Goal: Information Seeking & Learning: Learn about a topic

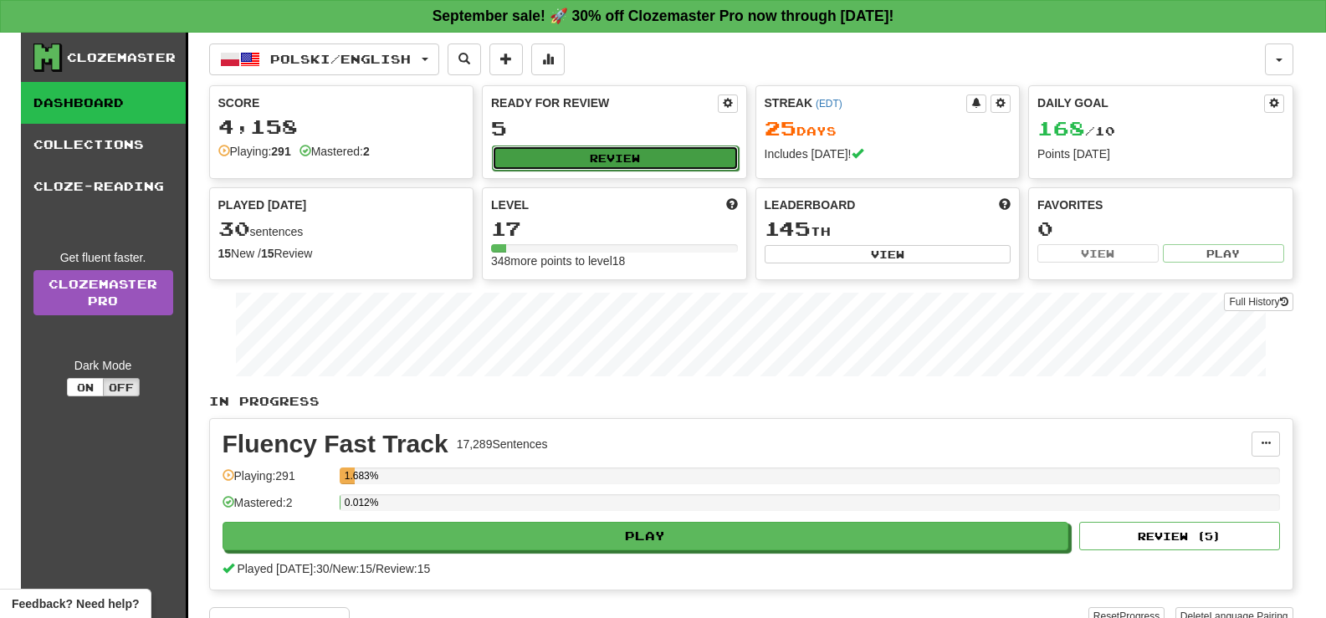
click at [627, 157] on button "Review" at bounding box center [615, 158] width 247 height 25
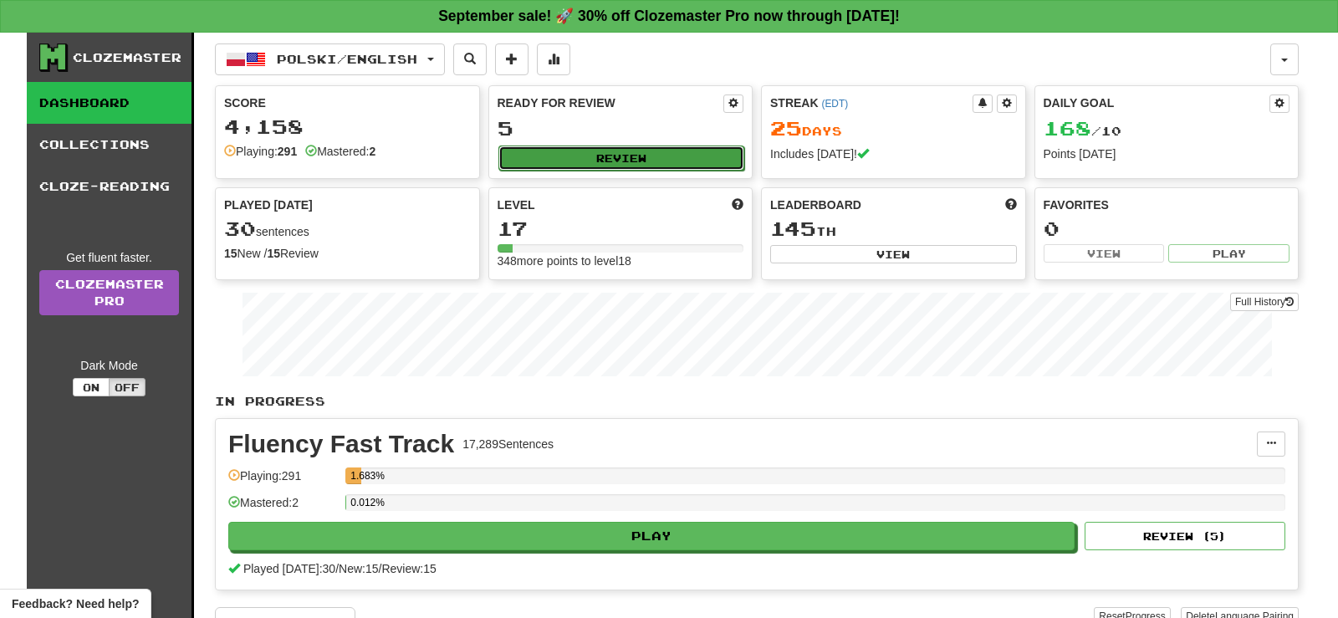
select select "**"
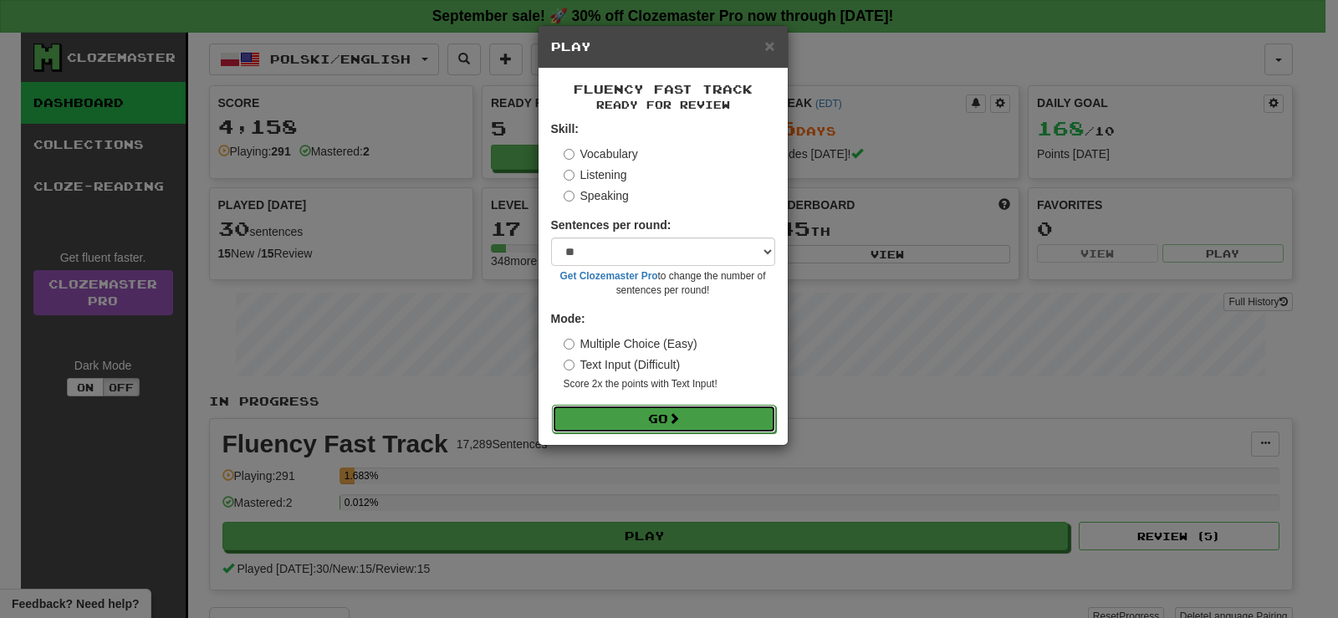
click at [650, 423] on button "Go" at bounding box center [664, 419] width 224 height 28
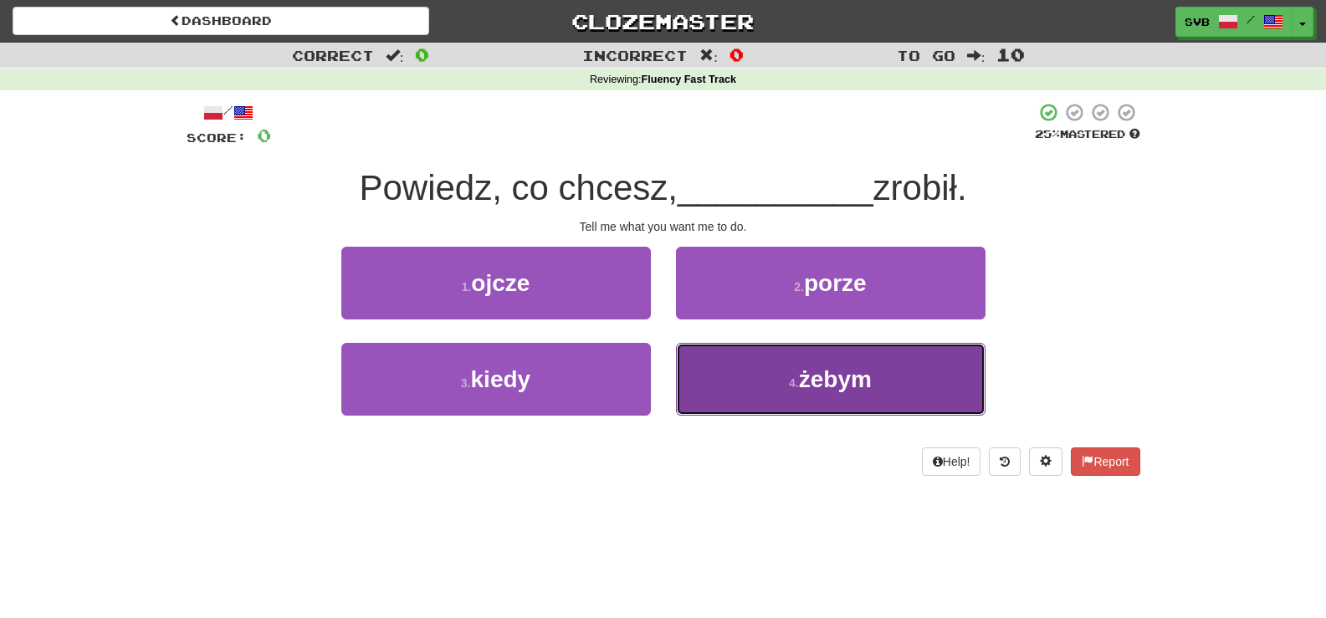
click at [821, 384] on span "żebym" at bounding box center [835, 379] width 73 height 26
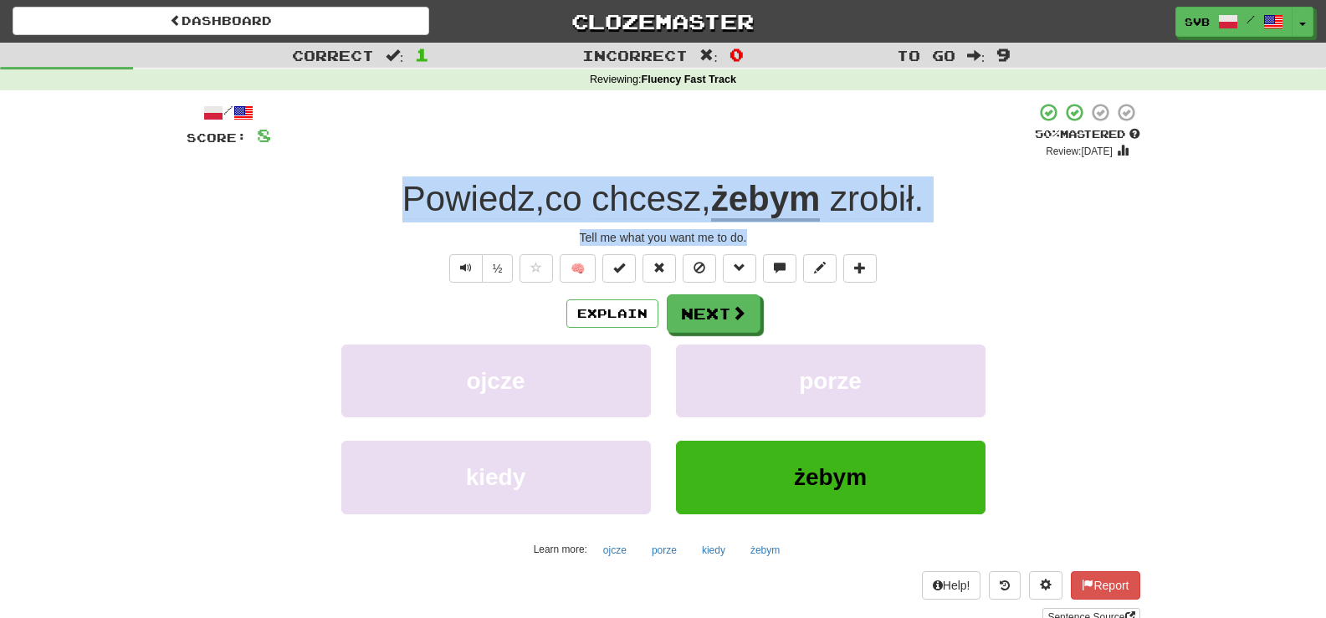
drag, startPoint x: 372, startPoint y: 194, endPoint x: 846, endPoint y: 233, distance: 475.0
click at [846, 233] on div "/ Score: 8 + 8 50 % Mastered Review: [DATE] Powiedz , co chcesz , żebym zrobił …" at bounding box center [664, 364] width 954 height 524
copy div "Powiedz , co chcesz , żebym zrobił . Tell me what you want me to do."
click at [790, 205] on u "żebym" at bounding box center [766, 200] width 110 height 43
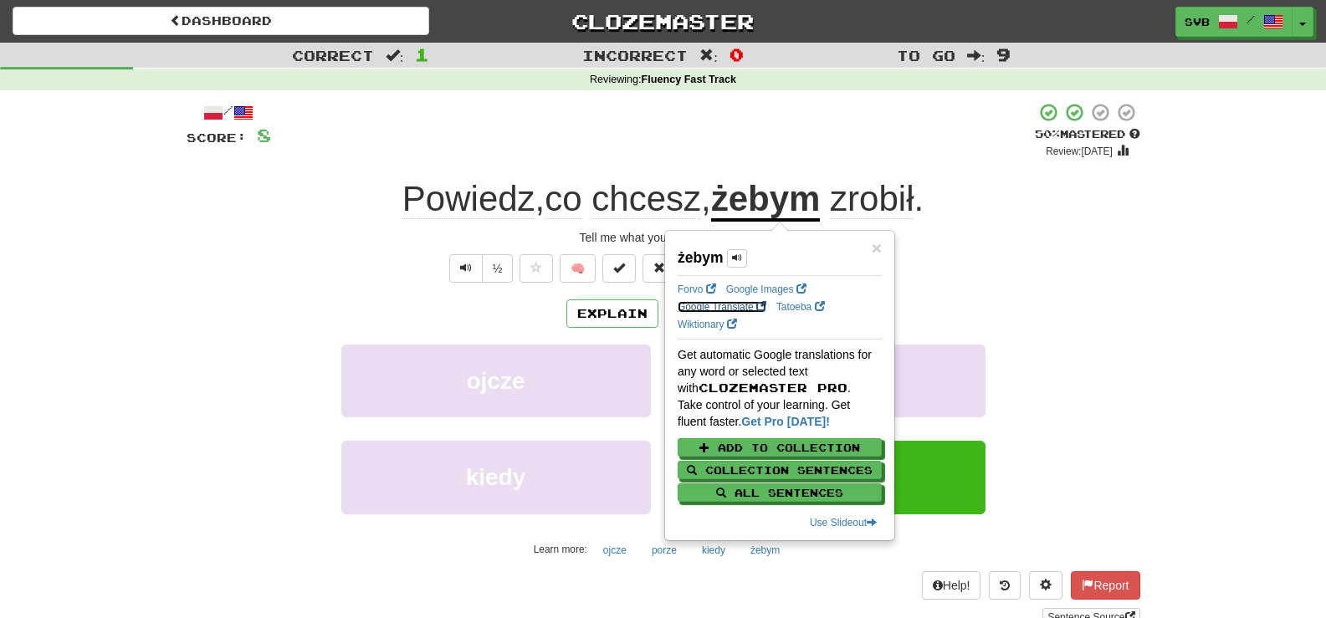
click at [703, 304] on link "Google Translate" at bounding box center [722, 307] width 89 height 12
click at [877, 151] on div "+ 8" at bounding box center [653, 130] width 764 height 57
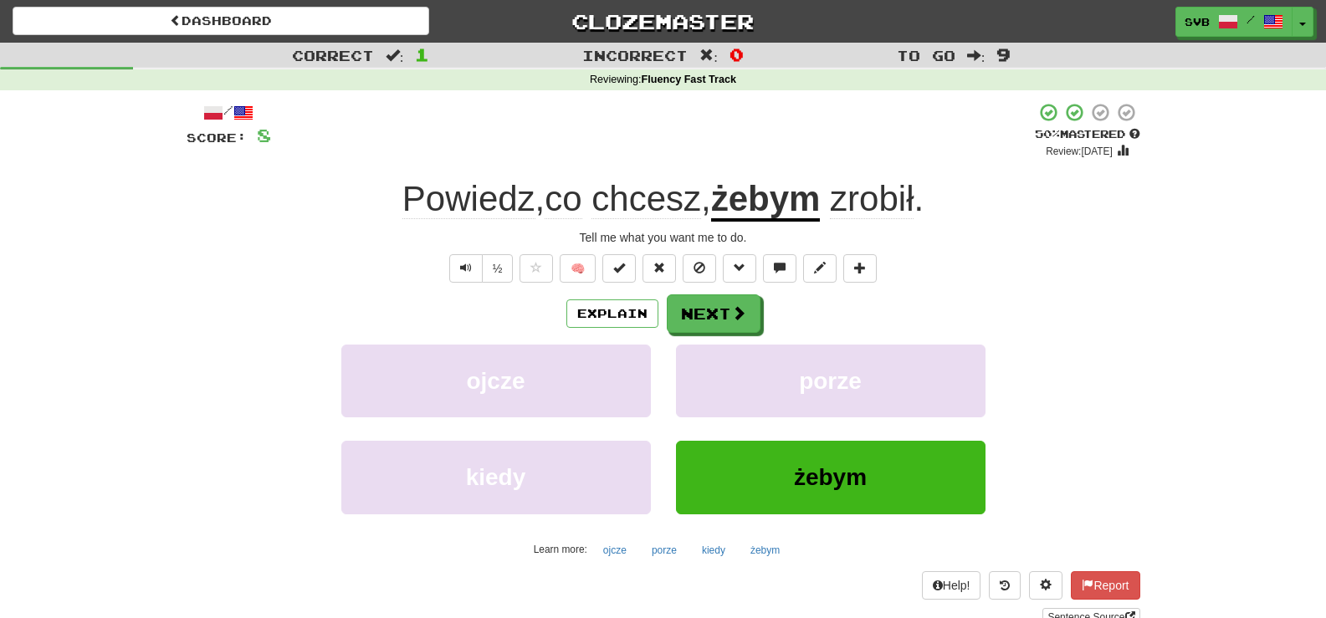
click at [898, 197] on span "zrobił" at bounding box center [872, 199] width 84 height 40
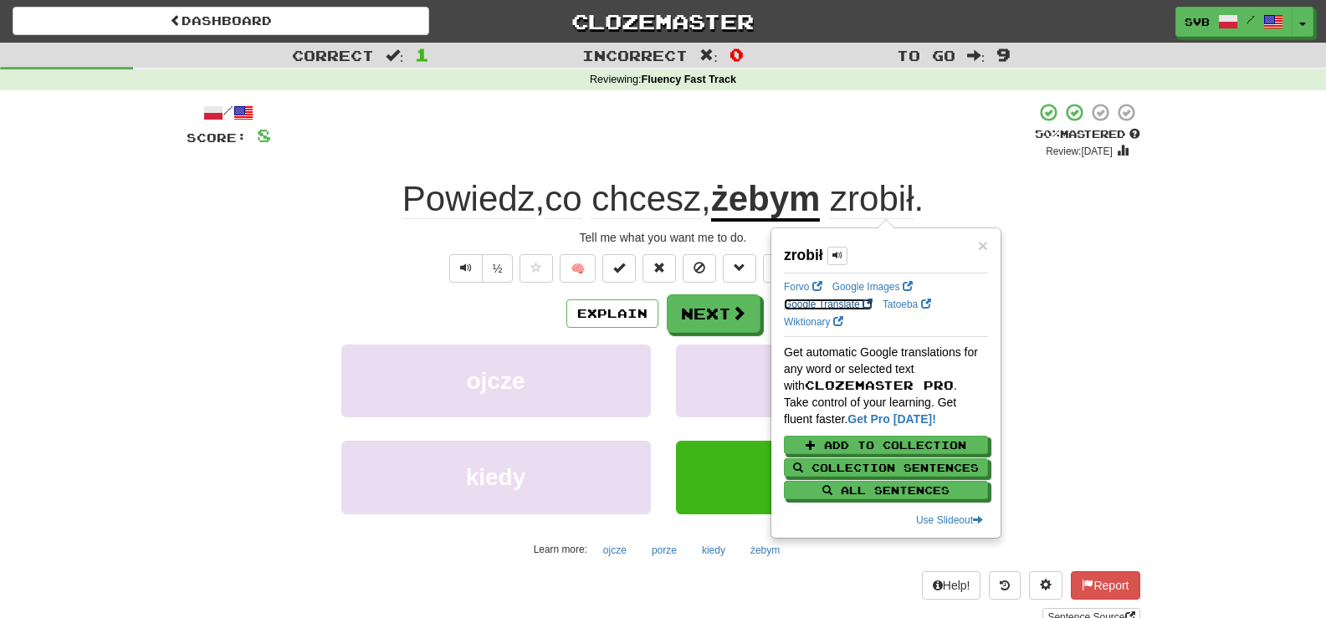
click at [806, 303] on link "Google Translate" at bounding box center [828, 305] width 89 height 12
click at [851, 130] on div "+ 8" at bounding box center [653, 130] width 764 height 57
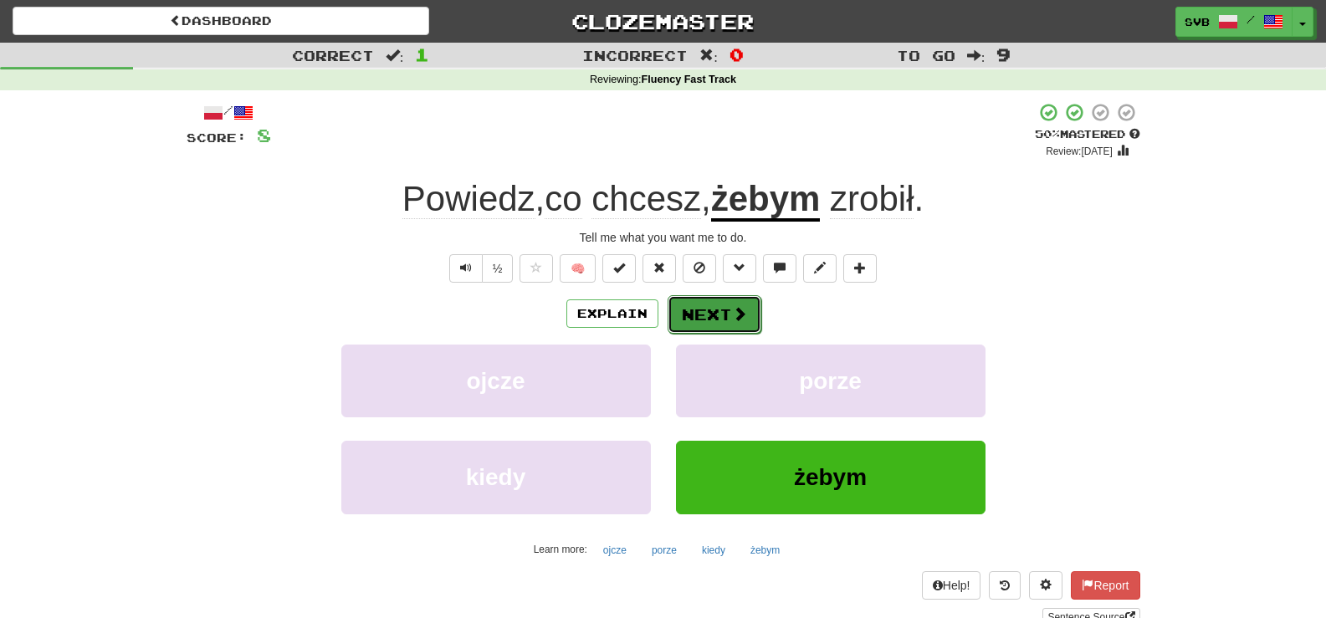
click at [708, 320] on button "Next" at bounding box center [714, 314] width 94 height 38
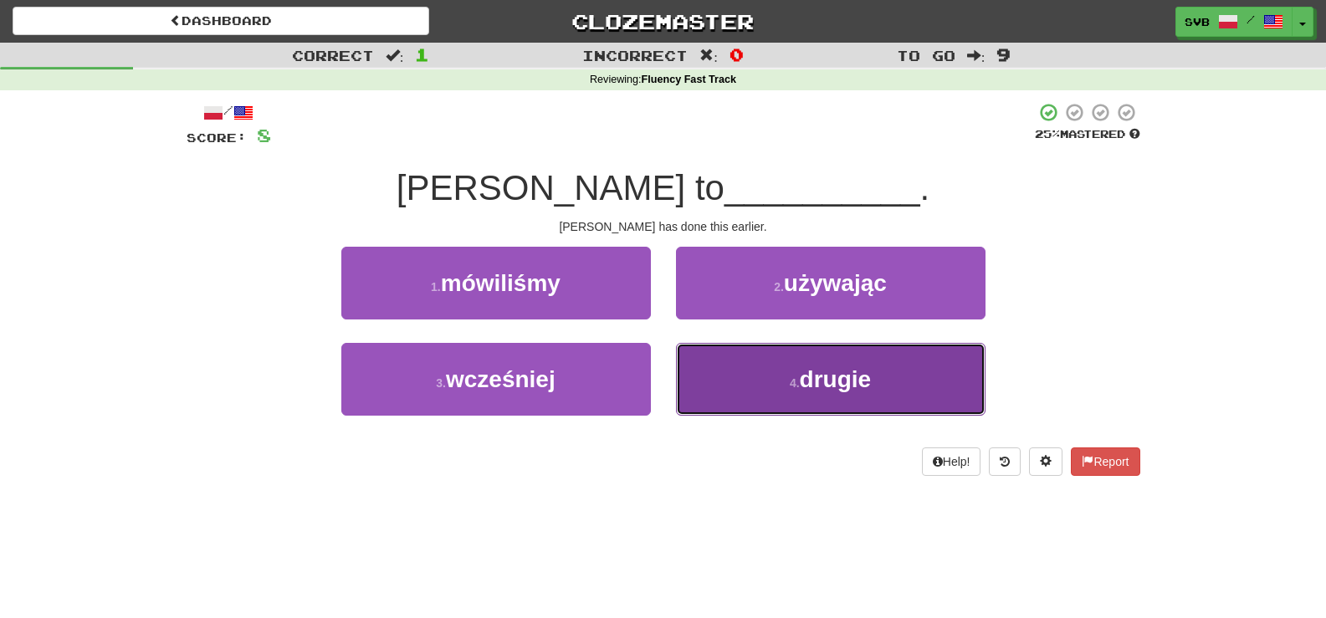
click at [820, 366] on button "4 . drugie" at bounding box center [830, 379] width 309 height 73
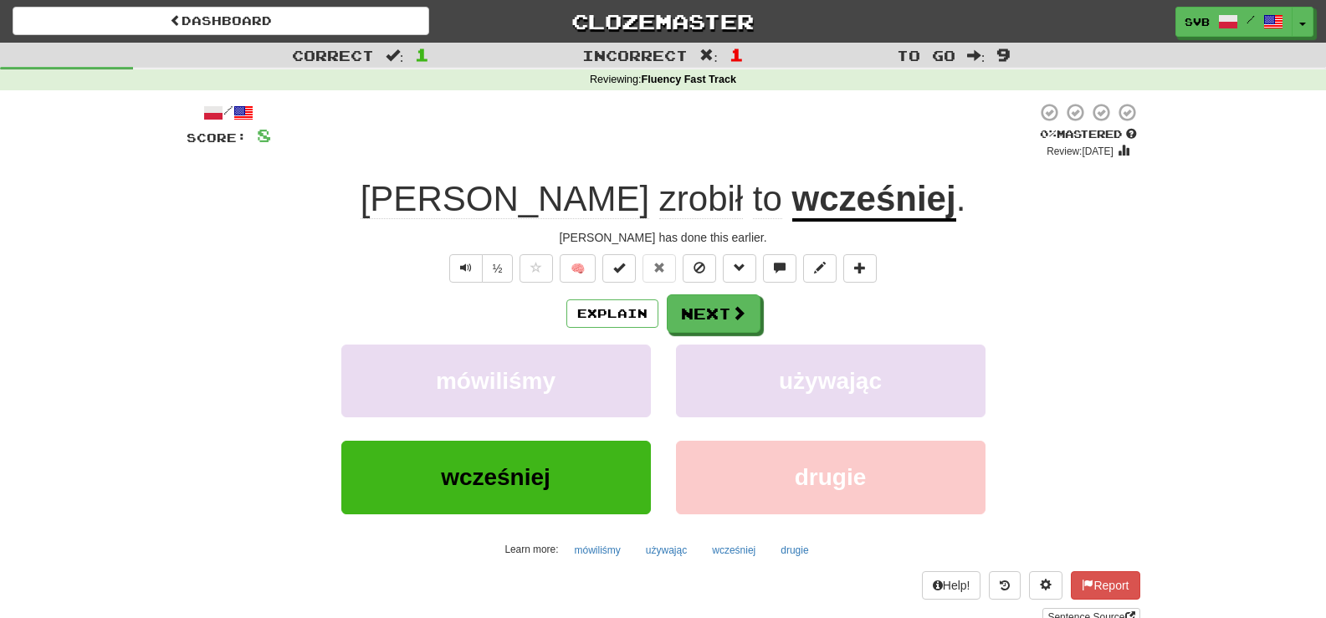
click at [455, 241] on div "Tom has done this earlier." at bounding box center [664, 237] width 954 height 17
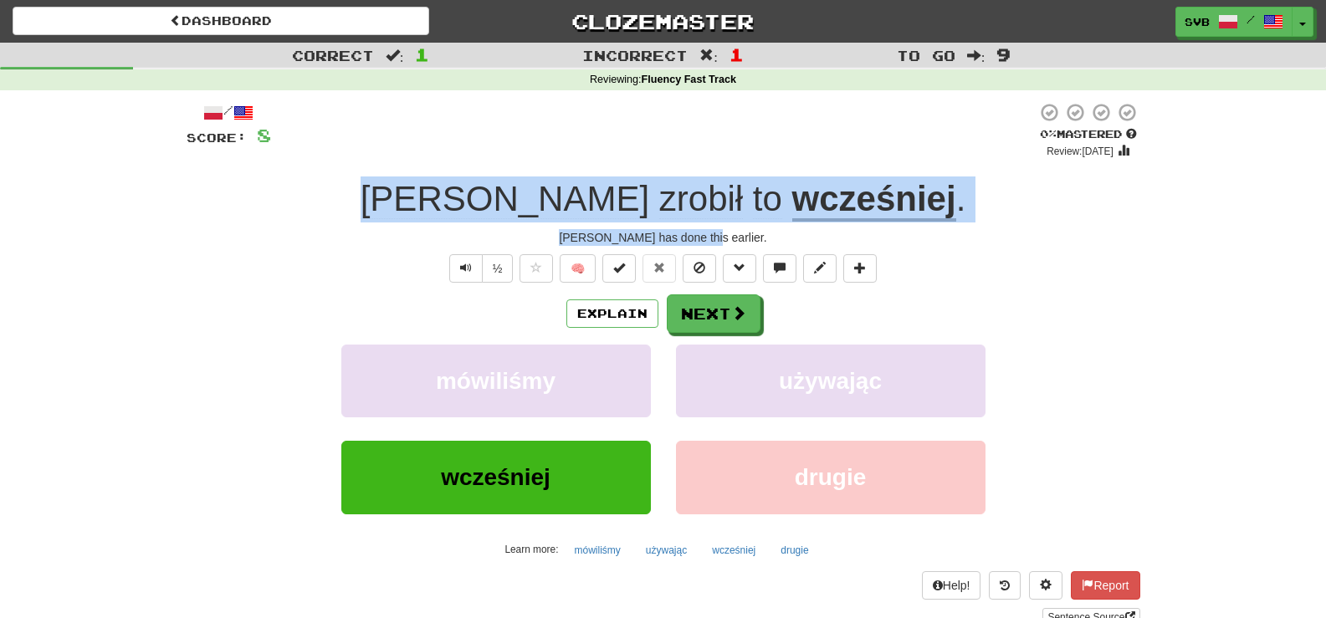
drag, startPoint x: 463, startPoint y: 204, endPoint x: 795, endPoint y: 243, distance: 334.4
click at [795, 243] on div "/ Score: 8 0 % Mastered Review: 2025-09-18 Tom zrobił to wcześniej . Tom has do…" at bounding box center [664, 364] width 954 height 524
copy div "Tom zrobił to wcześniej . Tom has done this earlier."
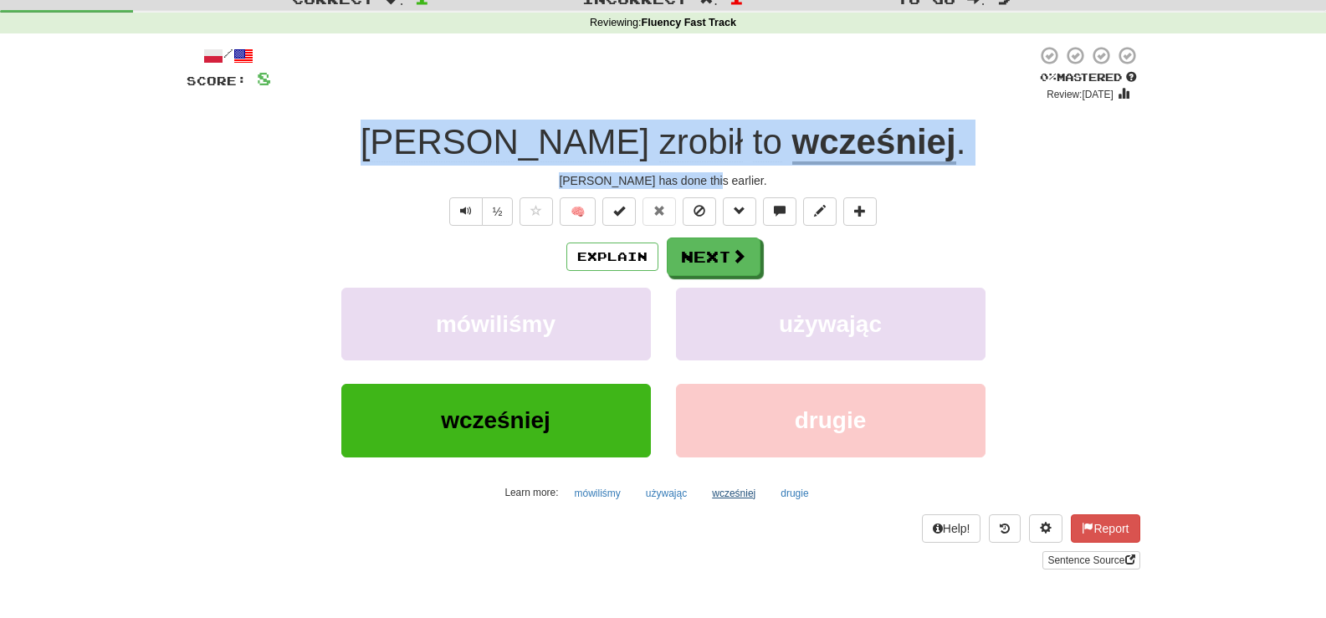
scroll to position [84, 0]
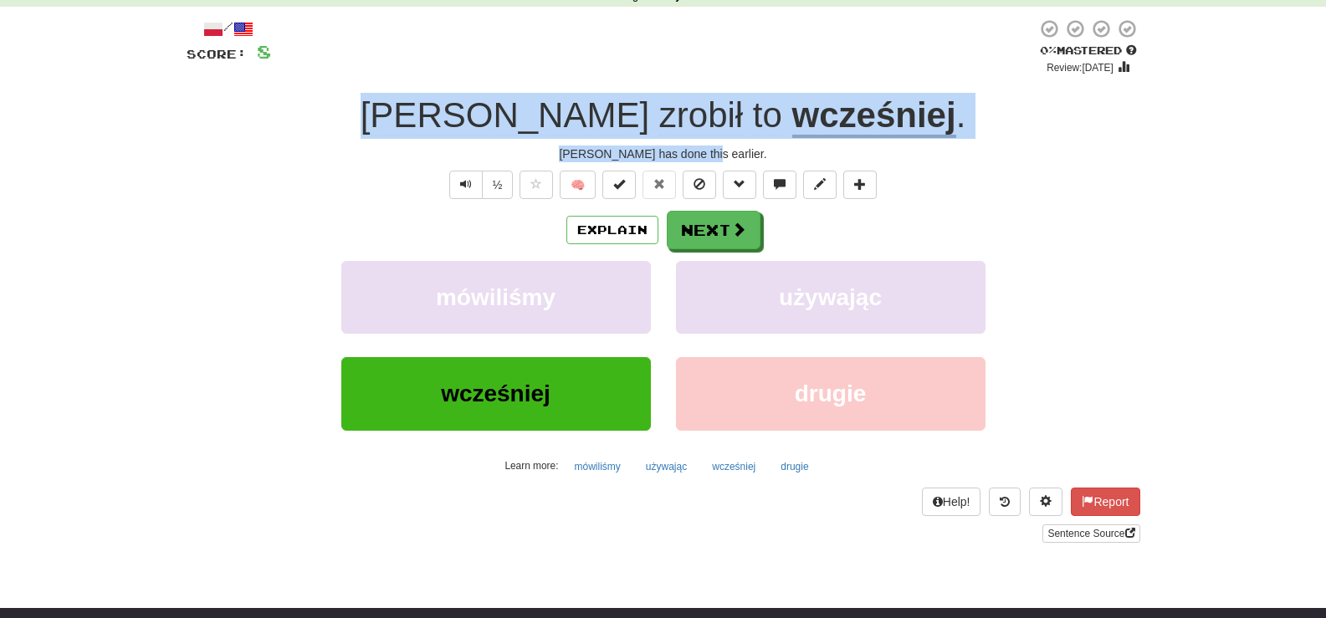
click at [792, 116] on u "wcześniej" at bounding box center [874, 116] width 164 height 43
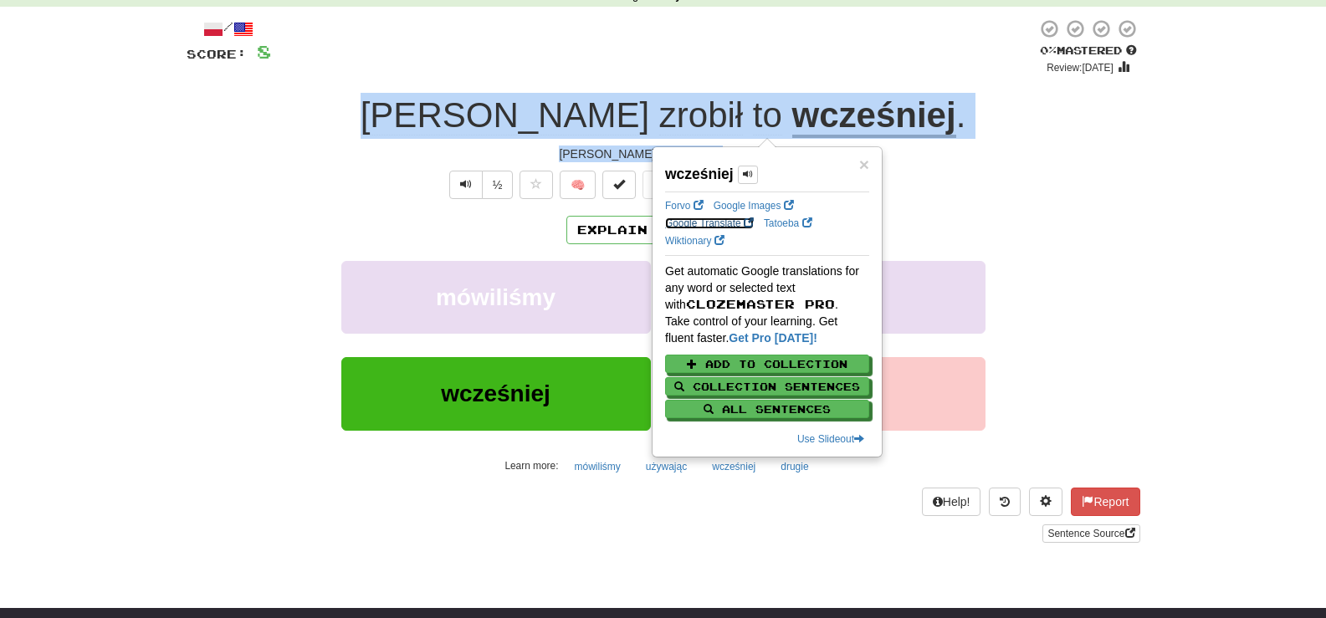
click at [700, 224] on link "Google Translate" at bounding box center [709, 223] width 89 height 12
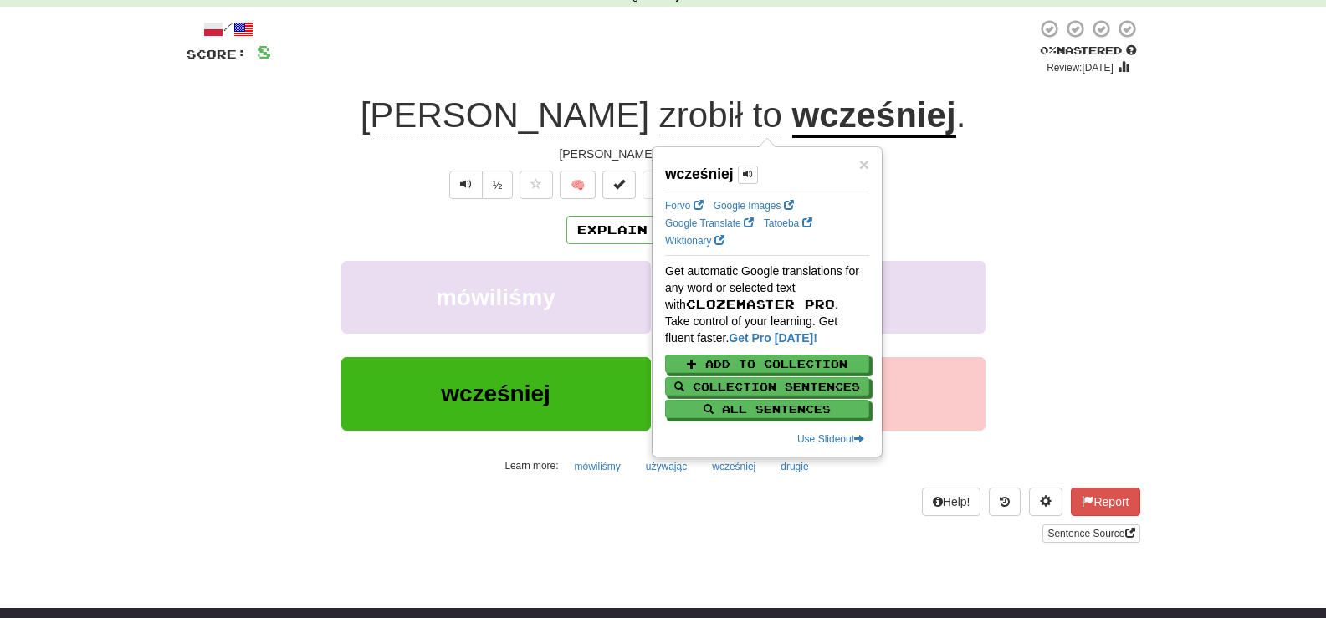
click at [775, 52] on div at bounding box center [653, 46] width 765 height 57
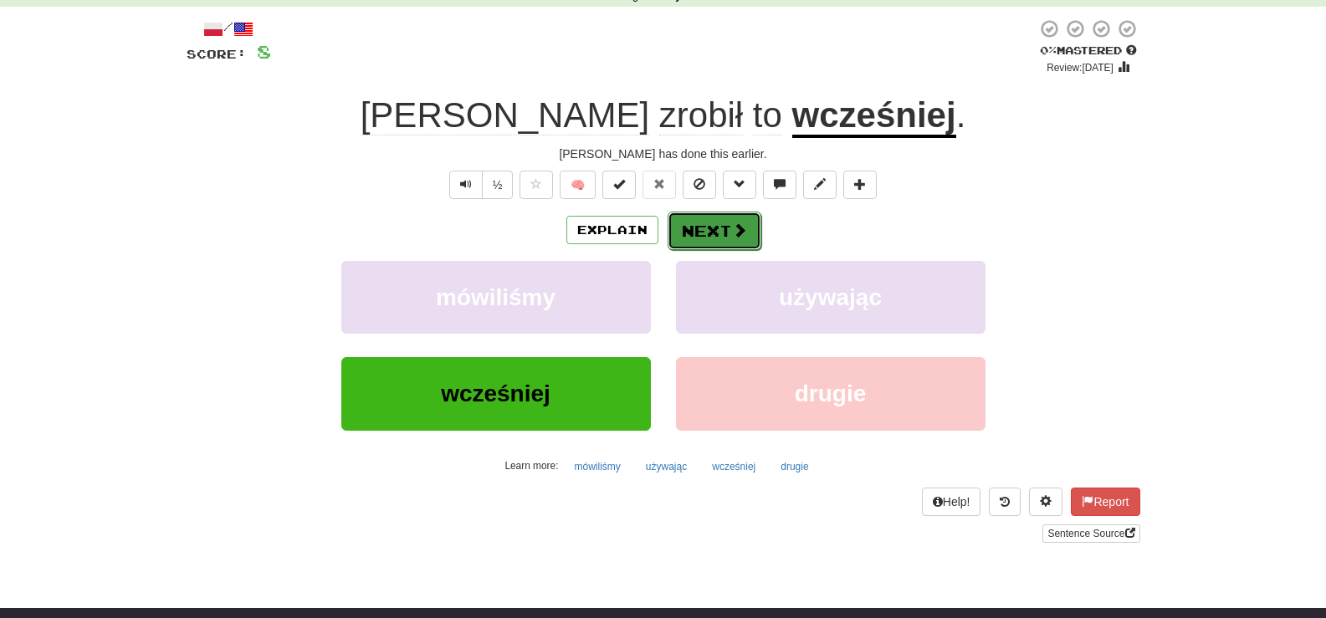
click at [732, 230] on span at bounding box center [739, 229] width 15 height 15
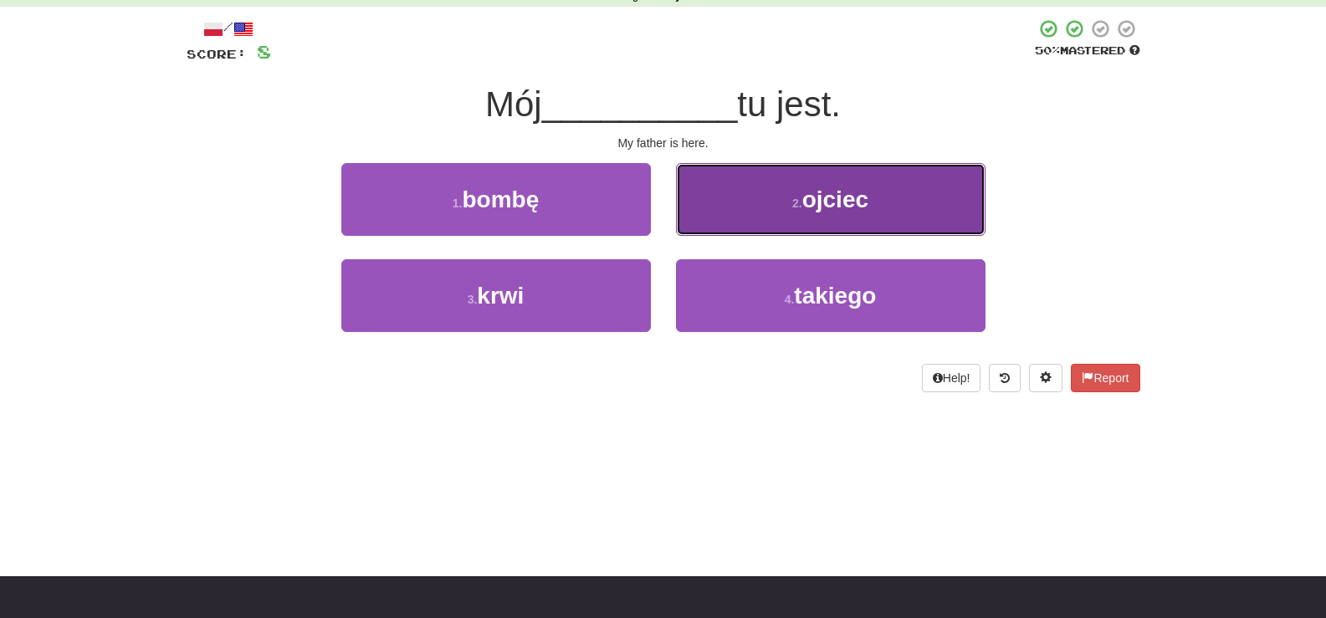
click at [820, 197] on span "ojciec" at bounding box center [835, 200] width 66 height 26
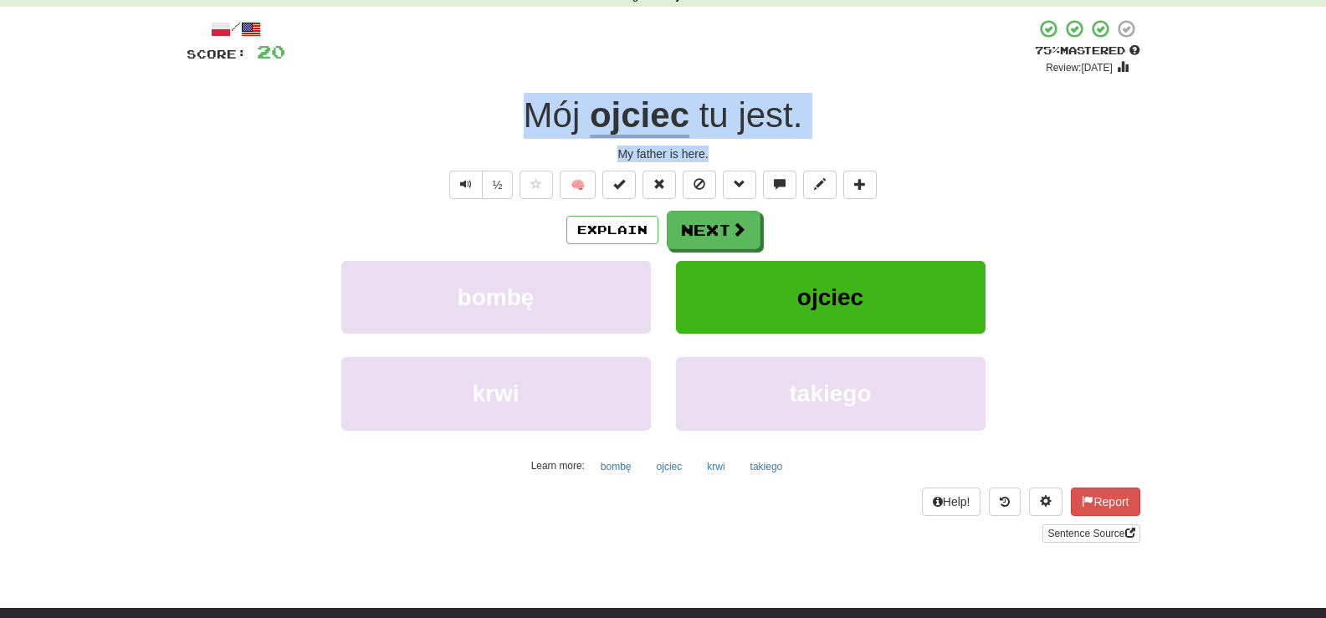
drag, startPoint x: 511, startPoint y: 109, endPoint x: 793, endPoint y: 149, distance: 284.7
click at [793, 149] on div "/ Score: 20 + 12 75 % Mastered Review: 2025-10-18 Mój ojciec tu jest . My fathe…" at bounding box center [664, 280] width 954 height 524
copy div "Mój ojciec tu jest . My father is here."
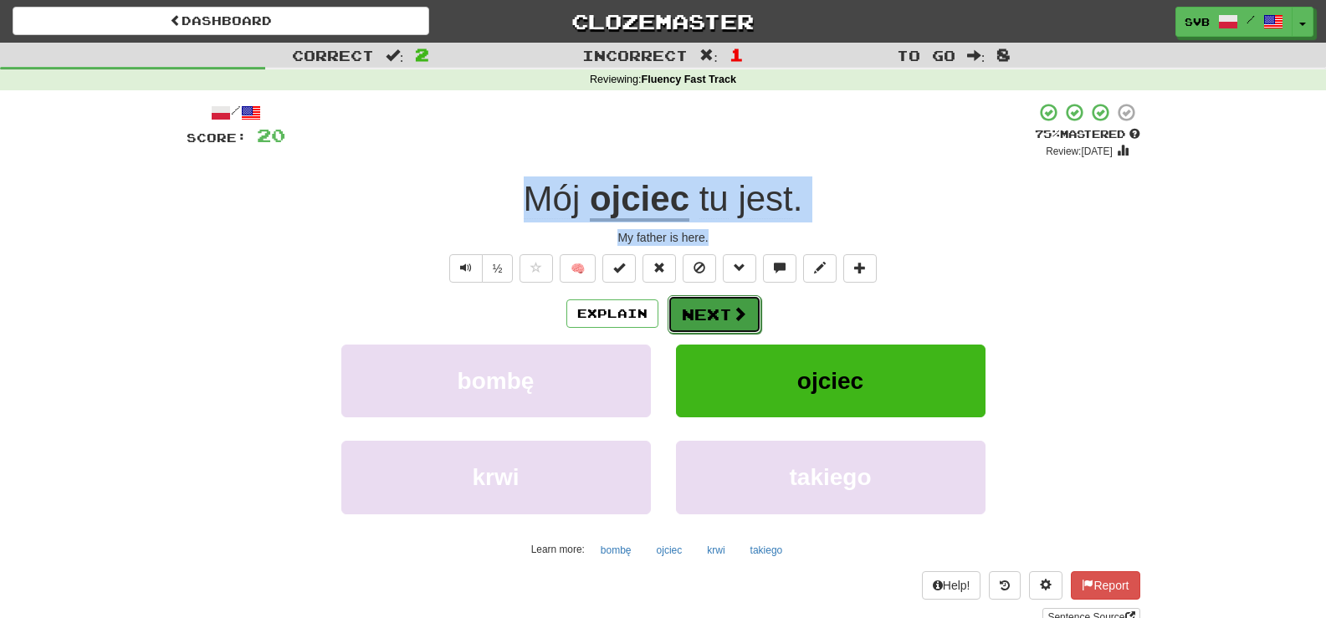
click at [739, 311] on span at bounding box center [739, 313] width 15 height 15
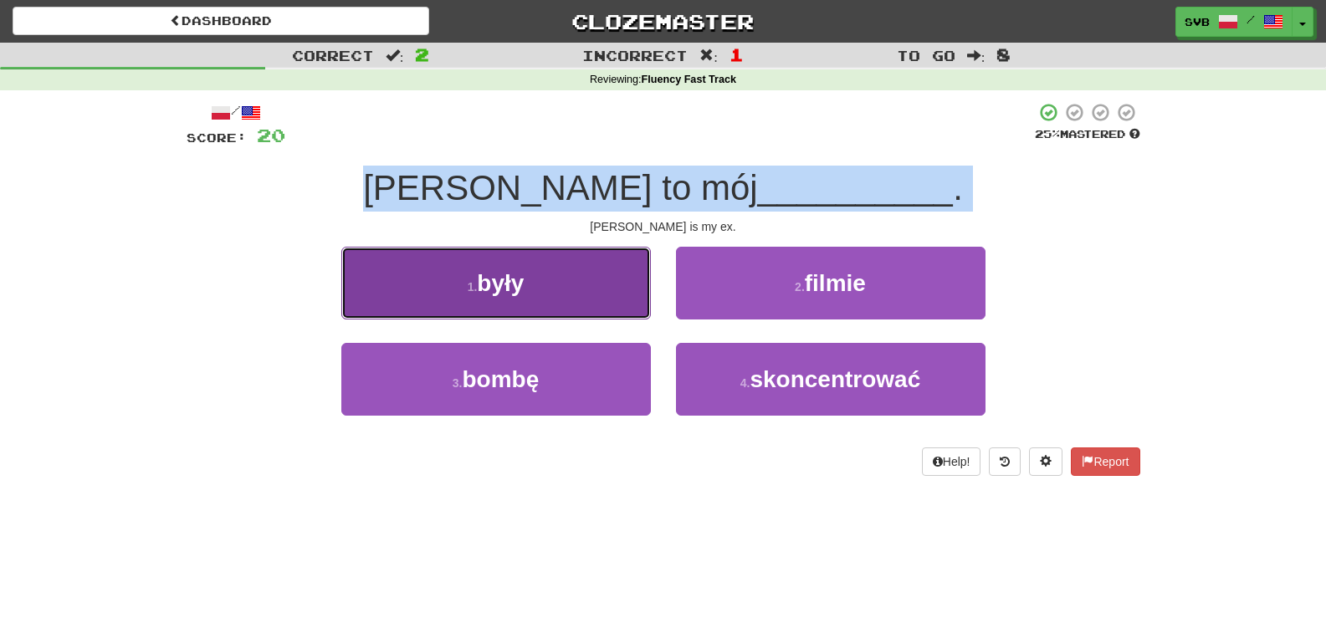
click at [510, 273] on span "były" at bounding box center [500, 283] width 47 height 26
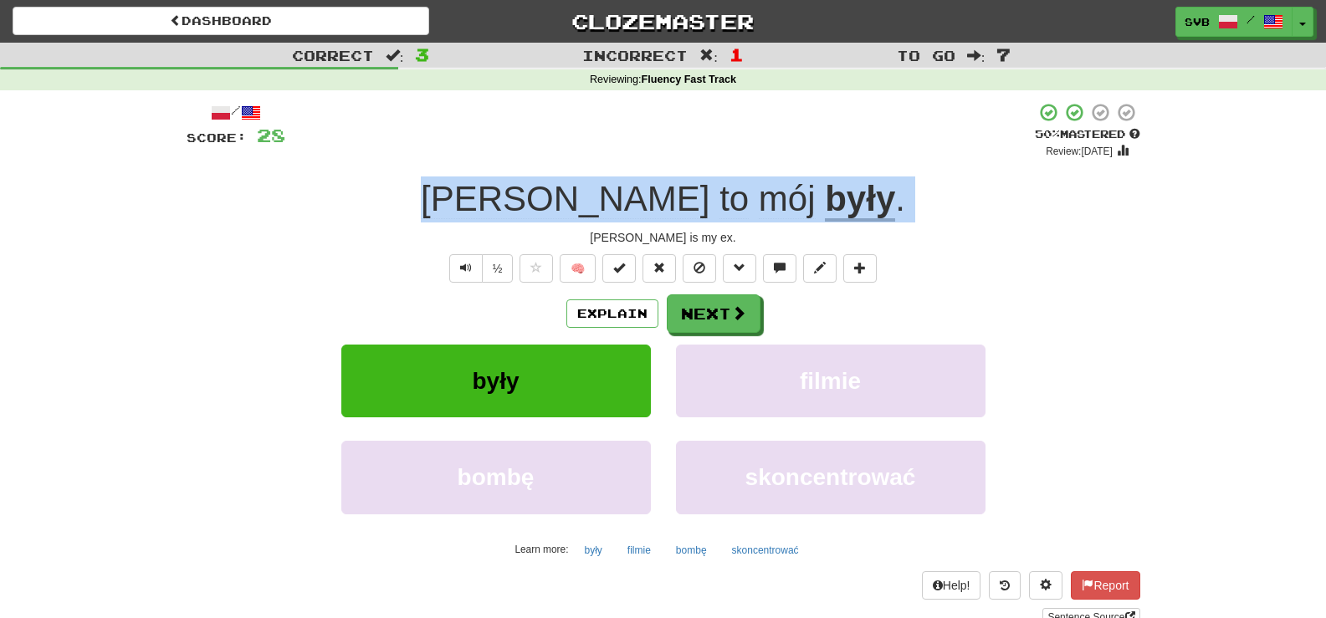
click at [593, 235] on div "Tom is my ex." at bounding box center [664, 237] width 954 height 17
drag, startPoint x: 526, startPoint y: 198, endPoint x: 730, endPoint y: 243, distance: 209.0
click at [730, 243] on div "/ Score: 28 + 8 50 % Mastered Review: 2025-09-28 Tom to mój były . Tom is my ex…" at bounding box center [664, 364] width 954 height 524
copy div "Tom to mój były . Tom is my ex."
click at [714, 325] on button "Next" at bounding box center [714, 314] width 94 height 38
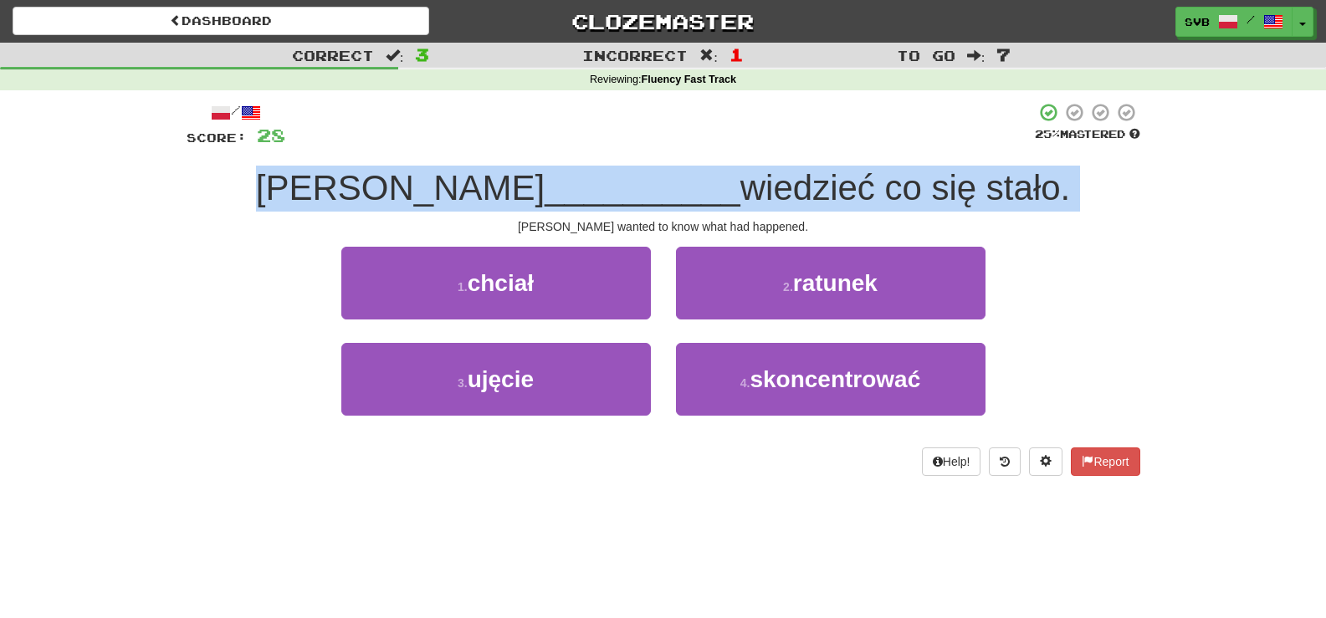
click at [517, 229] on div "Tom wanted to know what had happened." at bounding box center [664, 226] width 954 height 17
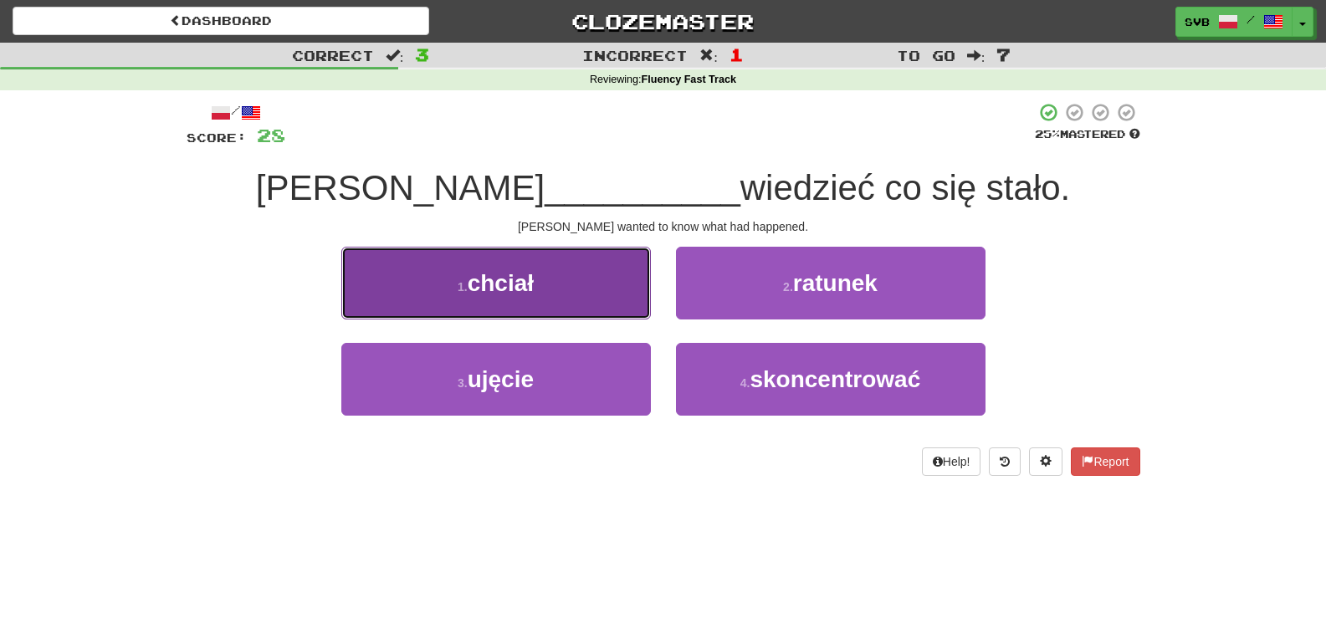
click at [515, 293] on span "chciał" at bounding box center [501, 283] width 66 height 26
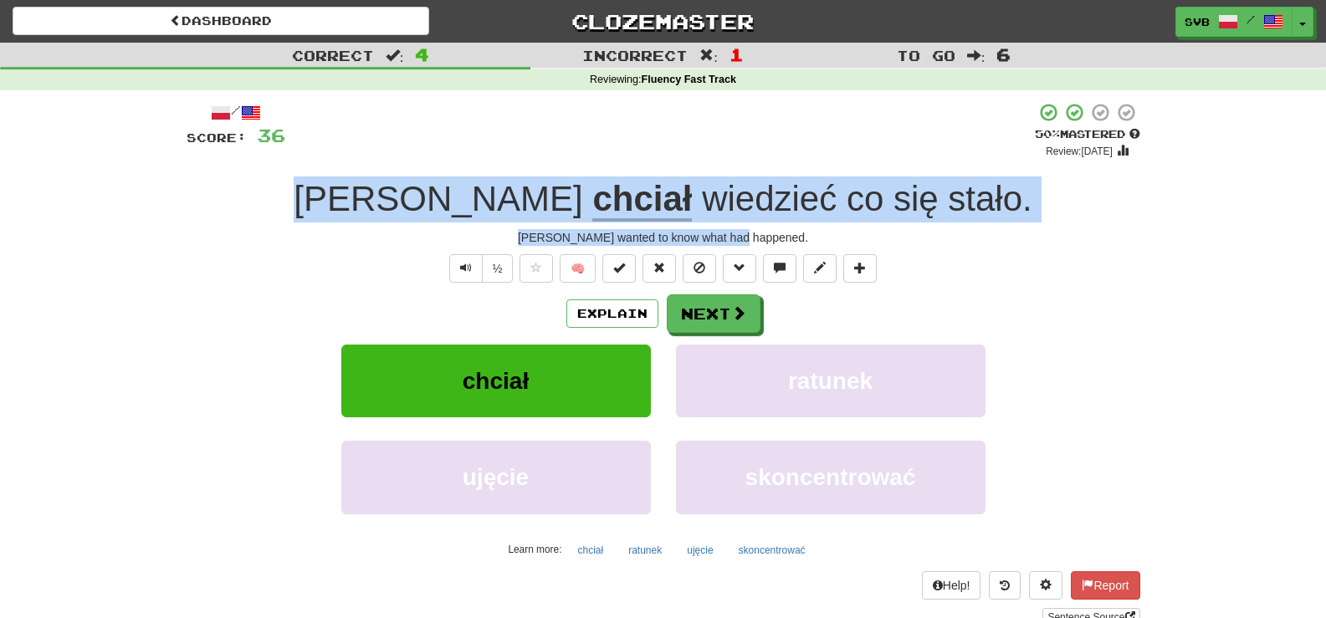
drag, startPoint x: 396, startPoint y: 192, endPoint x: 854, endPoint y: 243, distance: 460.4
click at [854, 243] on div "/ Score: 36 + 8 50 % Mastered Review: 2025-09-28 Tom chciał wiedzieć co się sta…" at bounding box center [664, 364] width 954 height 524
copy div "Tom chciał wiedzieć co się stało . Tom wanted to know what had happened."
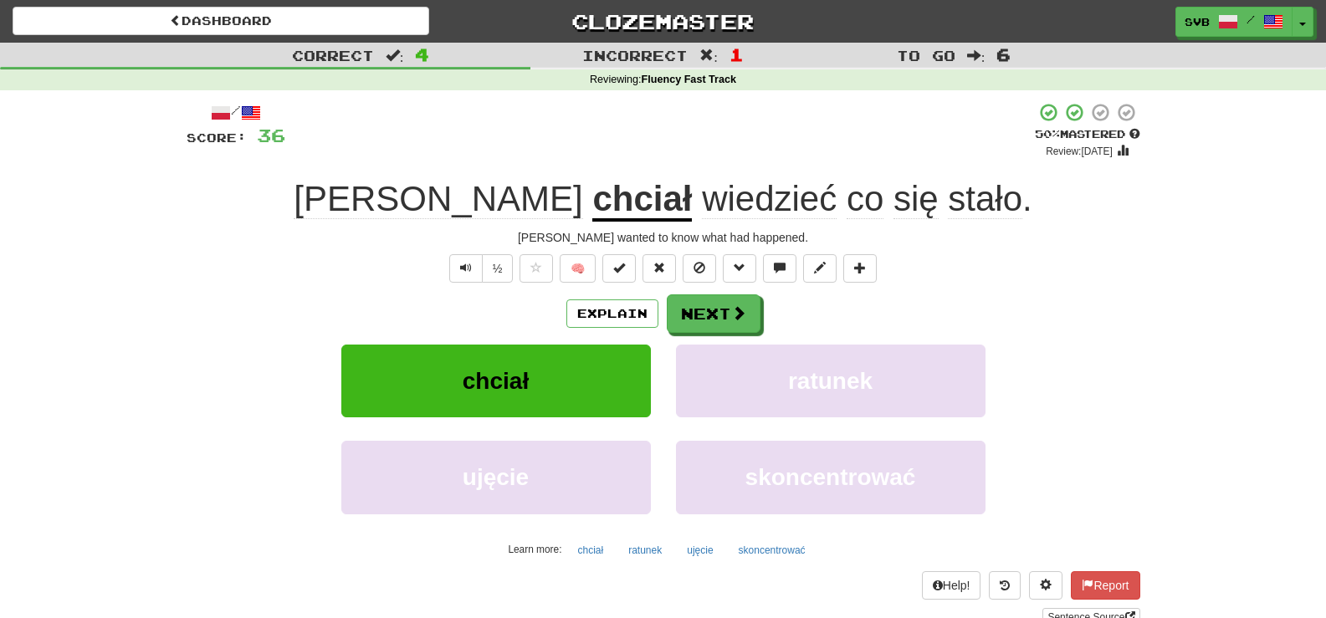
click at [377, 286] on div "/ Score: 36 + 8 50 % Mastered Review: 2025-09-28 Tom chciał wiedzieć co się sta…" at bounding box center [664, 364] width 954 height 524
click at [709, 311] on button "Next" at bounding box center [714, 314] width 94 height 38
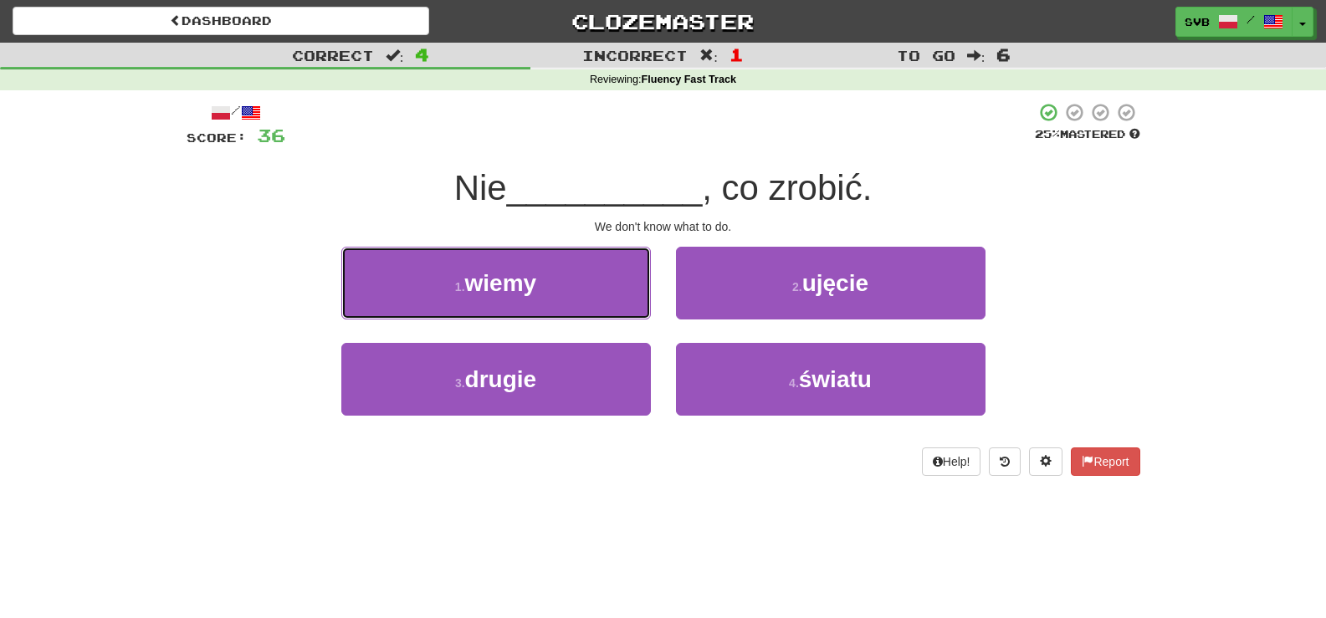
click at [516, 278] on span "wiemy" at bounding box center [501, 283] width 72 height 26
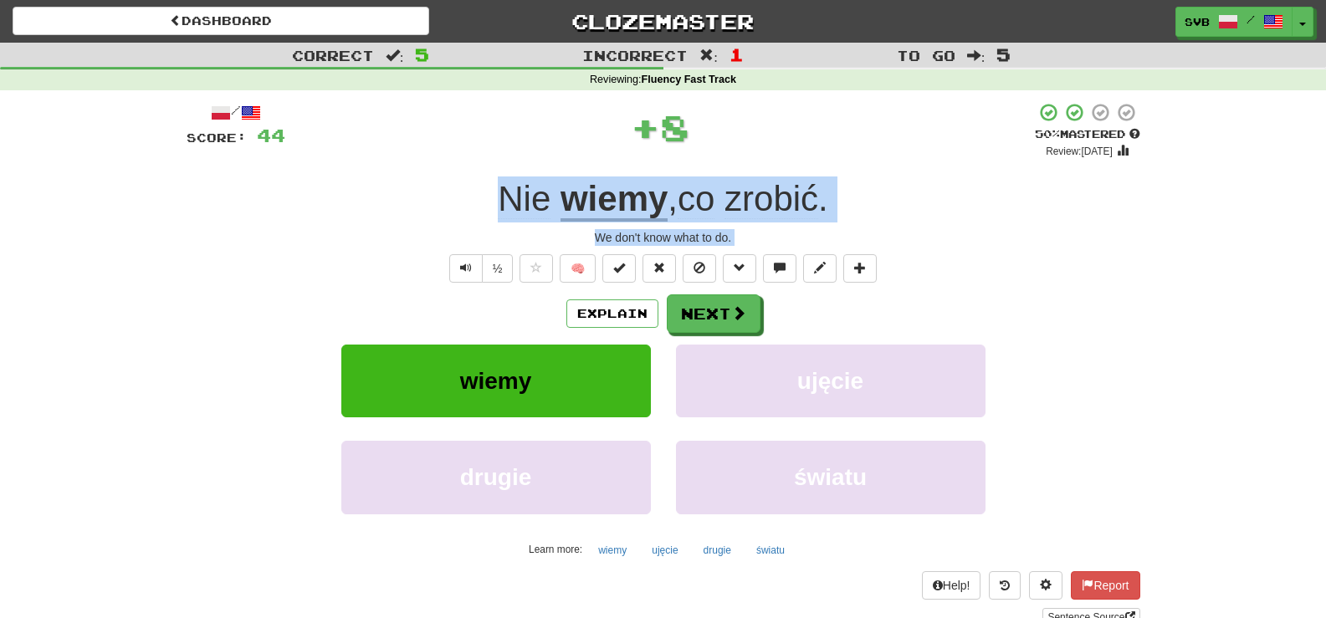
drag, startPoint x: 482, startPoint y: 196, endPoint x: 760, endPoint y: 254, distance: 283.8
click at [760, 254] on div "/ Score: 44 + 8 50 % Mastered Review: 2025-09-28 Nie wiemy , co zrobić . We don…" at bounding box center [664, 364] width 954 height 524
copy div "Nie wiemy , co zrobić . We don't know what to do. ½ 🧠 Explain Next wiemy ujęcie…"
click at [732, 318] on span at bounding box center [739, 313] width 15 height 15
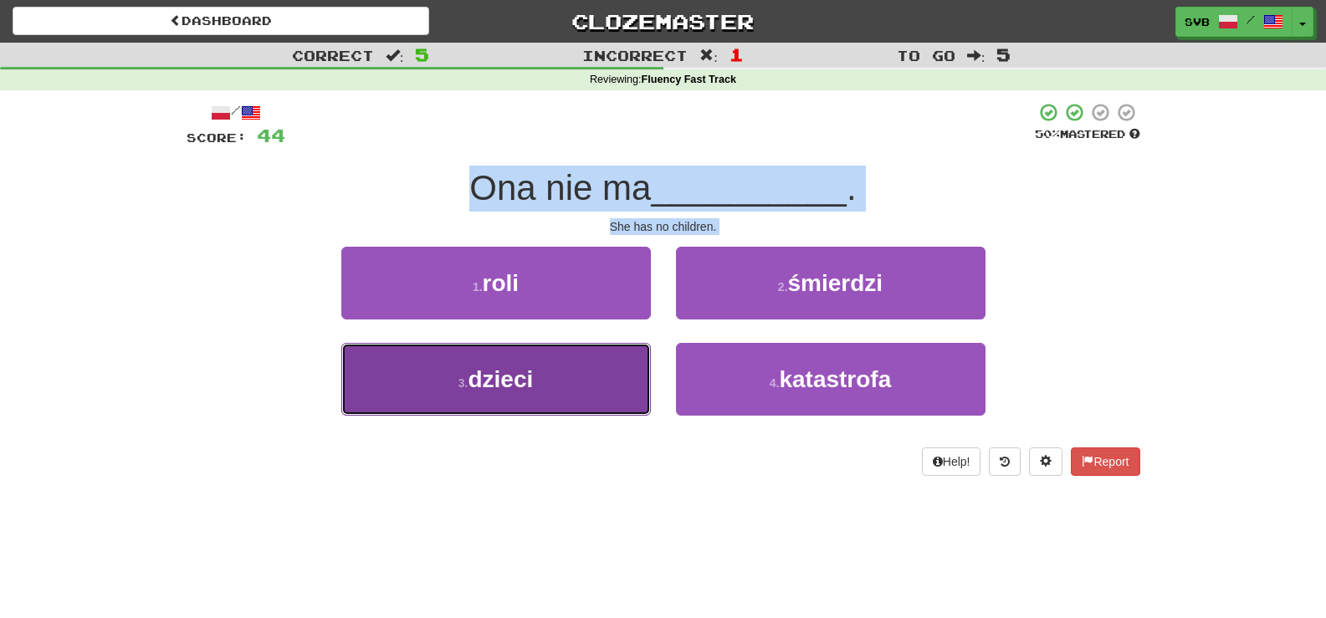
click at [522, 389] on span "dzieci" at bounding box center [500, 379] width 65 height 26
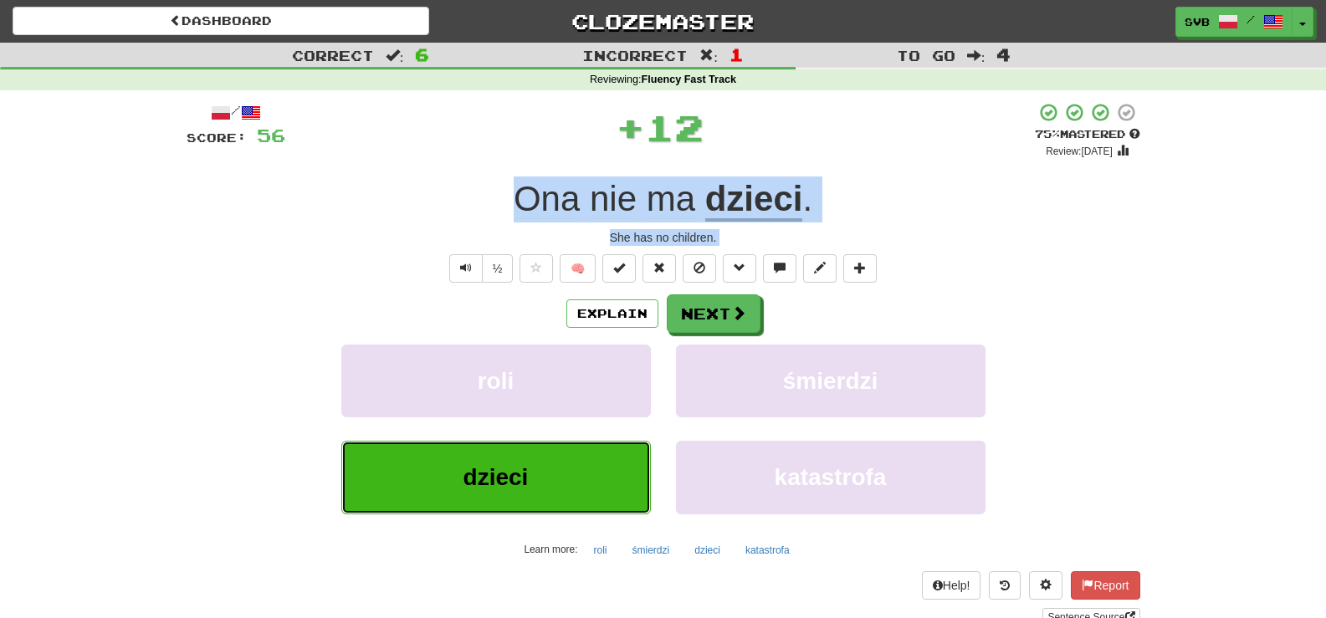
copy div "Nie wiemy , co zrobić . We don't know what to do. ½ 🧠 Explain Next wiemy ujęcie…"
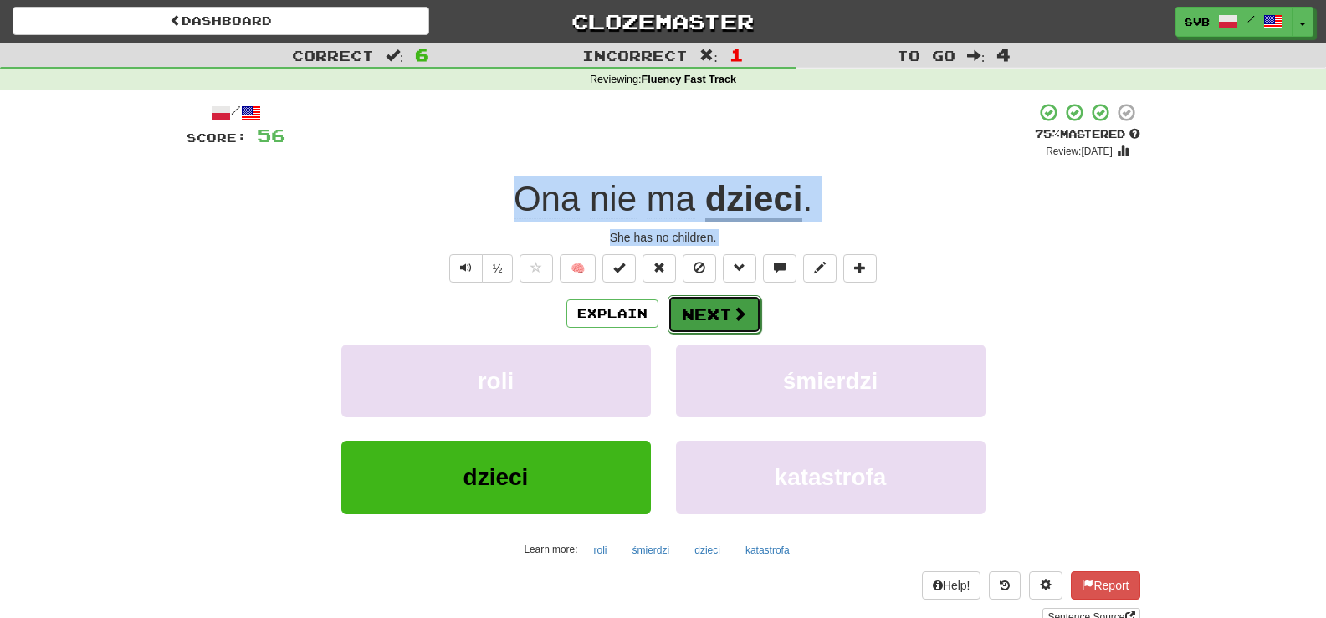
click at [734, 308] on span at bounding box center [739, 313] width 15 height 15
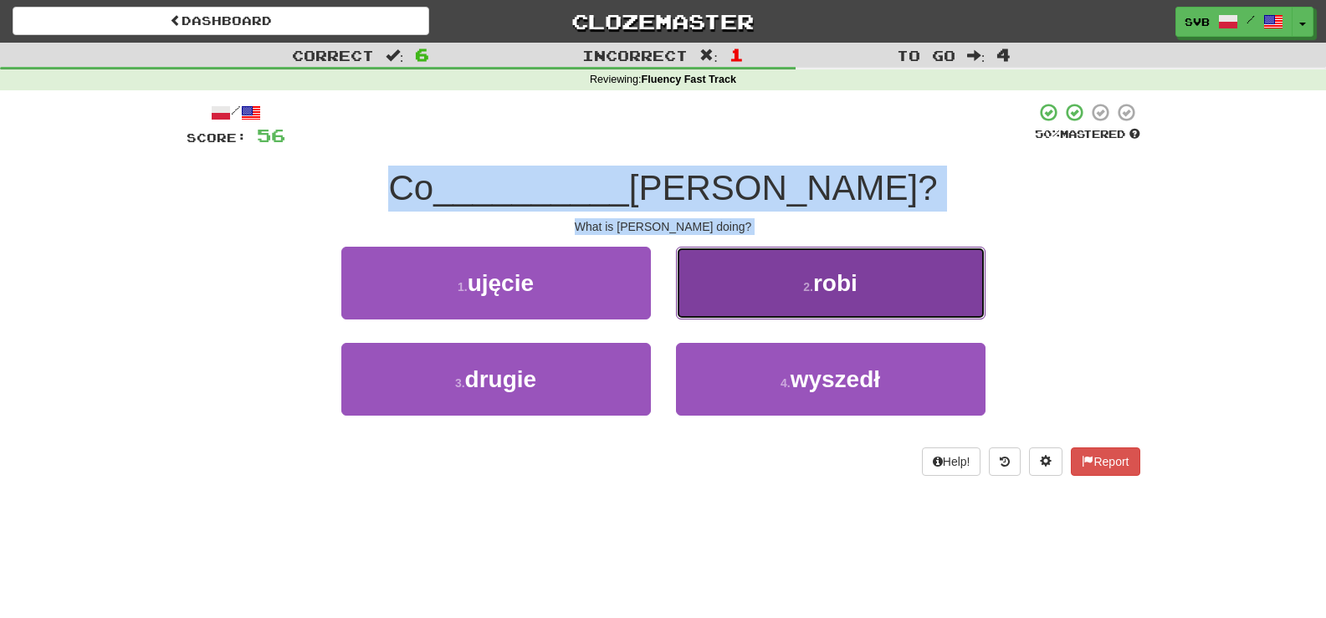
click at [828, 278] on span "robi" at bounding box center [835, 283] width 44 height 26
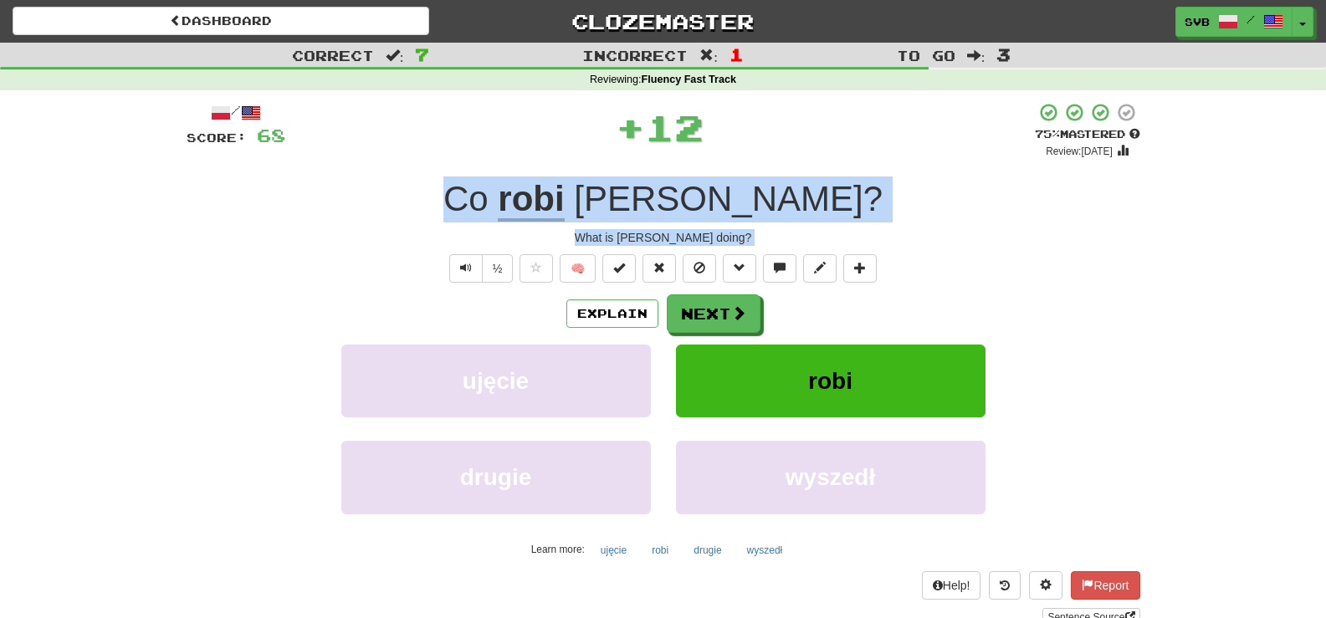
click at [545, 240] on div "What is Tom doing?" at bounding box center [664, 237] width 954 height 17
copy div "Nie wiemy , co zrobić . We don't know what to do. ½ 🧠 Explain Next wiemy ujęcie…"
click at [564, 199] on u "robi" at bounding box center [531, 200] width 66 height 43
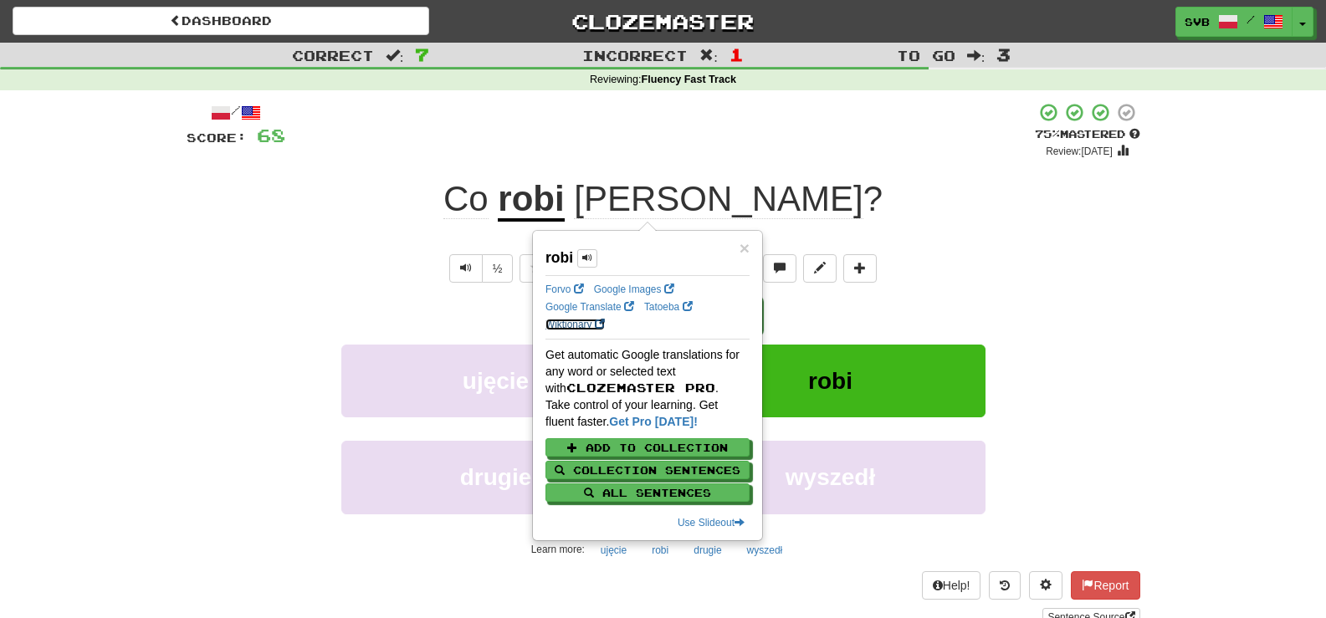
click at [554, 324] on link "Wiktionary" at bounding box center [574, 325] width 59 height 12
click at [668, 133] on div "+ 12" at bounding box center [659, 130] width 749 height 57
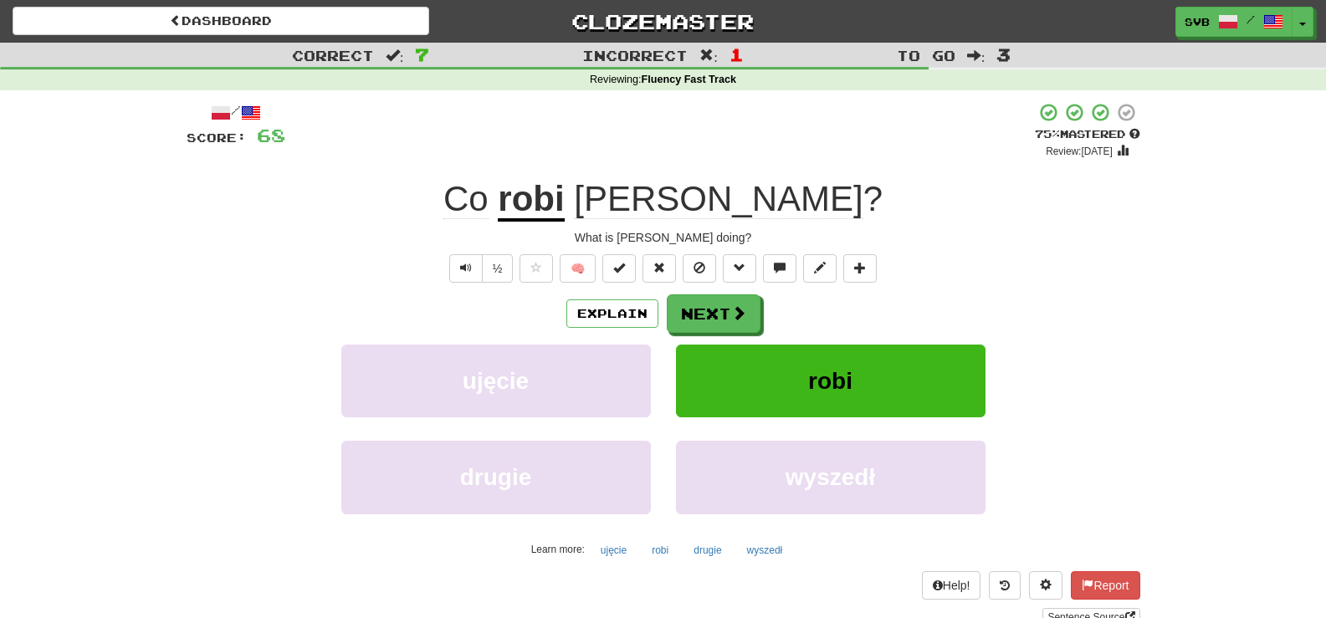
click at [564, 202] on u "robi" at bounding box center [531, 200] width 66 height 43
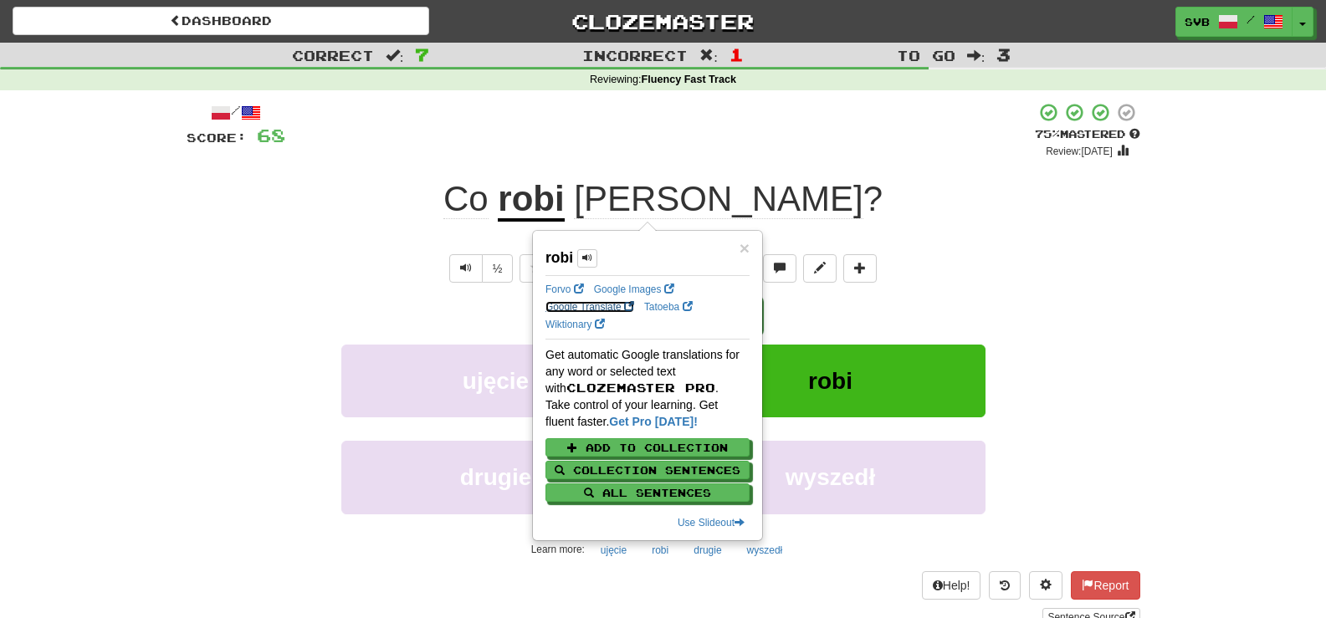
click at [565, 307] on link "Google Translate" at bounding box center [589, 307] width 89 height 12
click at [899, 178] on div "Co robi Tom ?" at bounding box center [664, 199] width 954 height 46
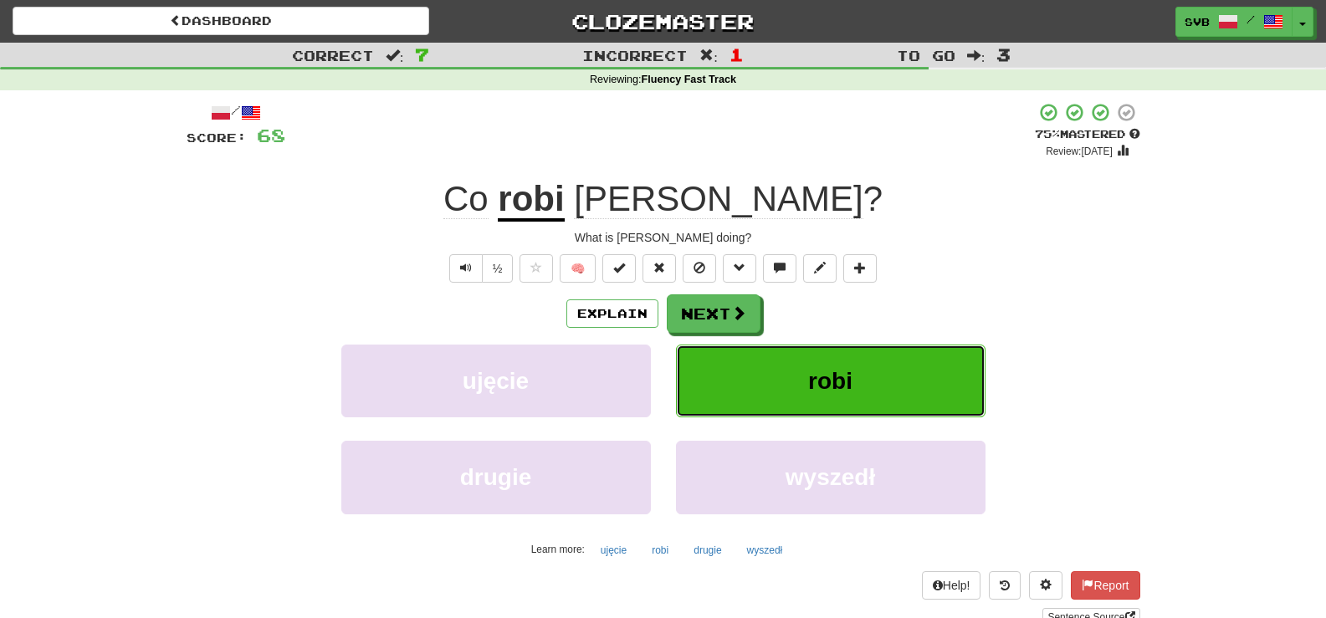
click at [867, 380] on button "robi" at bounding box center [830, 381] width 309 height 73
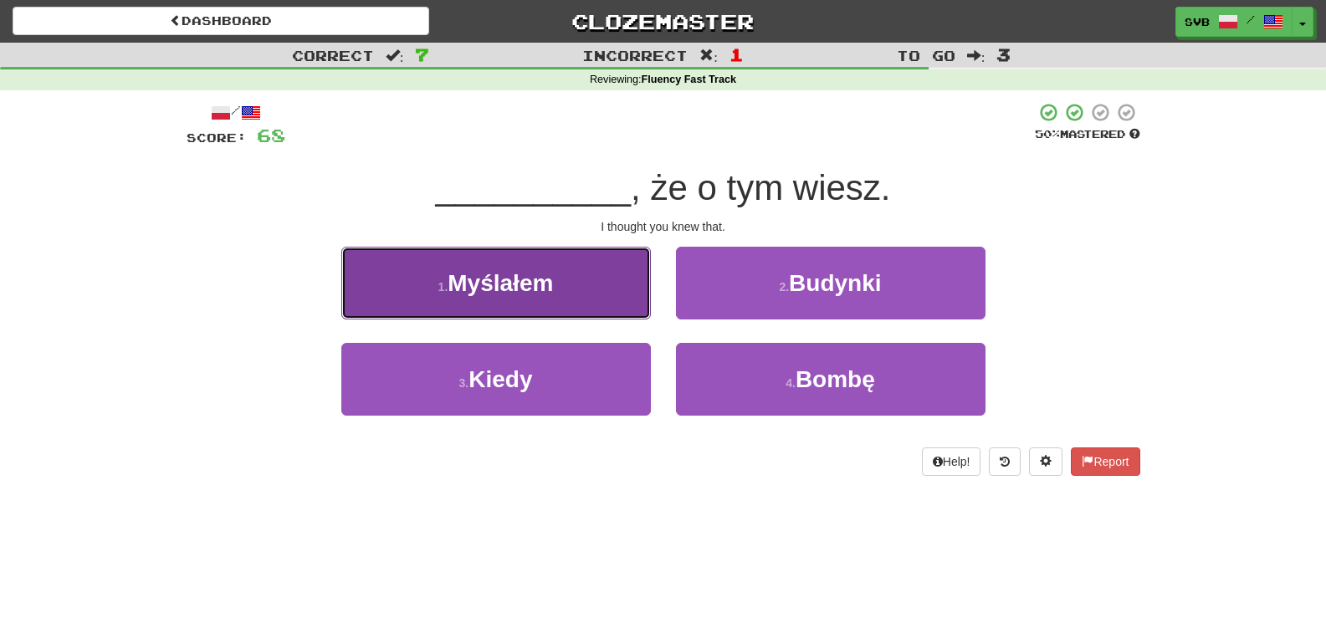
click at [535, 284] on span "Myślałem" at bounding box center [500, 283] width 105 height 26
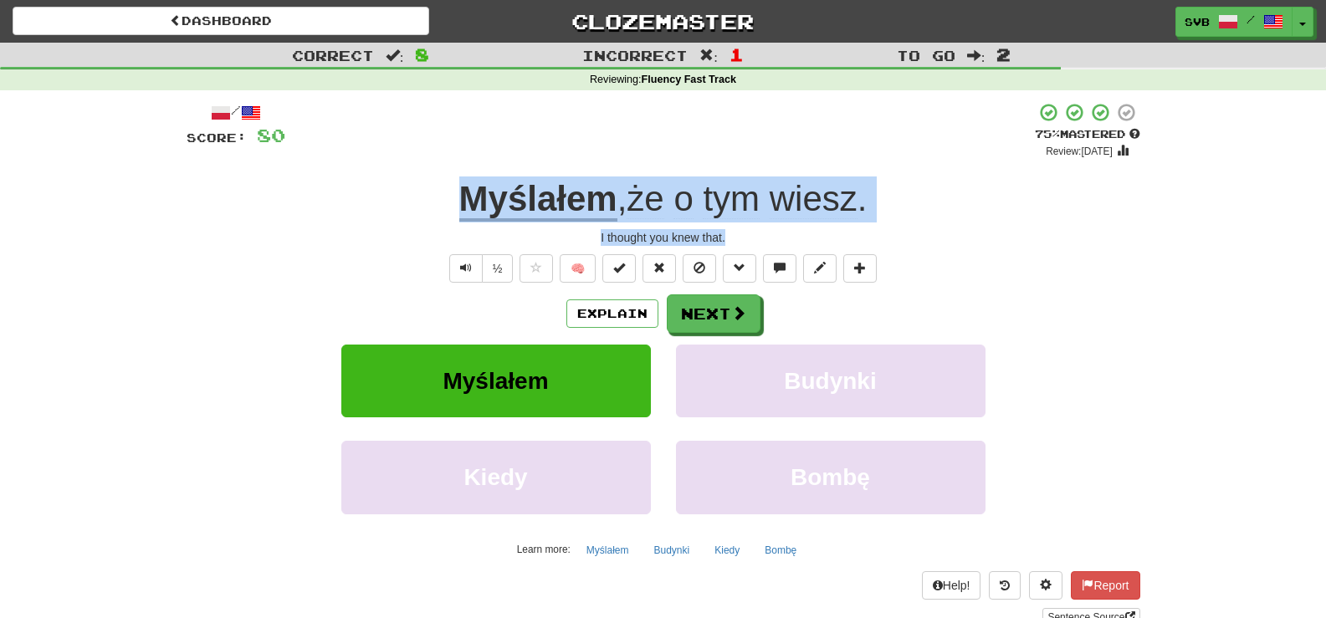
drag, startPoint x: 430, startPoint y: 194, endPoint x: 873, endPoint y: 236, distance: 445.3
click at [873, 236] on div "/ Score: 80 + 12 75 % Mastered Review: 2025-10-18 Myślałem , że o tym wiesz . I…" at bounding box center [664, 364] width 954 height 524
copy div "Myślałem , że o tym wiesz . I thought you knew that."
click at [724, 319] on button "Next" at bounding box center [714, 314] width 94 height 38
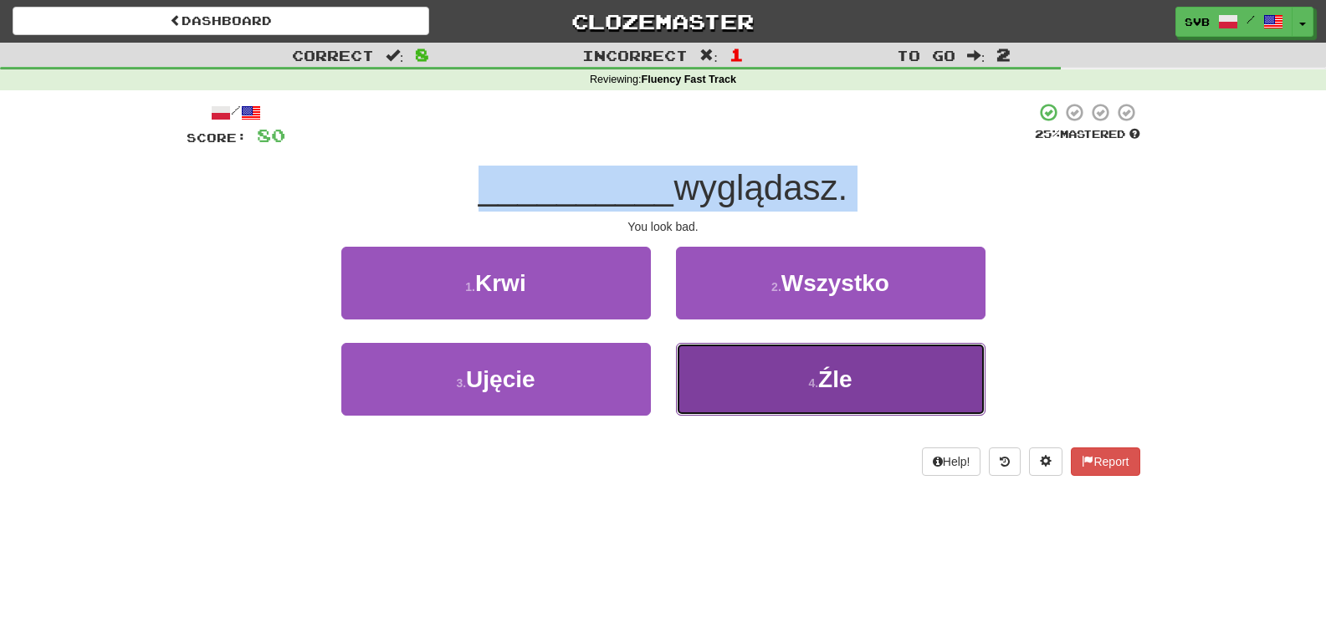
click at [854, 376] on button "4 . Źle" at bounding box center [830, 379] width 309 height 73
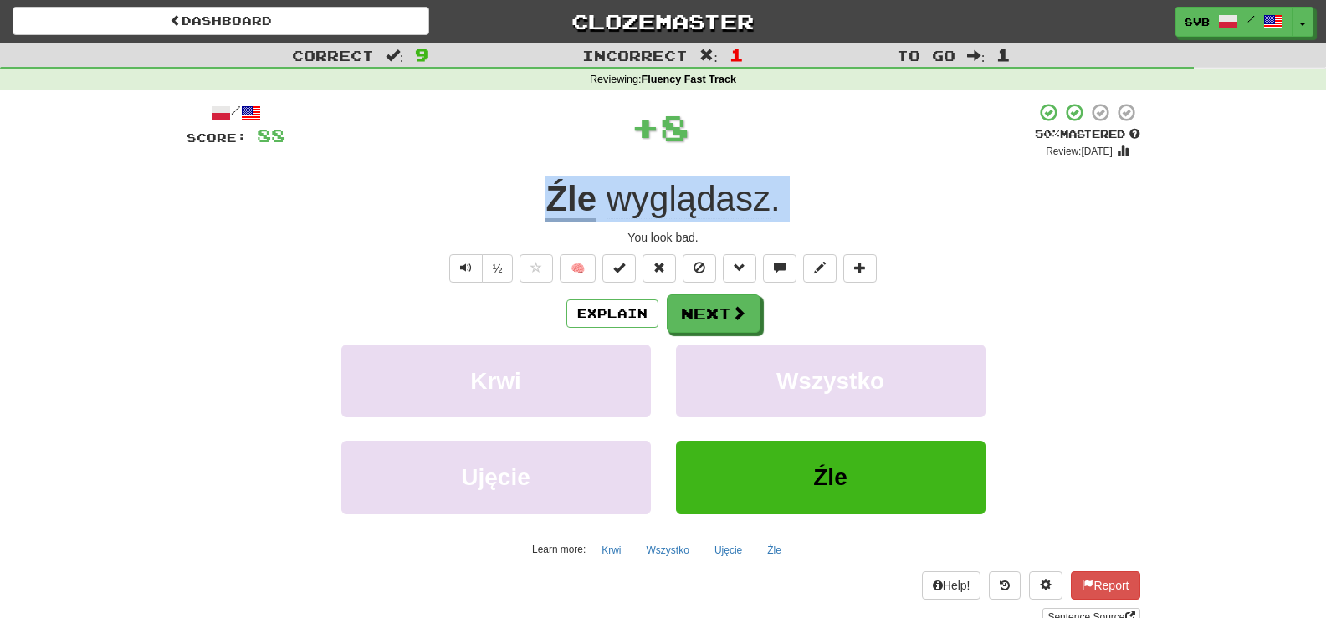
click at [505, 194] on div "Źle wyglądasz ." at bounding box center [664, 199] width 954 height 46
drag, startPoint x: 514, startPoint y: 199, endPoint x: 788, endPoint y: 237, distance: 276.9
click at [788, 237] on div "/ Score: 88 + 8 50 % Mastered Review: 2025-09-28 Źle wyglądasz . You look bad. …" at bounding box center [664, 364] width 954 height 524
copy div "Źle wyglądasz . You look bad."
click at [719, 315] on button "Next" at bounding box center [714, 314] width 94 height 38
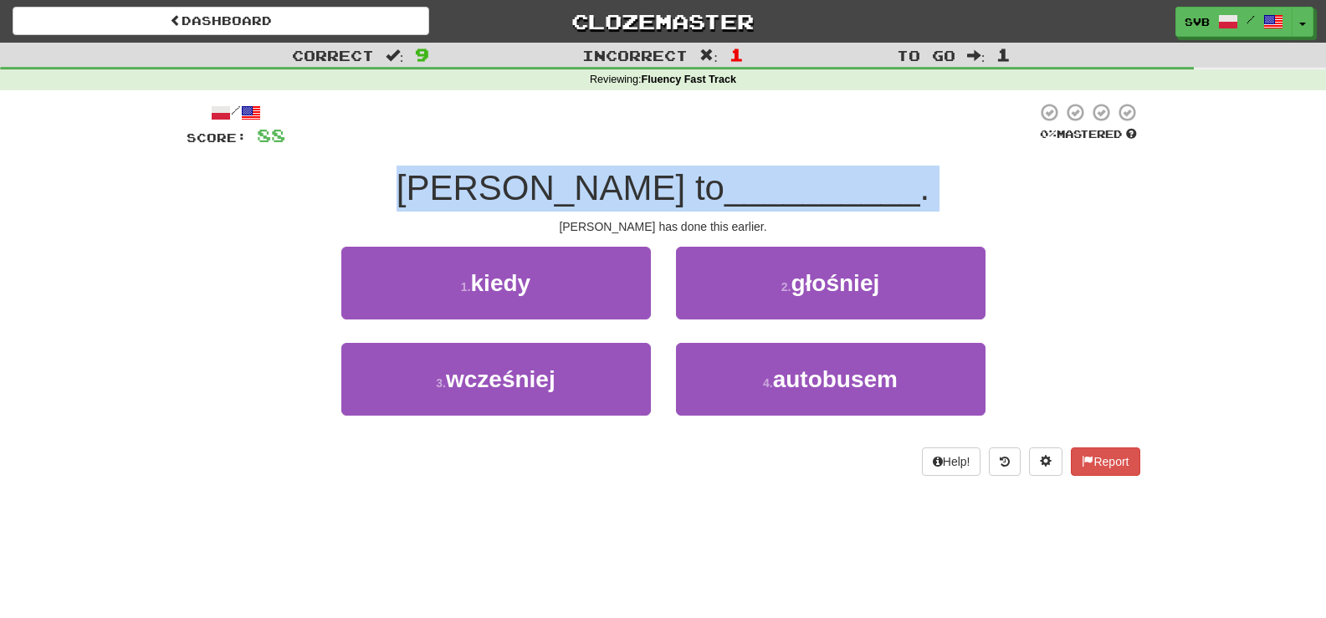
click at [526, 218] on div "Tom has done this earlier." at bounding box center [664, 226] width 954 height 17
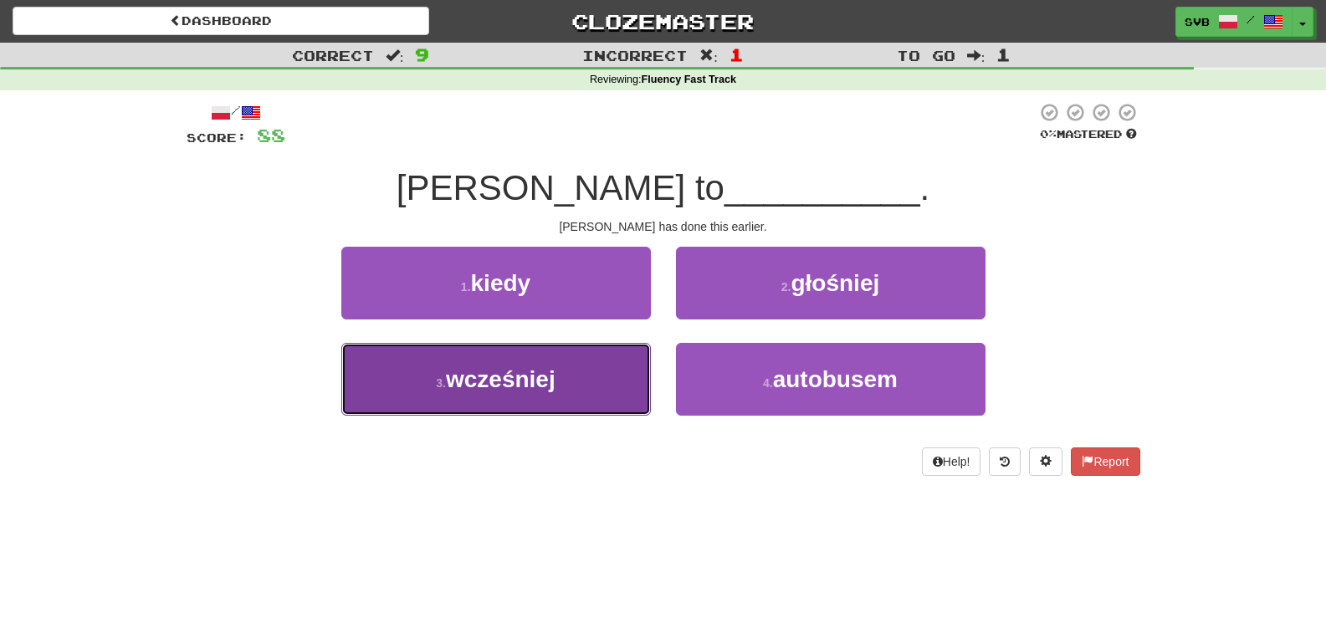
click at [540, 381] on span "wcześniej" at bounding box center [501, 379] width 110 height 26
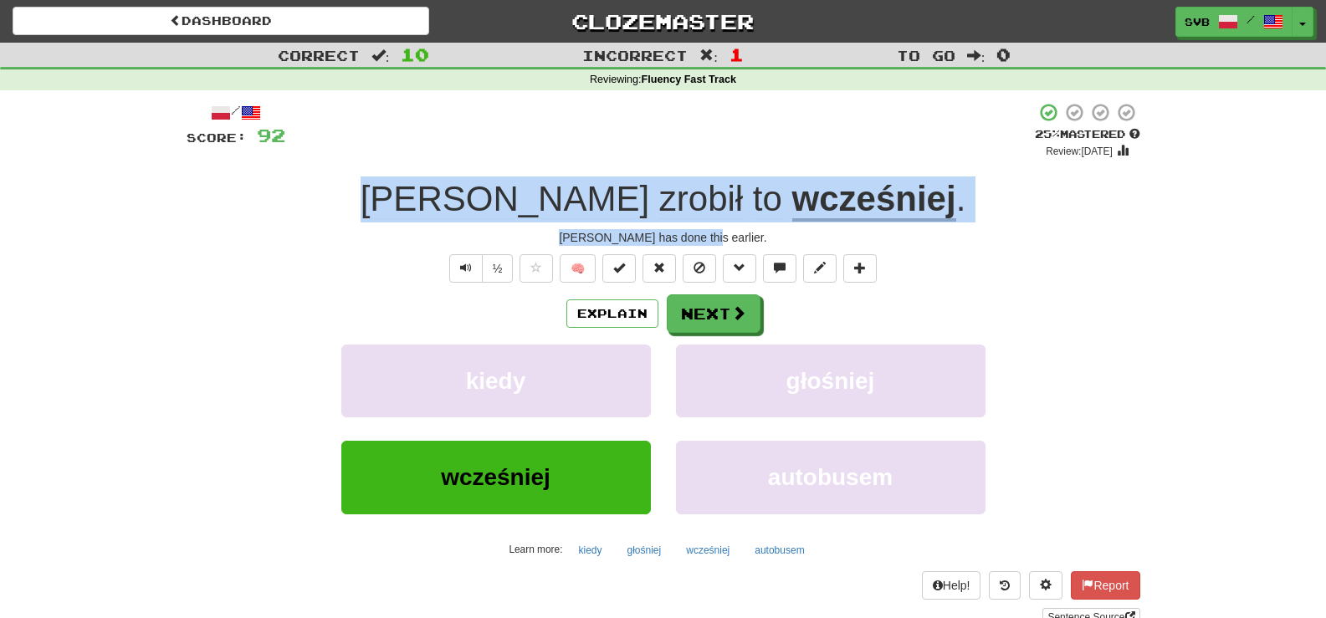
drag, startPoint x: 468, startPoint y: 194, endPoint x: 895, endPoint y: 235, distance: 428.6
click at [895, 235] on div "/ Score: 92 + 4 25 % Mastered Review: 2025-09-19 Tom zrobił to wcześniej . Tom …" at bounding box center [664, 364] width 954 height 524
click at [739, 320] on span at bounding box center [739, 313] width 15 height 15
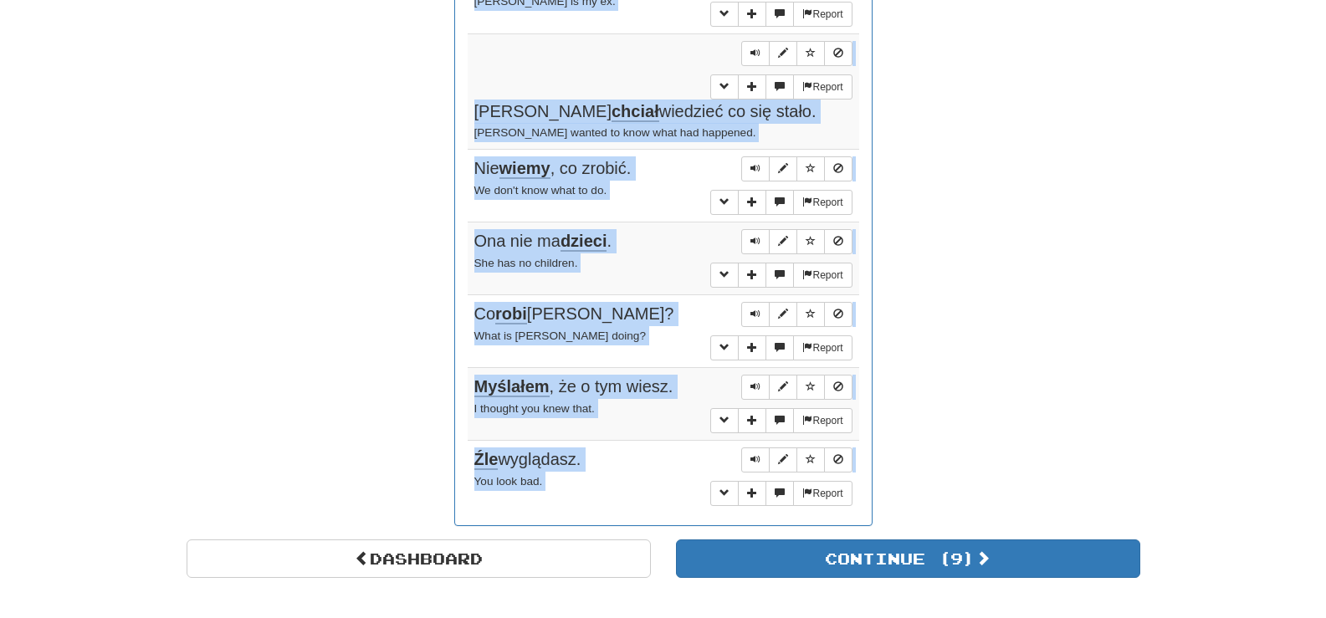
scroll to position [1444, 0]
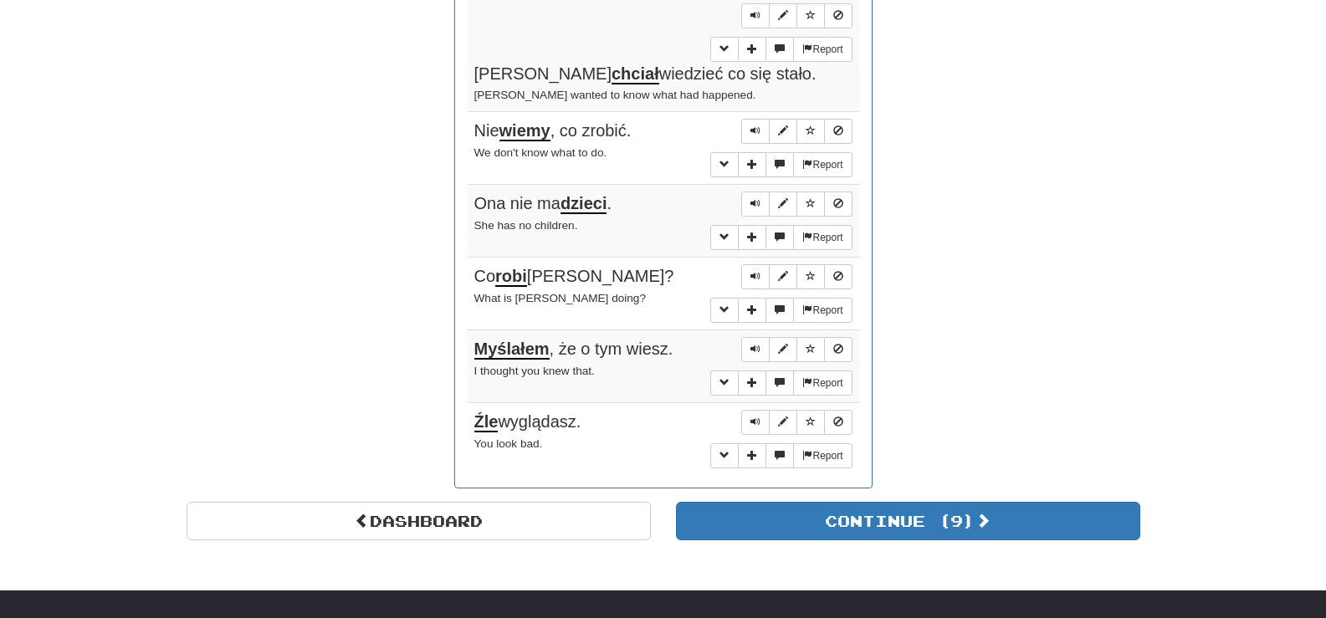
drag, startPoint x: 562, startPoint y: 185, endPoint x: 774, endPoint y: 436, distance: 328.3
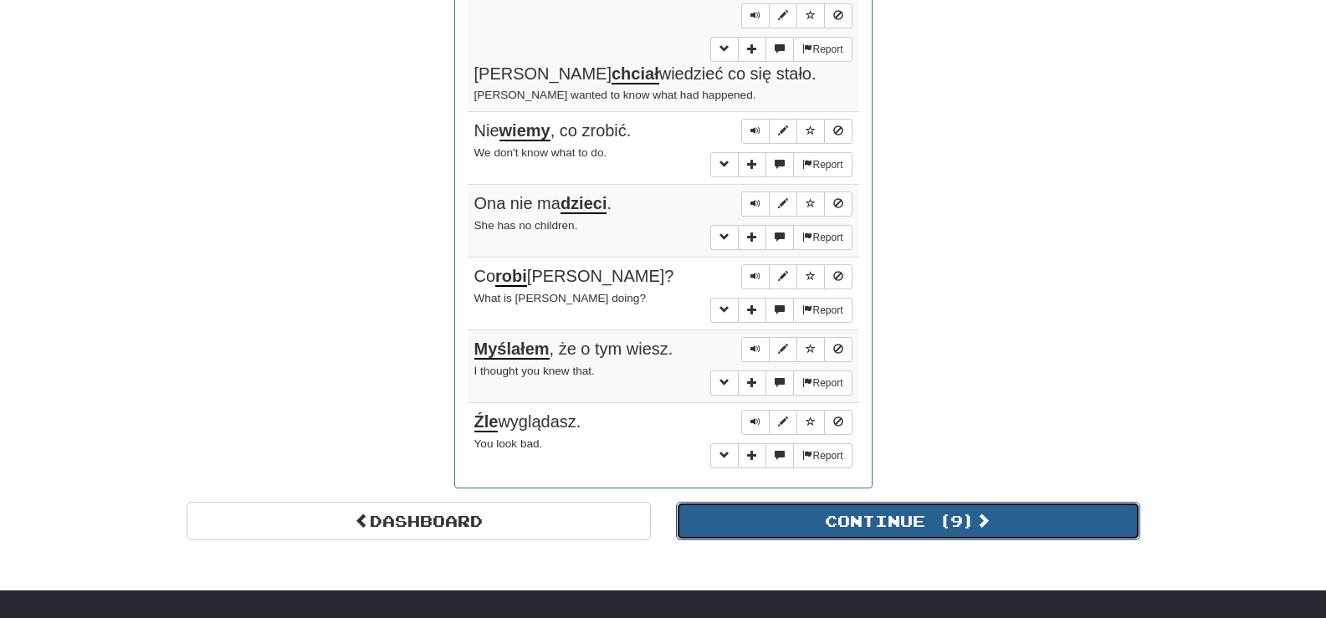
click at [808, 502] on button "Continue ( 9 )" at bounding box center [908, 521] width 464 height 38
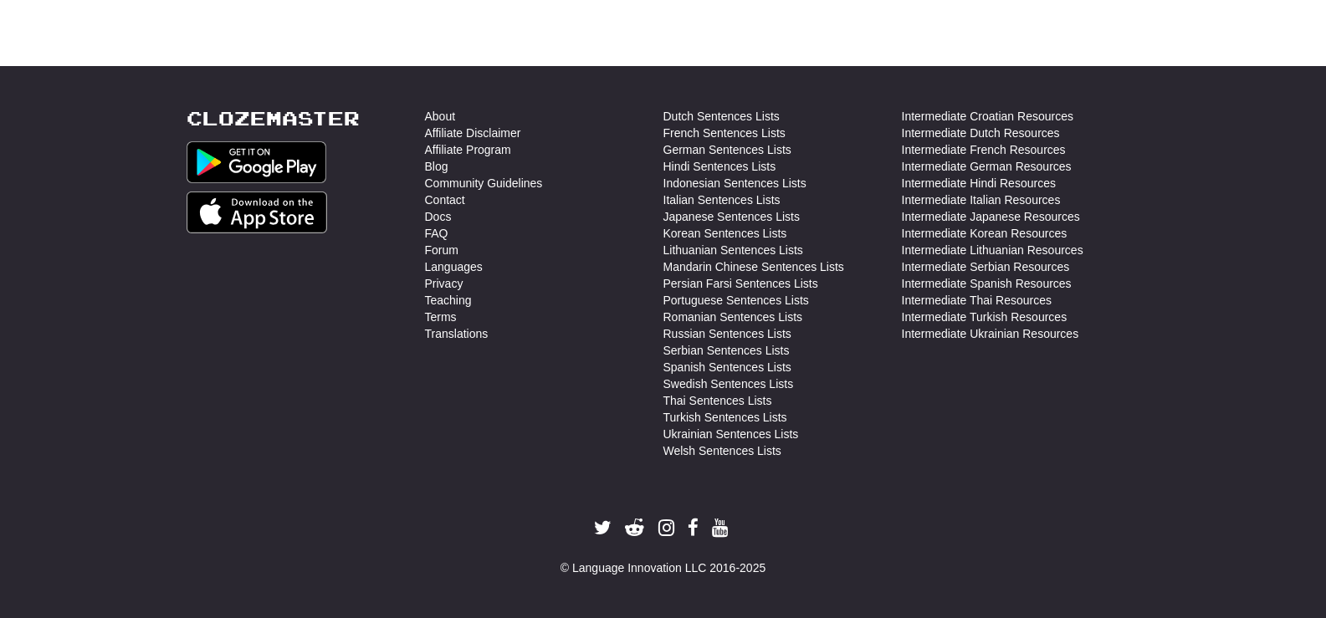
scroll to position [0, 0]
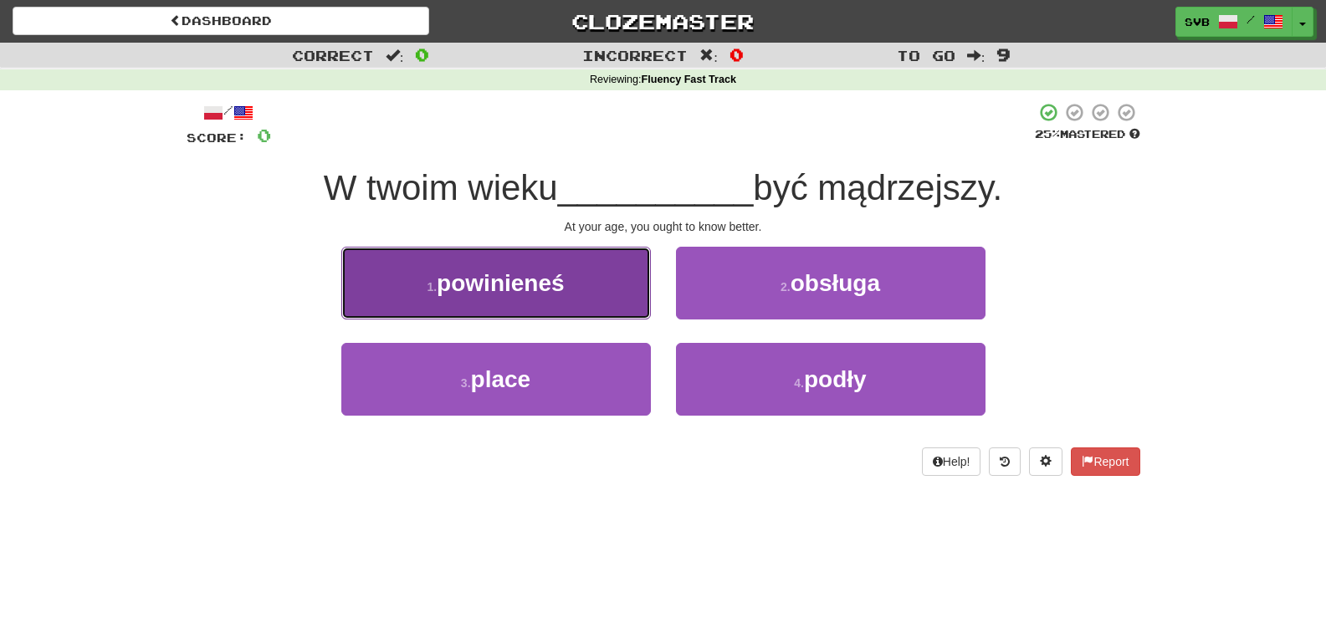
click at [511, 284] on span "powinieneś" at bounding box center [500, 283] width 127 height 26
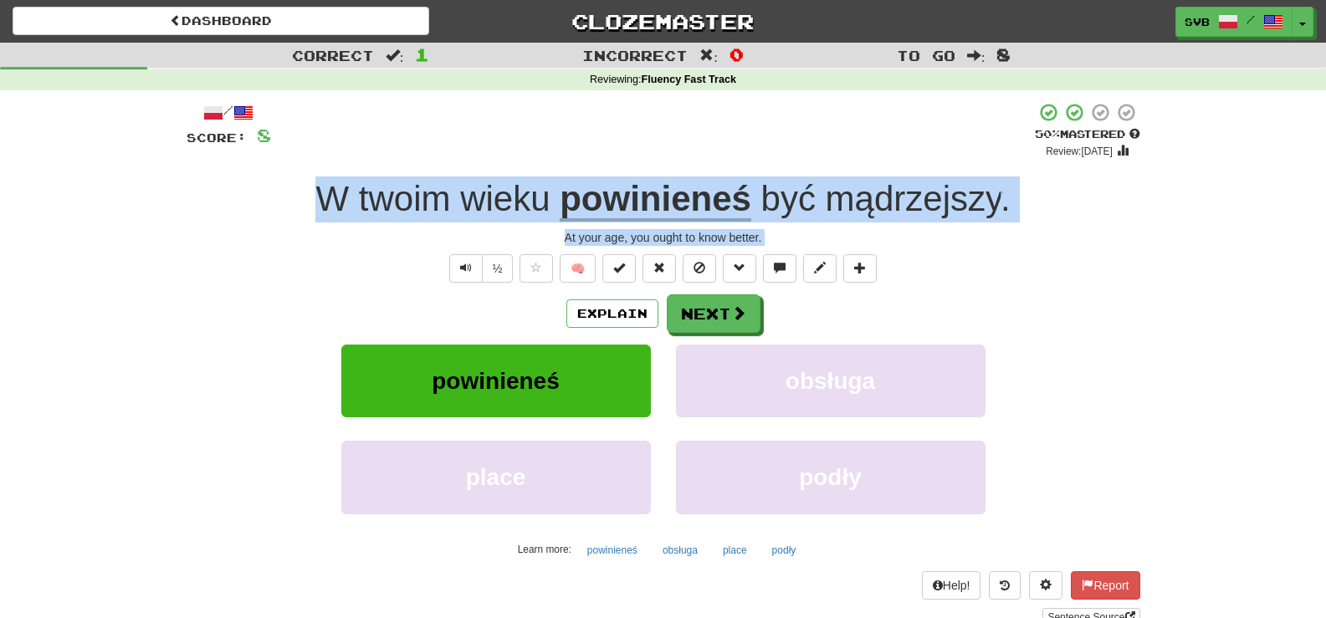
drag, startPoint x: 312, startPoint y: 192, endPoint x: 1077, endPoint y: 246, distance: 766.4
click at [1077, 246] on div "/ Score: 8 + 8 50 % Mastered Review: 2025-09-28 W twoim wieku powinieneś być mą…" at bounding box center [664, 364] width 954 height 524
click at [445, 241] on div "At your age, you ought to know better." at bounding box center [664, 237] width 954 height 17
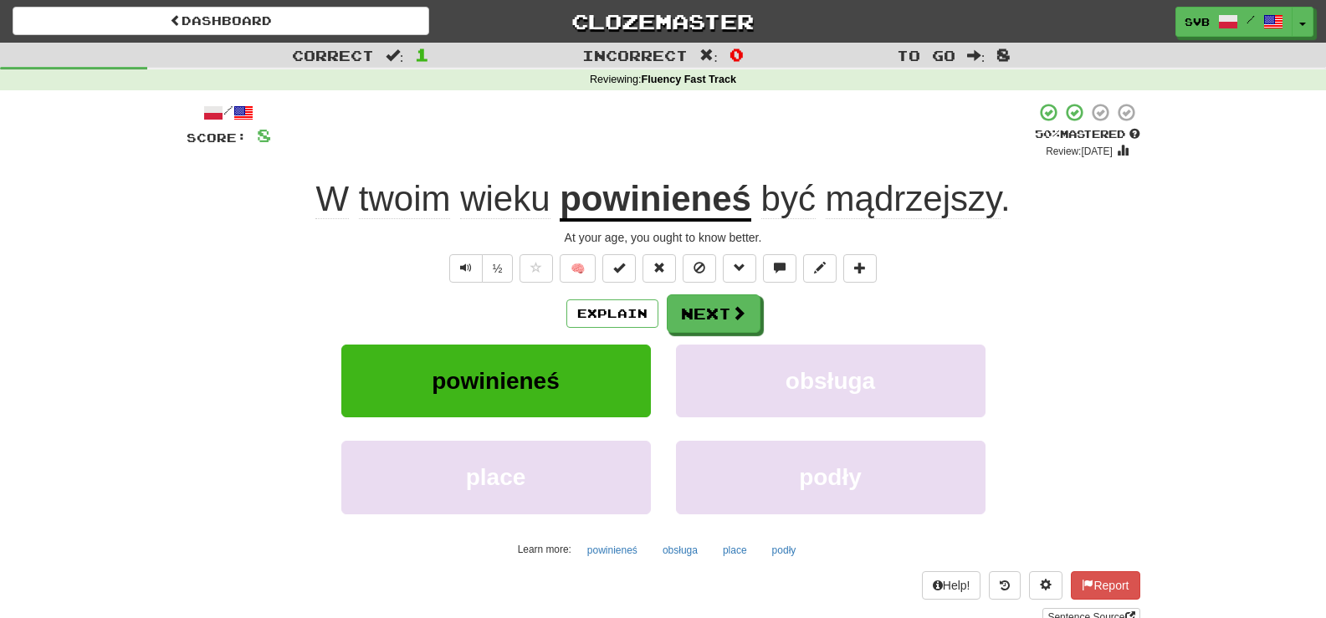
click at [503, 195] on span "wieku" at bounding box center [505, 199] width 90 height 40
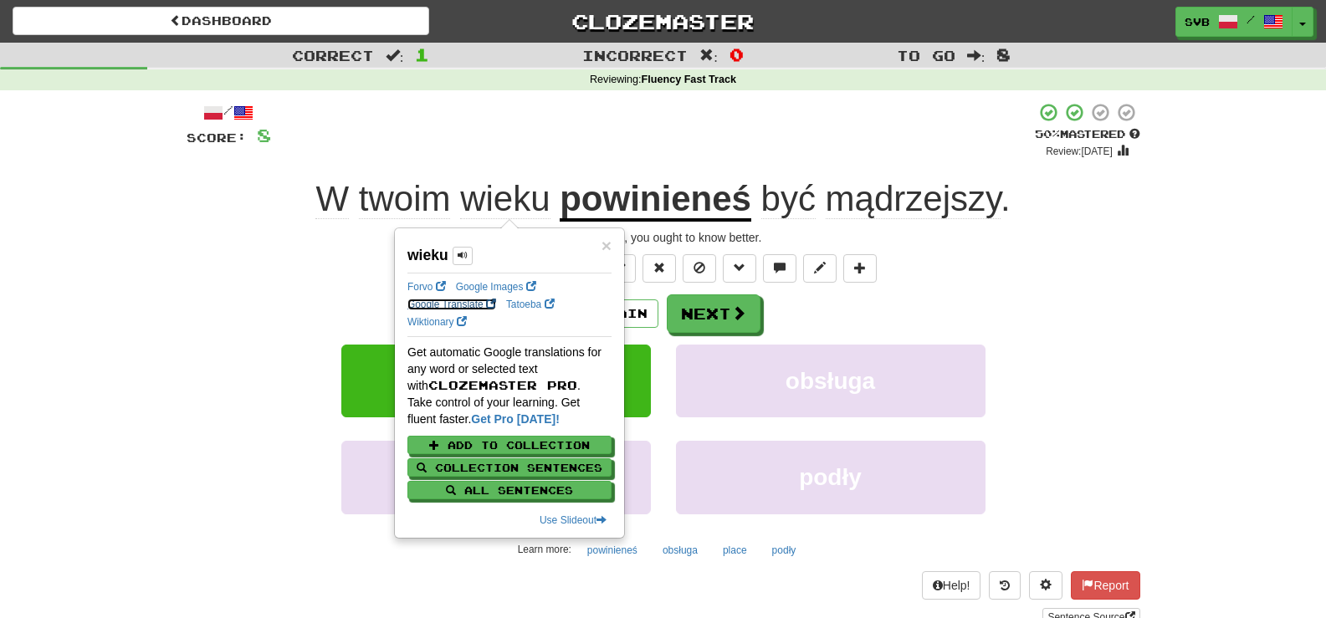
click at [444, 302] on link "Google Translate" at bounding box center [451, 305] width 89 height 12
click at [441, 322] on link "Wiktionary" at bounding box center [436, 322] width 59 height 12
click at [706, 149] on div "+ 8" at bounding box center [653, 130] width 764 height 57
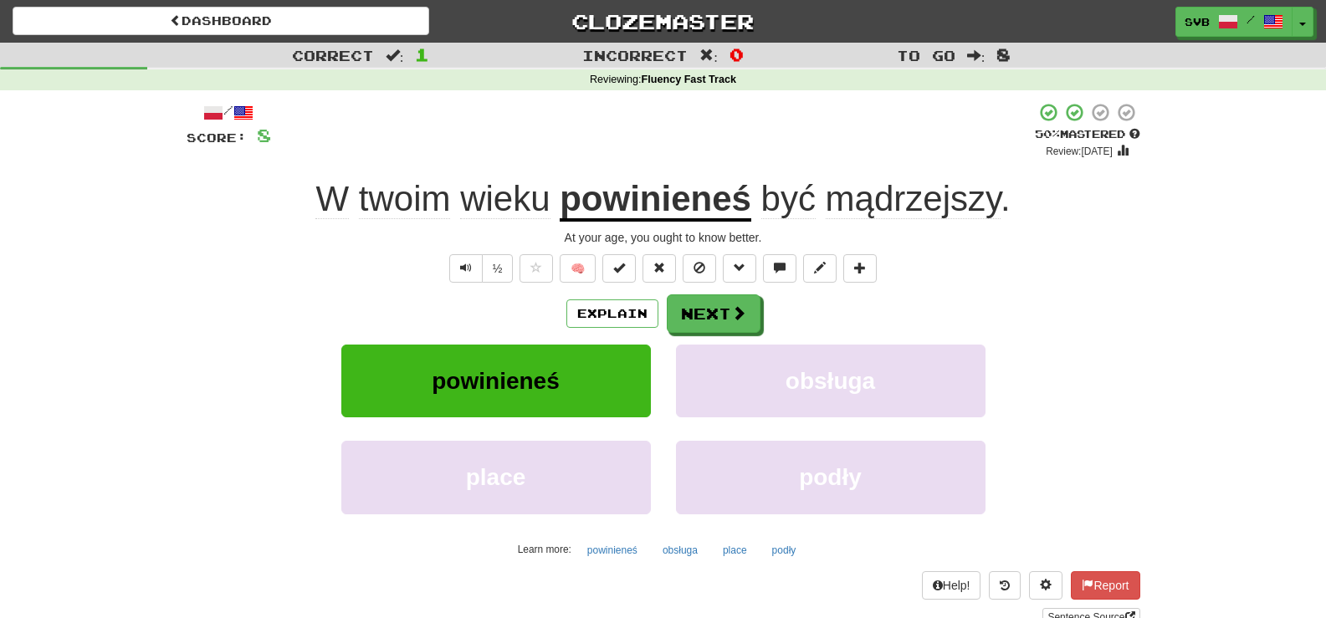
click at [910, 200] on span "mądrzejszy" at bounding box center [913, 199] width 175 height 40
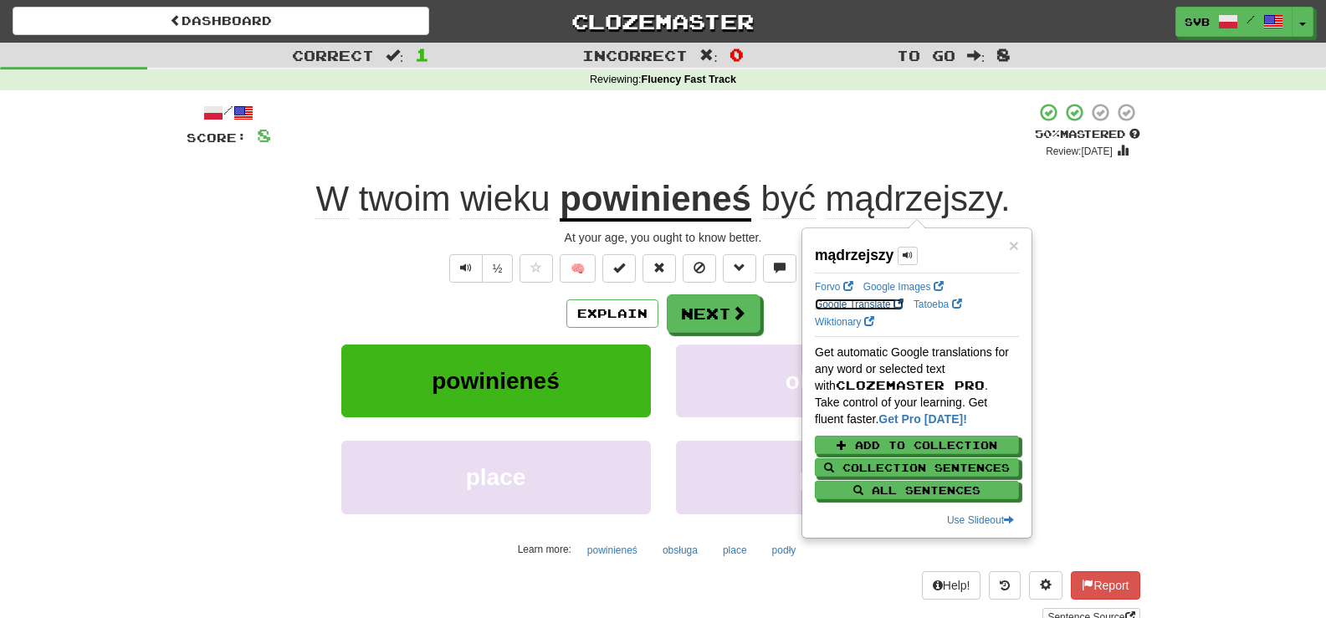
click at [873, 305] on link "Google Translate" at bounding box center [859, 305] width 89 height 12
click at [849, 320] on link "Wiktionary" at bounding box center [844, 322] width 59 height 12
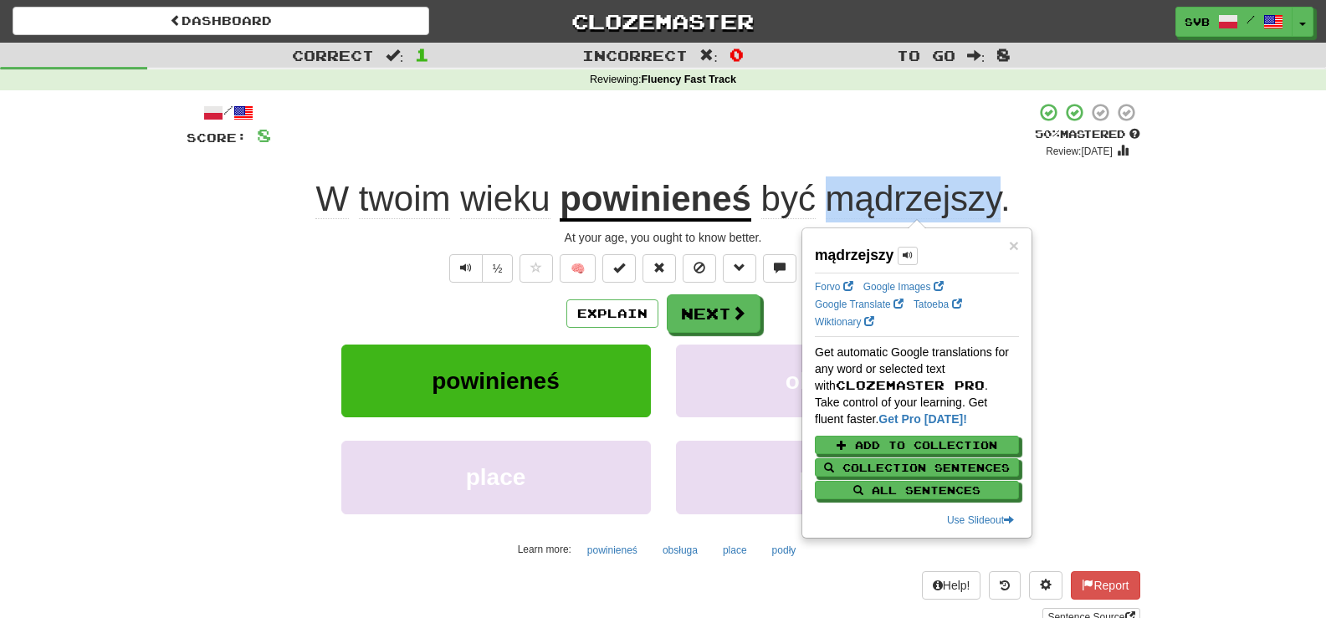
drag, startPoint x: 831, startPoint y: 200, endPoint x: 996, endPoint y: 200, distance: 165.6
click at [997, 200] on span "mądrzejszy" at bounding box center [913, 199] width 175 height 40
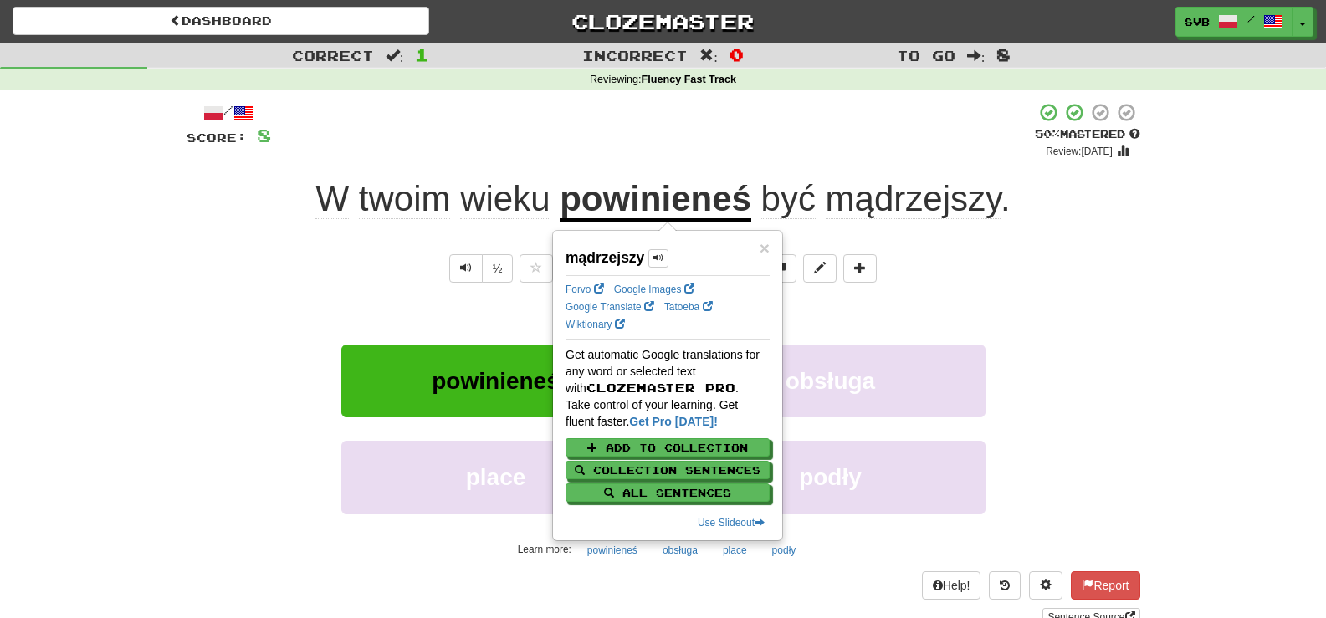
click at [775, 194] on span "być" at bounding box center [788, 199] width 54 height 40
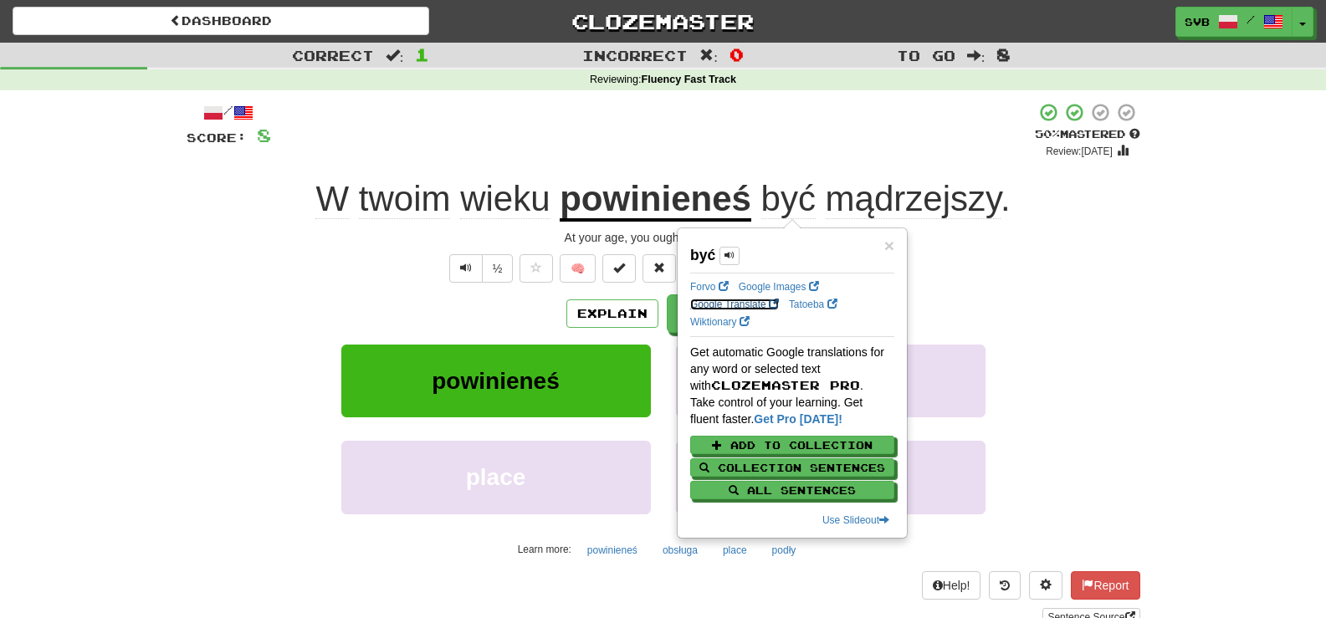
click at [728, 305] on link "Google Translate" at bounding box center [734, 305] width 89 height 12
click at [1003, 257] on div "½ 🧠" at bounding box center [664, 268] width 954 height 28
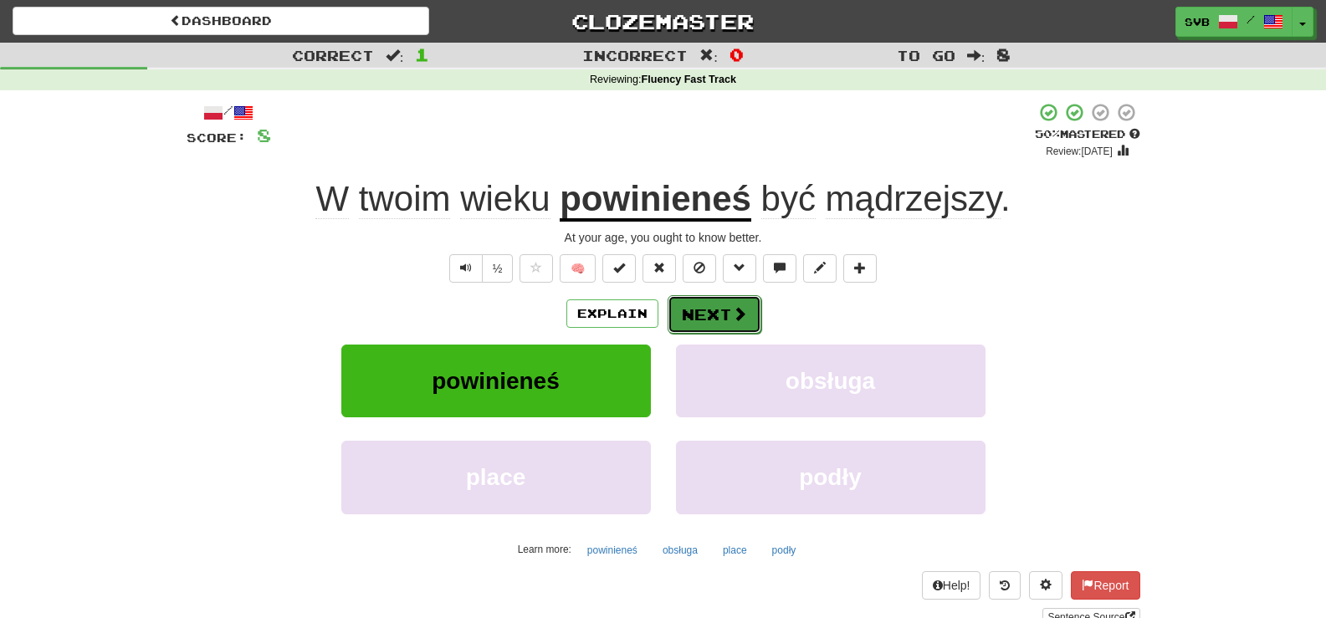
click at [722, 315] on button "Next" at bounding box center [714, 314] width 94 height 38
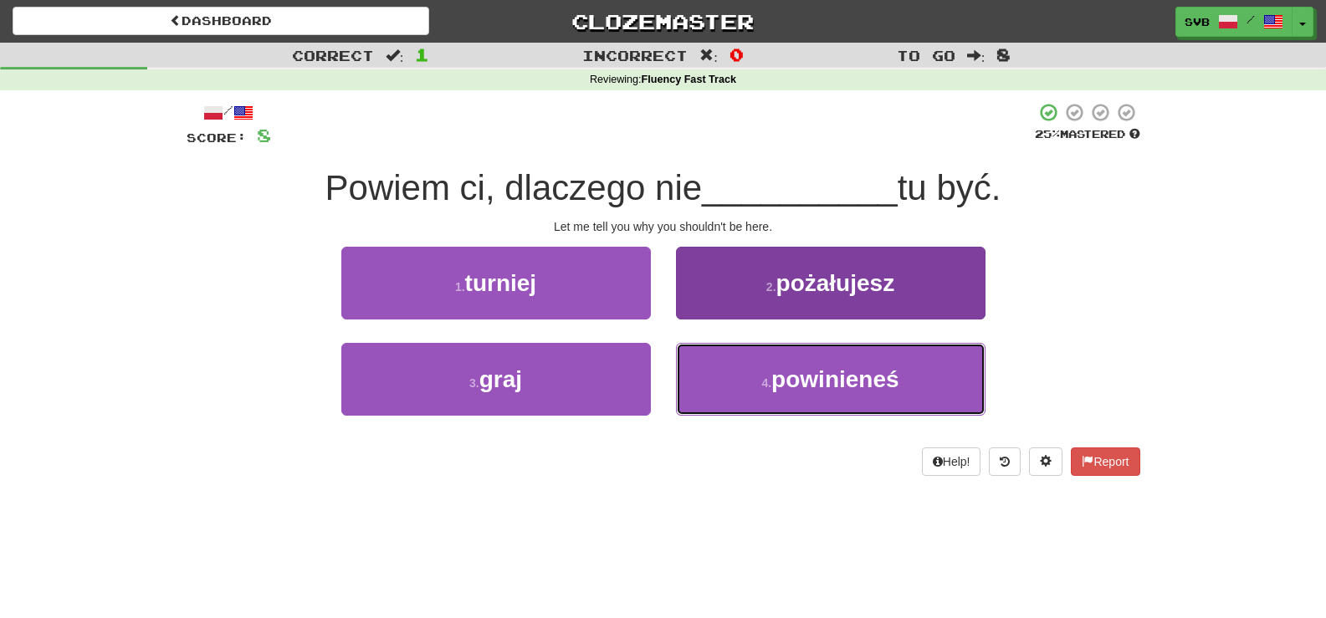
click at [826, 381] on span "powinieneś" at bounding box center [834, 379] width 127 height 26
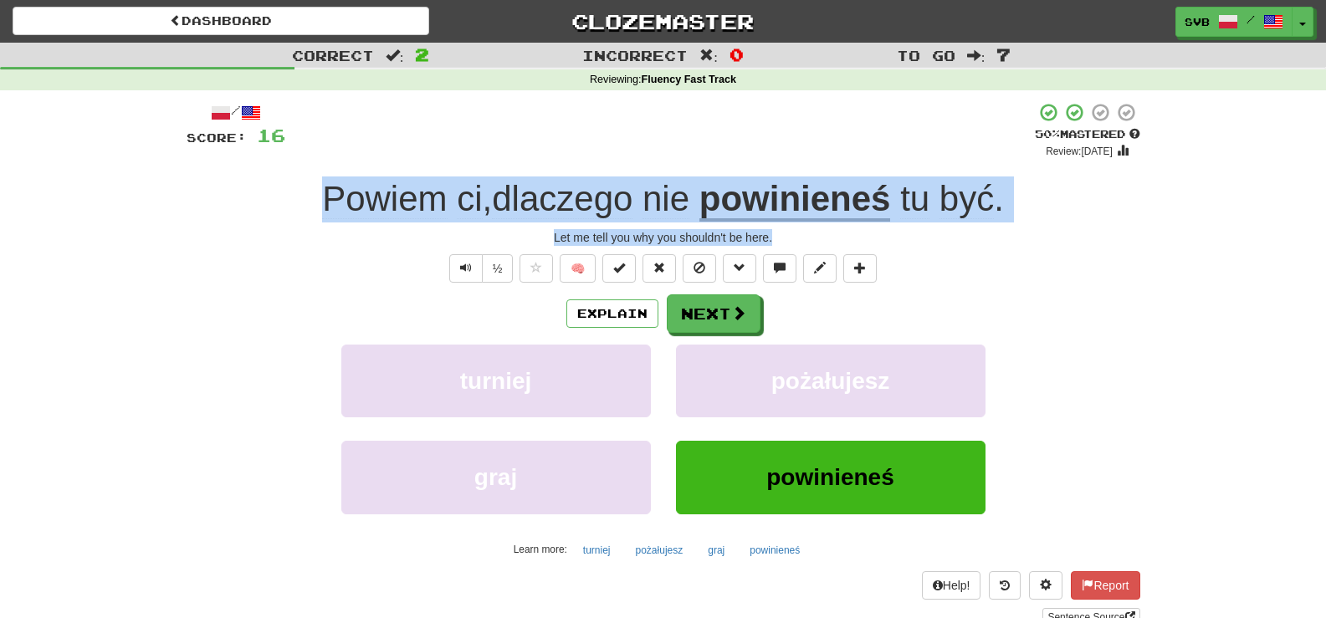
drag, startPoint x: 310, startPoint y: 193, endPoint x: 1014, endPoint y: 241, distance: 705.1
click at [1014, 241] on div "/ Score: 16 + 8 50 % Mastered Review: 2025-09-28 Powiem ci , dlaczego nie powin…" at bounding box center [664, 364] width 954 height 524
click at [732, 306] on span at bounding box center [739, 313] width 15 height 15
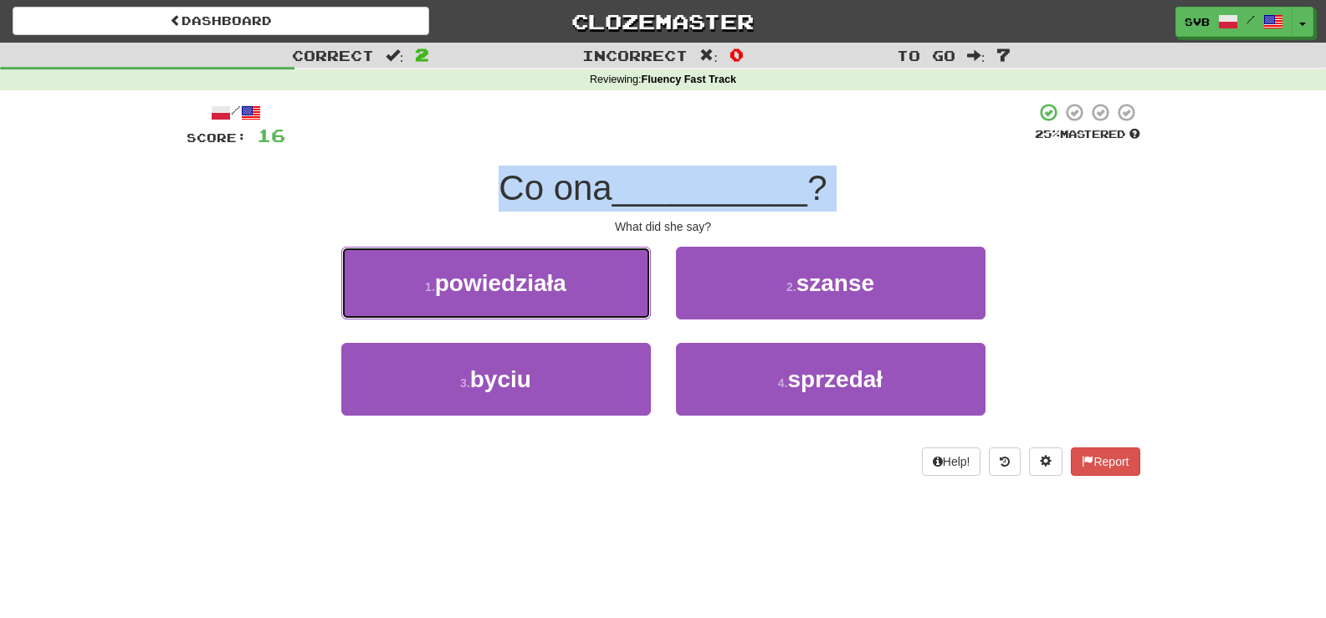
click at [548, 283] on span "powiedziała" at bounding box center [500, 283] width 131 height 26
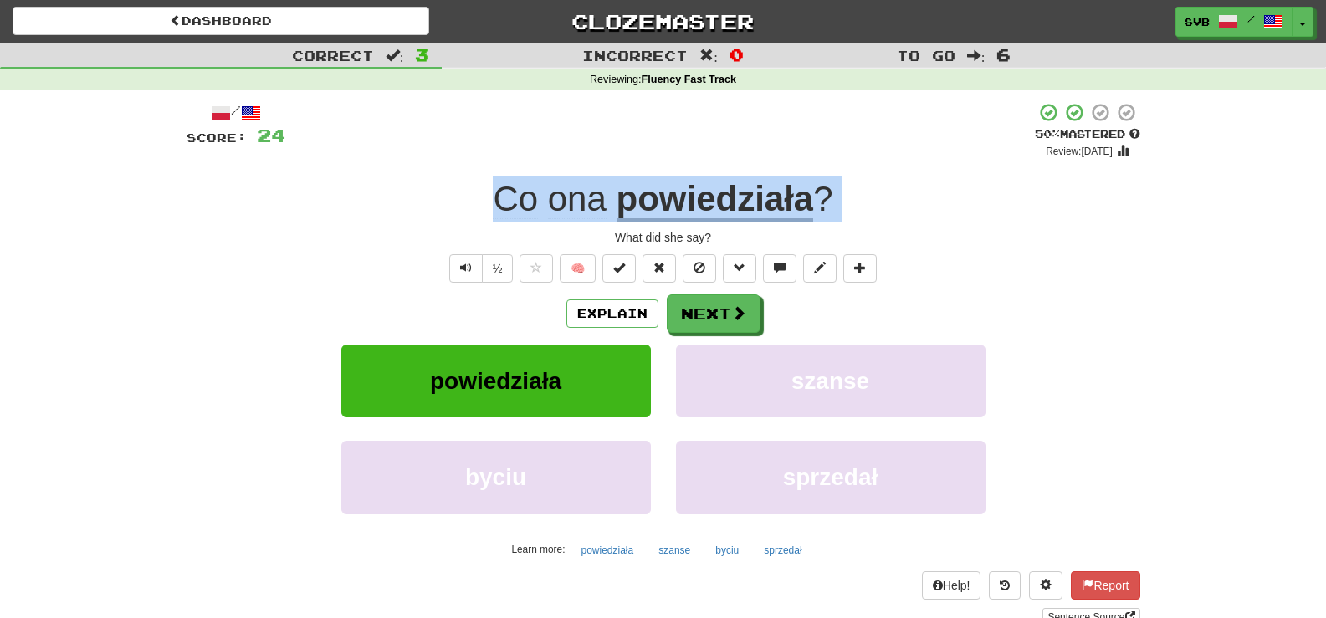
click at [608, 234] on div "What did she say?" at bounding box center [664, 237] width 954 height 17
click at [587, 238] on div "What did she say?" at bounding box center [664, 237] width 954 height 17
drag, startPoint x: 492, startPoint y: 197, endPoint x: 813, endPoint y: 234, distance: 323.3
click at [813, 234] on div "/ Score: 24 + 8 50 % Mastered Review: 2025-09-28 Co ona powiedziała ? What did …" at bounding box center [664, 364] width 954 height 524
click at [727, 310] on button "Next" at bounding box center [714, 314] width 94 height 38
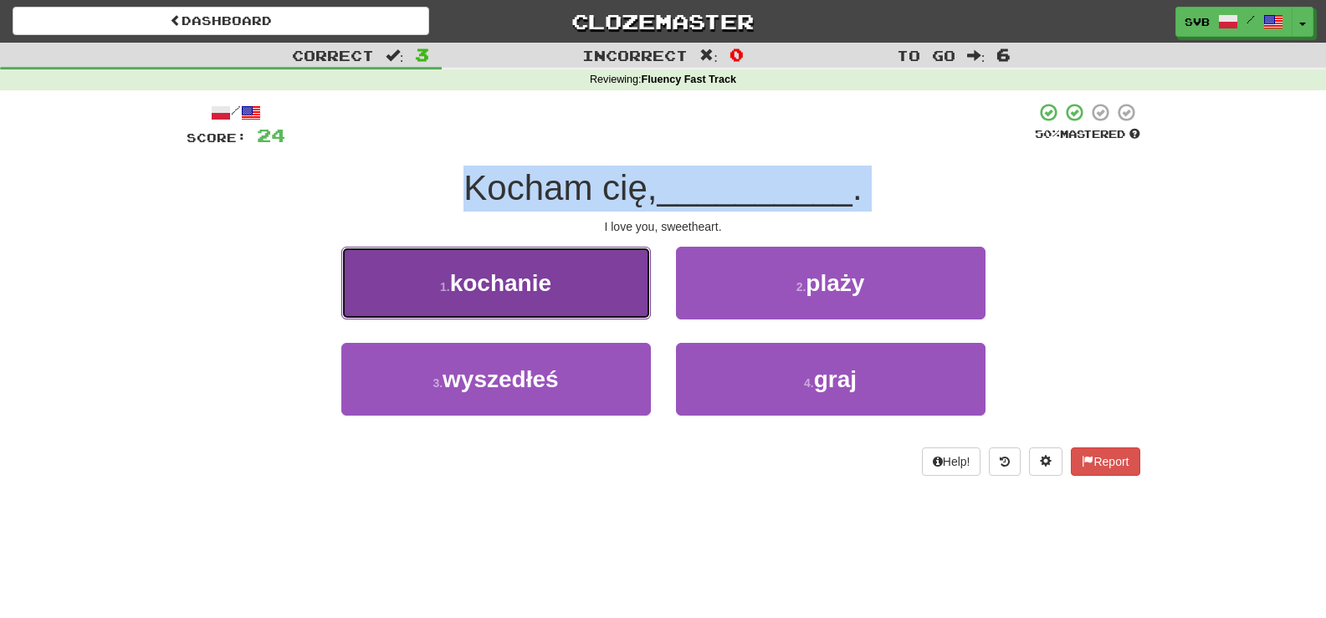
click at [525, 290] on span "kochanie" at bounding box center [500, 283] width 101 height 26
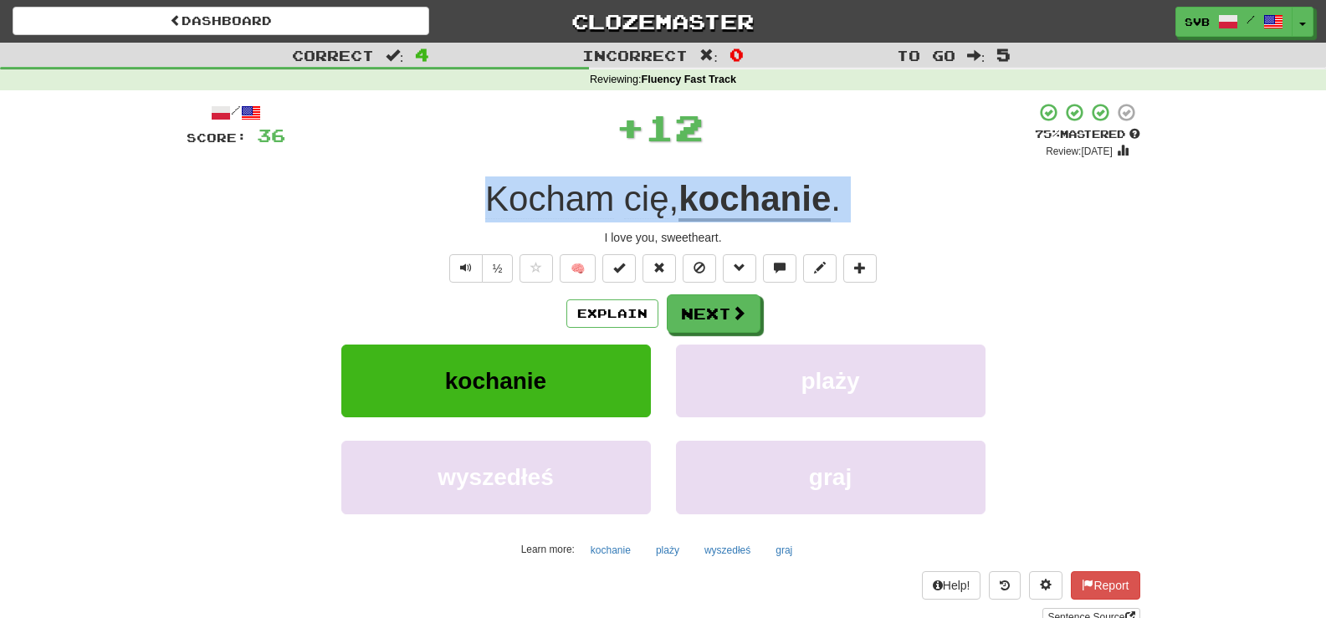
click at [420, 233] on div "I love you, sweetheart." at bounding box center [664, 237] width 954 height 17
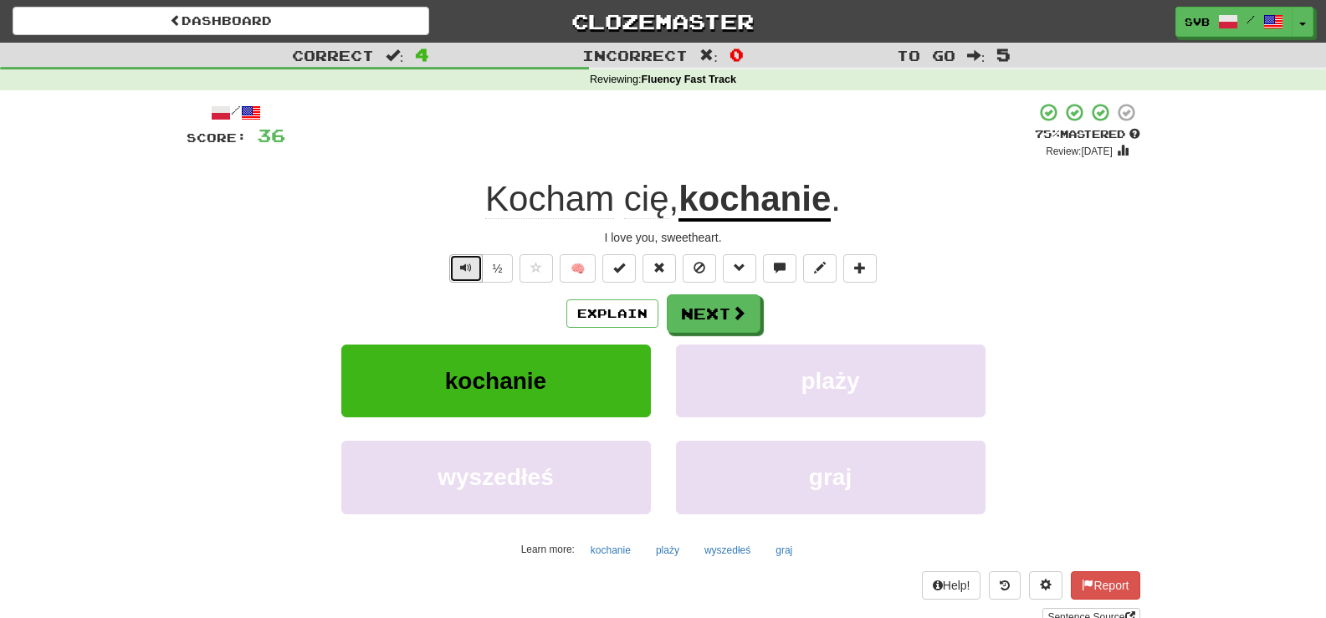
click at [474, 272] on button "Text-to-speech controls" at bounding box center [465, 268] width 33 height 28
click at [483, 231] on div "I love you, sweetheart." at bounding box center [664, 237] width 954 height 17
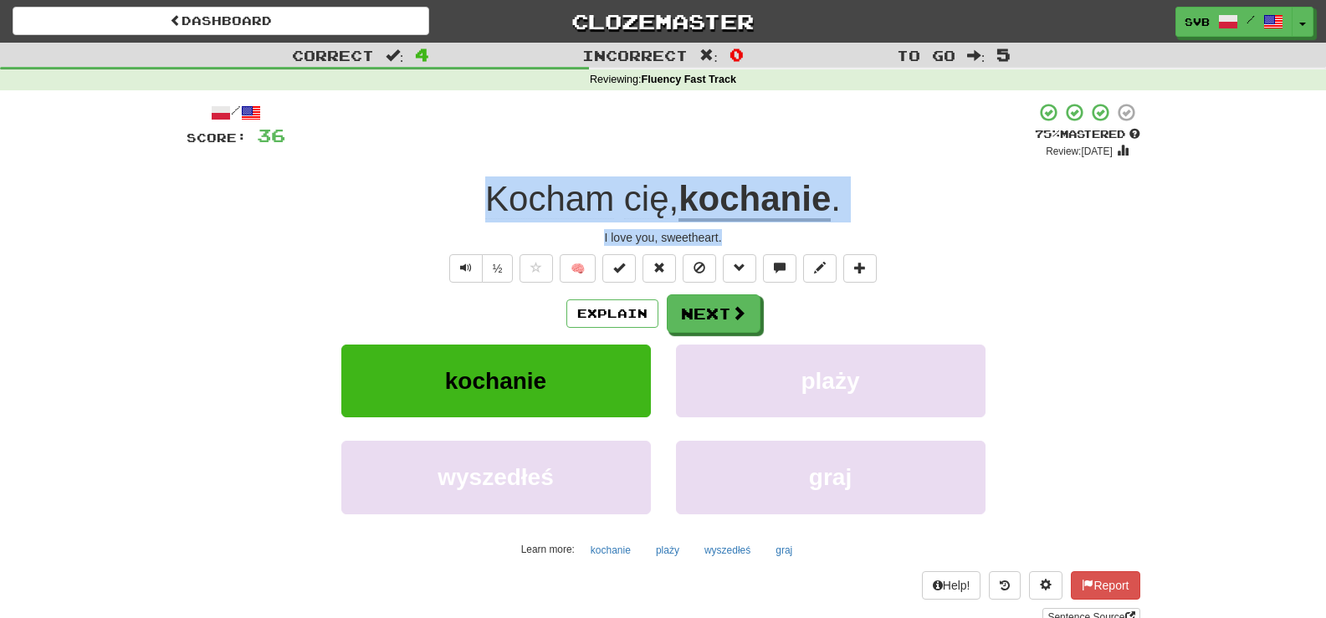
drag, startPoint x: 471, startPoint y: 197, endPoint x: 773, endPoint y: 231, distance: 303.8
click at [773, 231] on div "/ Score: 36 + 12 75 % Mastered Review: 2025-10-18 Kocham cię , kochanie . I lov…" at bounding box center [664, 364] width 954 height 524
click at [716, 317] on button "Next" at bounding box center [714, 314] width 94 height 38
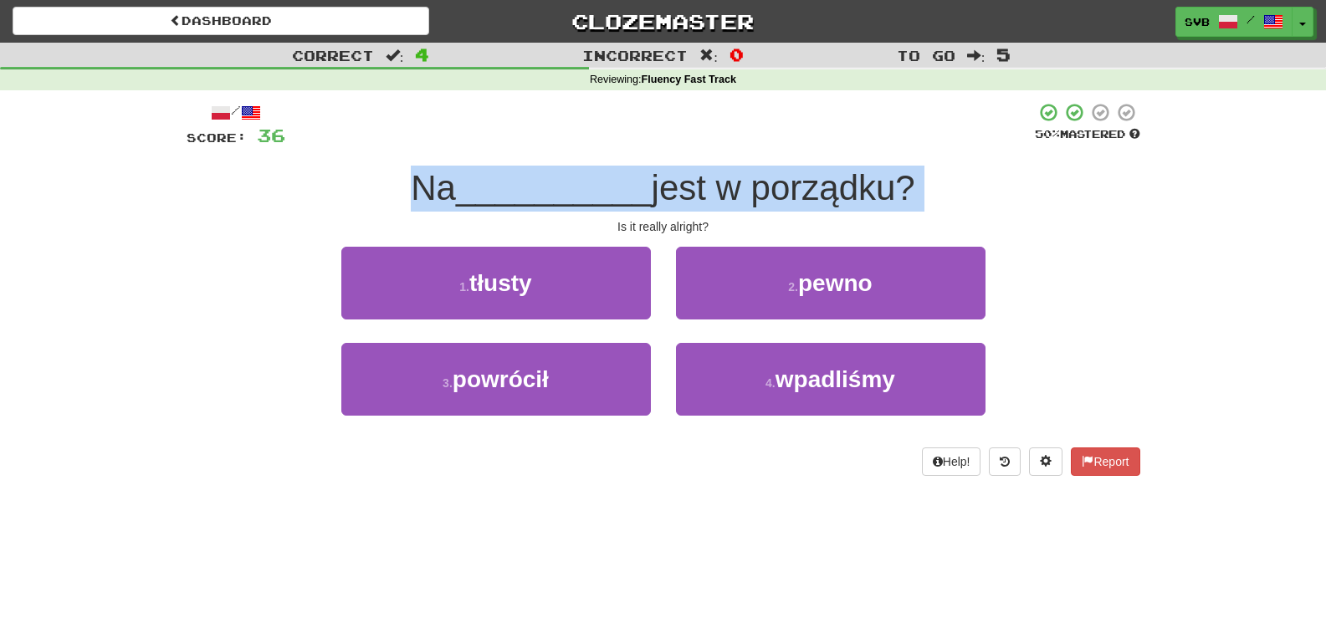
click at [555, 232] on div "Is it really alright?" at bounding box center [664, 226] width 954 height 17
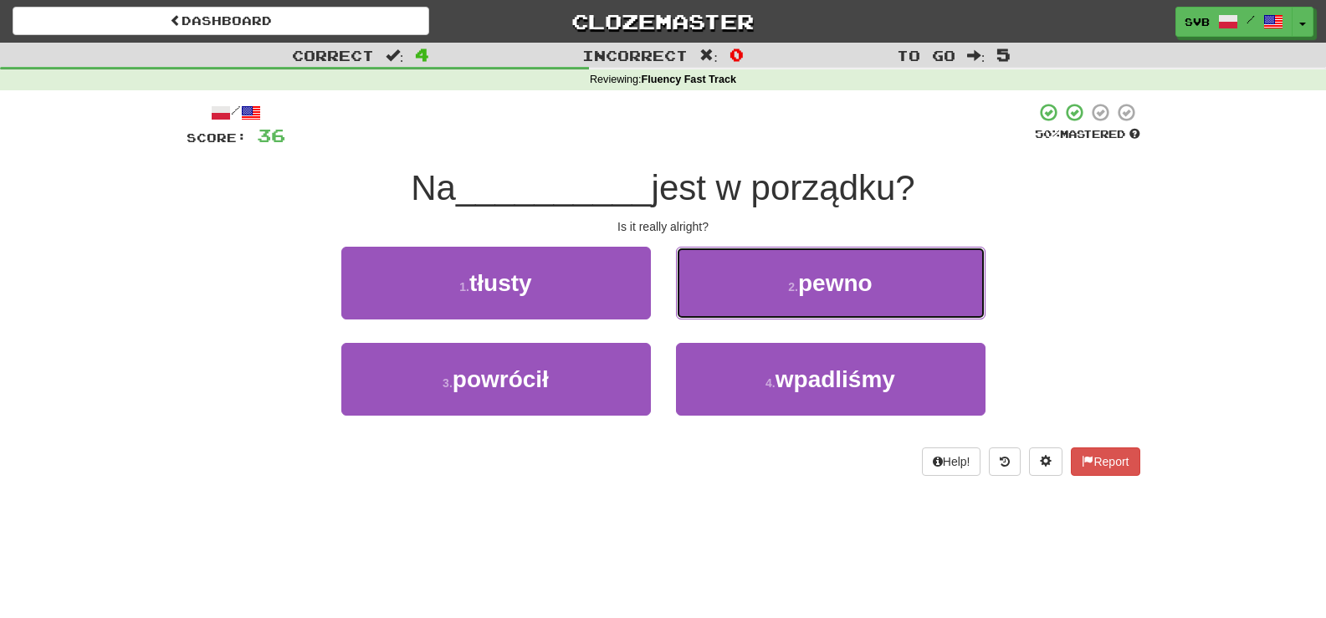
click at [858, 285] on span "pewno" at bounding box center [835, 283] width 74 height 26
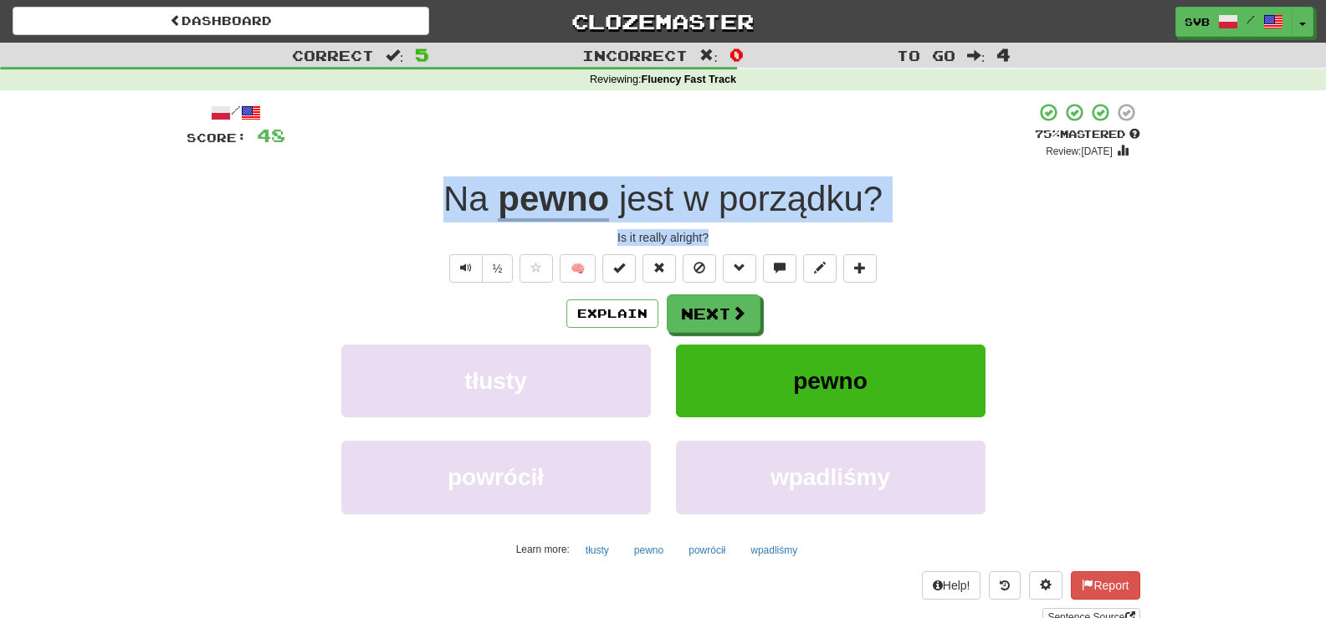
drag, startPoint x: 442, startPoint y: 197, endPoint x: 898, endPoint y: 244, distance: 459.1
click at [898, 244] on div "/ Score: 48 + 12 75 % Mastered Review: 2025-10-18 Na pewno jest w porządku ? Is…" at bounding box center [664, 364] width 954 height 524
click at [823, 278] on button at bounding box center [819, 268] width 33 height 28
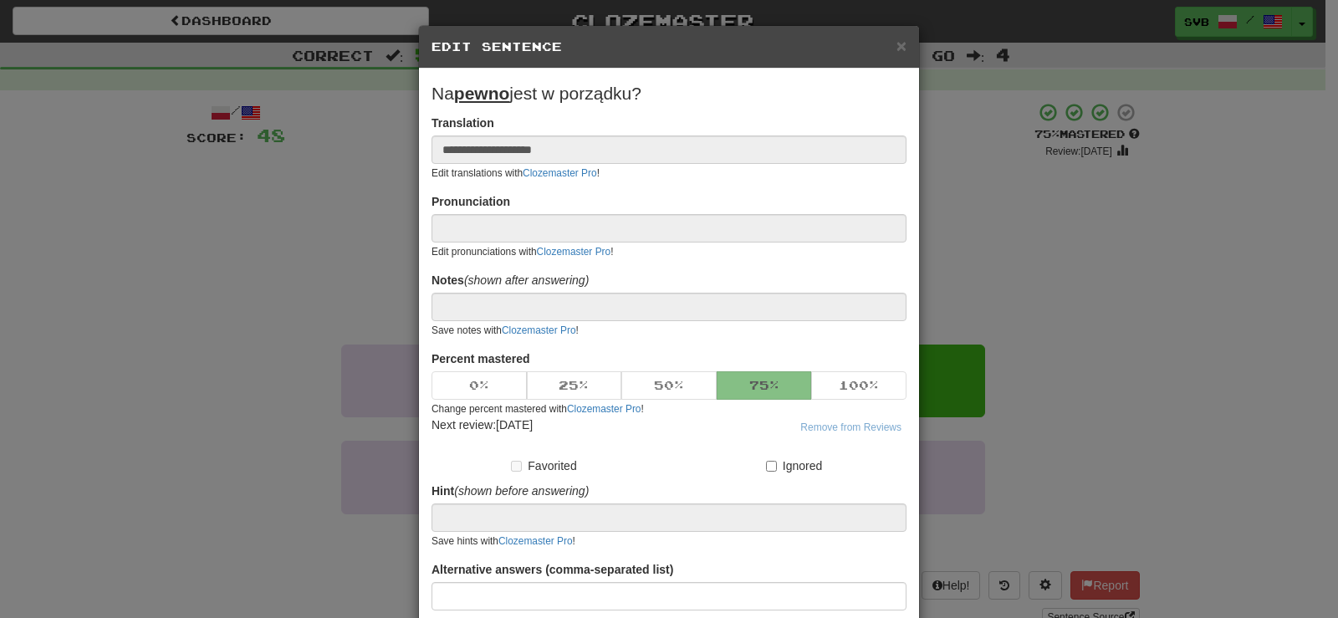
click at [333, 293] on div "**********" at bounding box center [669, 309] width 1338 height 618
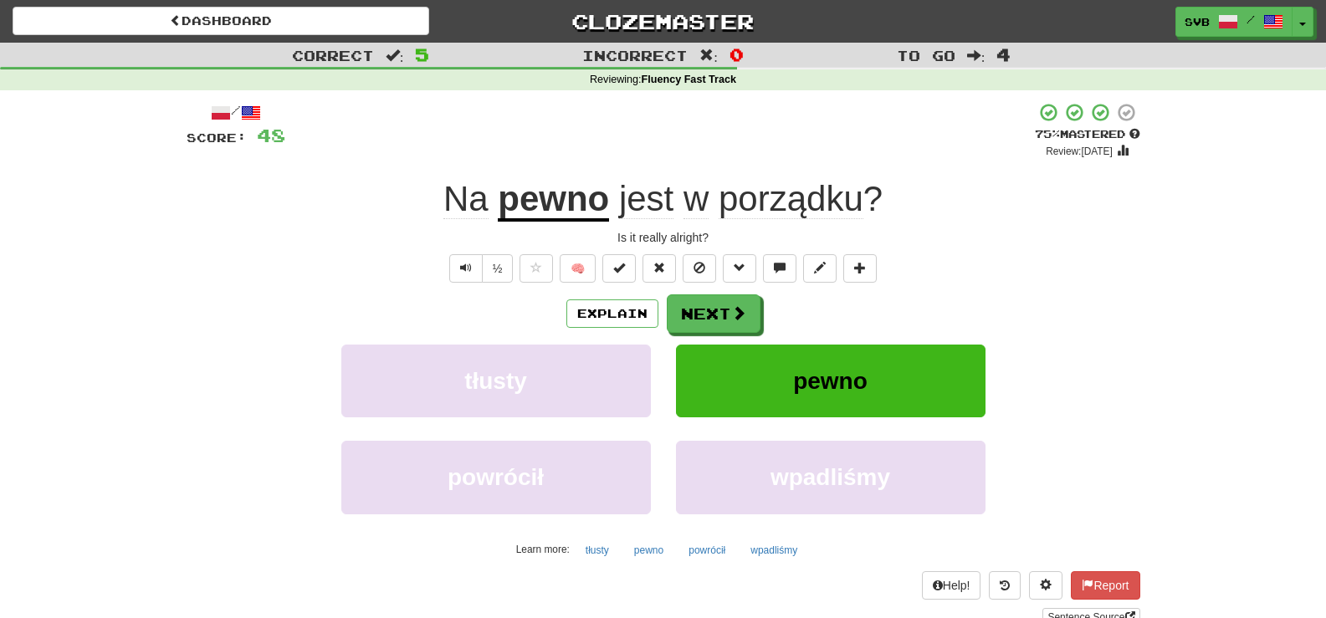
click at [549, 207] on u "pewno" at bounding box center [553, 200] width 111 height 43
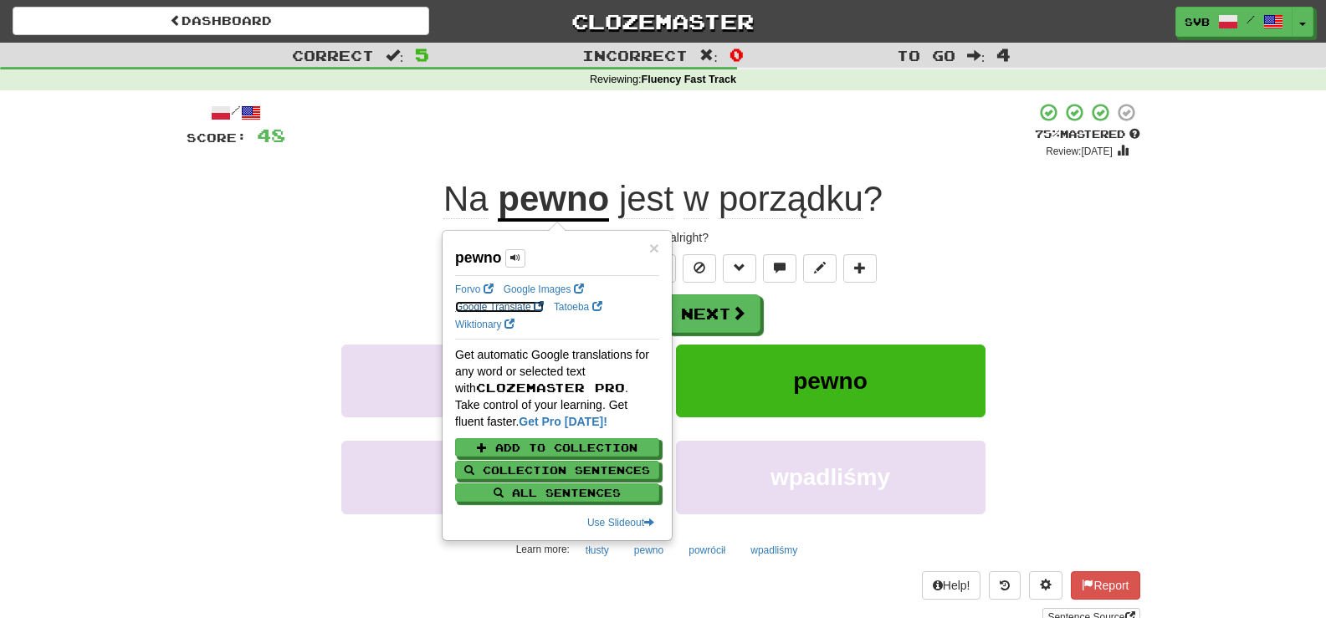
click at [501, 308] on link "Google Translate" at bounding box center [499, 307] width 89 height 12
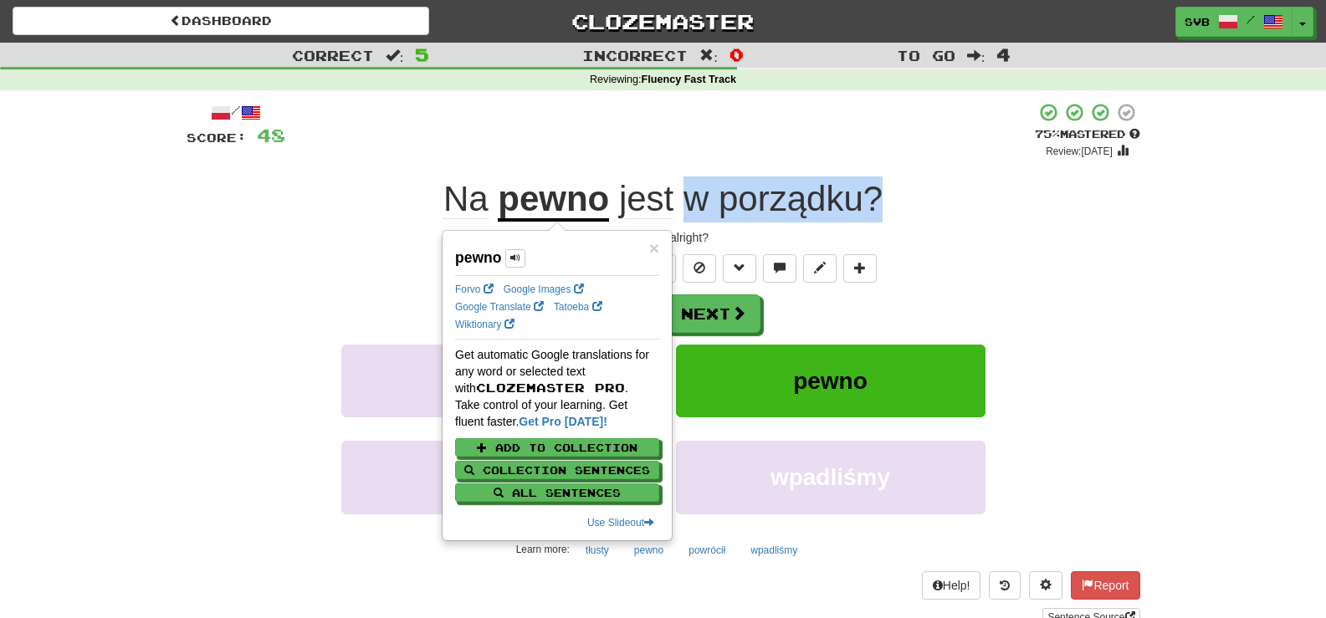
drag, startPoint x: 688, startPoint y: 210, endPoint x: 884, endPoint y: 204, distance: 195.8
click at [884, 204] on div "Na pewno jest w porządku ?" at bounding box center [664, 199] width 954 height 46
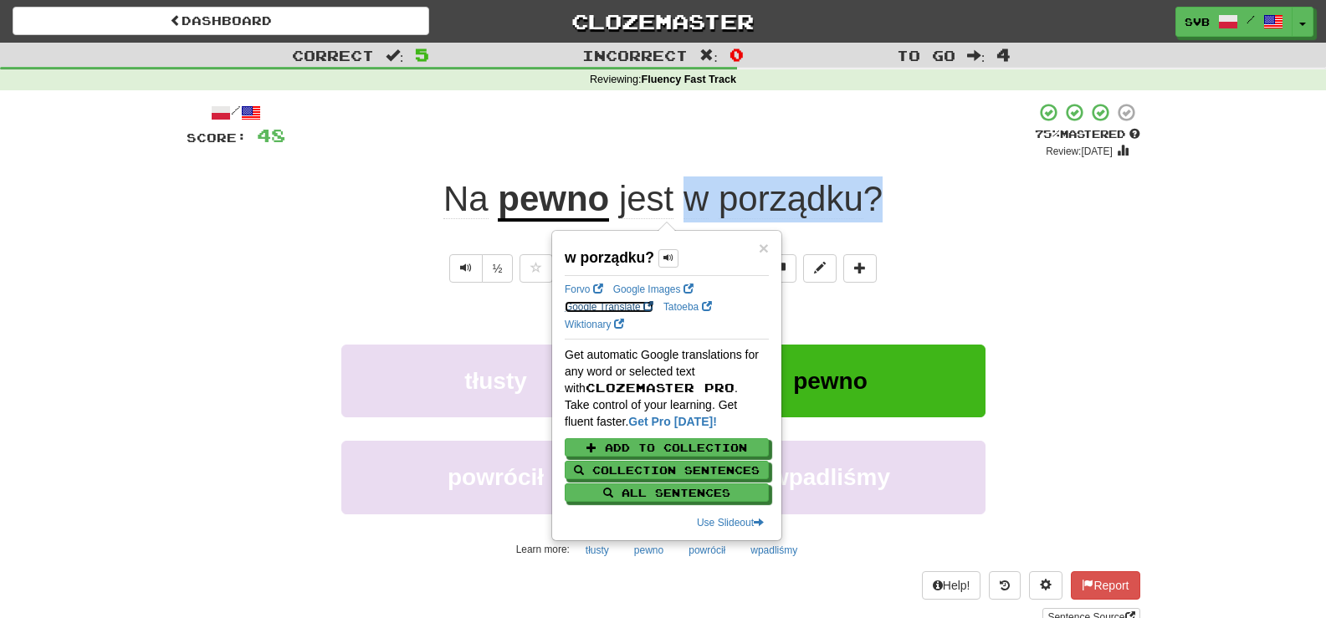
click at [596, 304] on link "Google Translate" at bounding box center [609, 307] width 89 height 12
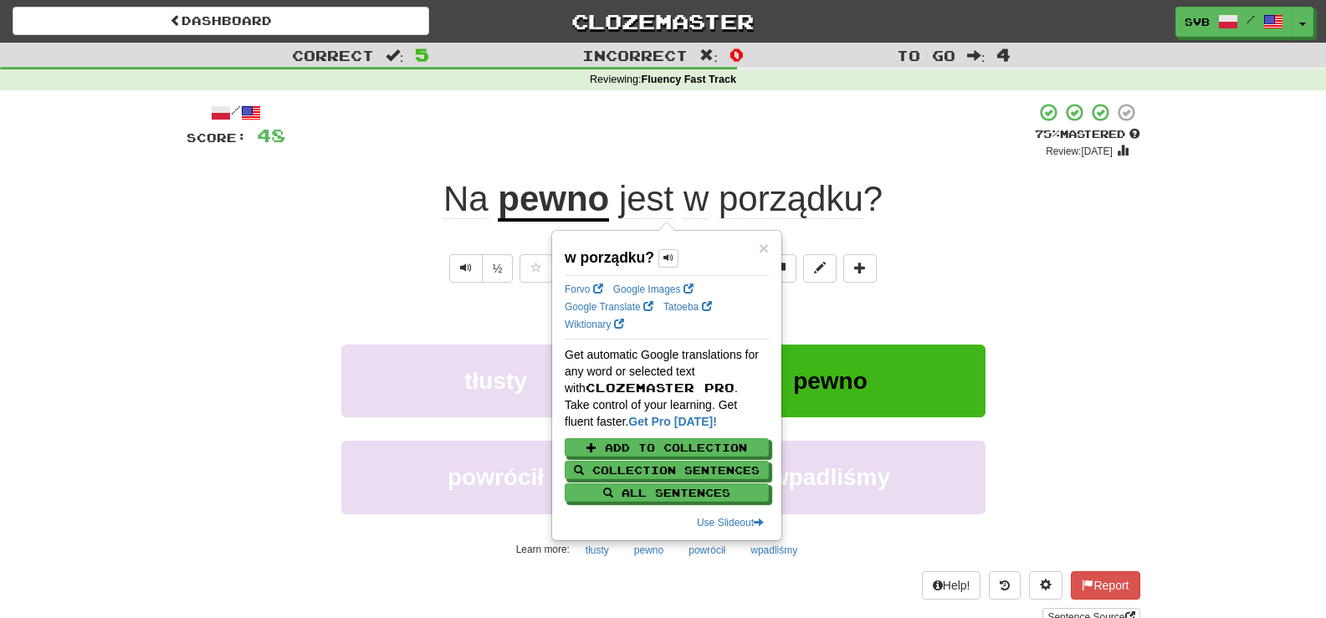
click at [933, 282] on div "½ 🧠" at bounding box center [664, 268] width 954 height 28
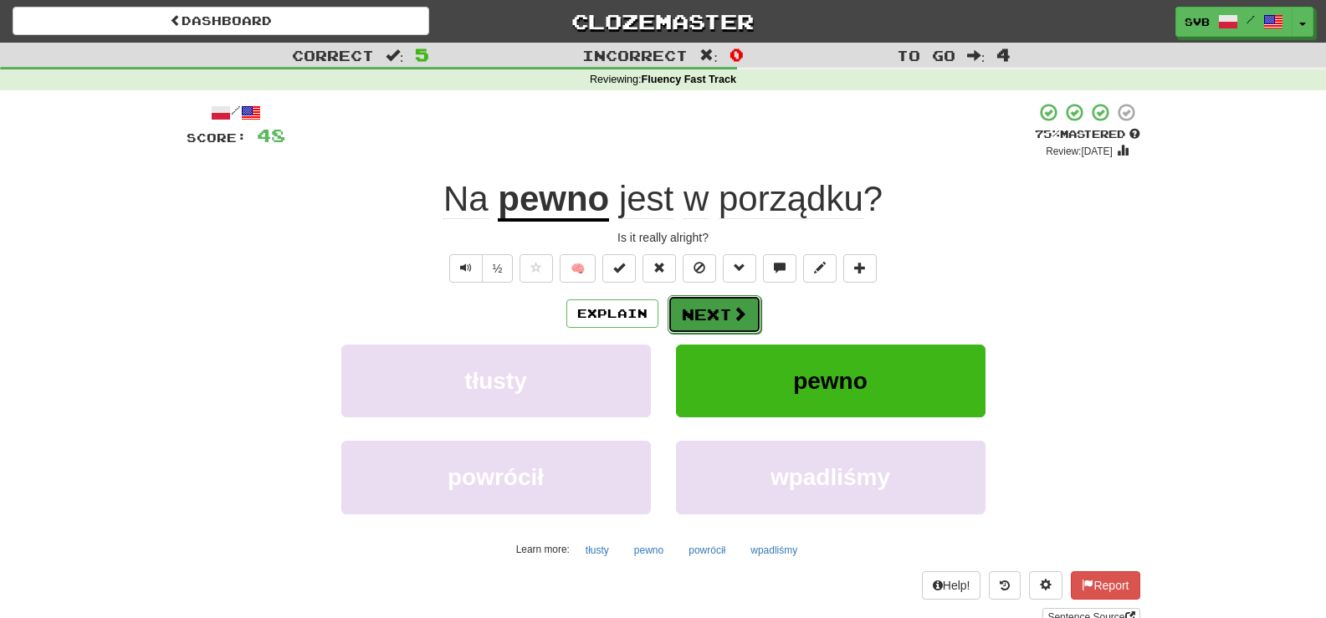
click at [715, 302] on button "Next" at bounding box center [714, 314] width 94 height 38
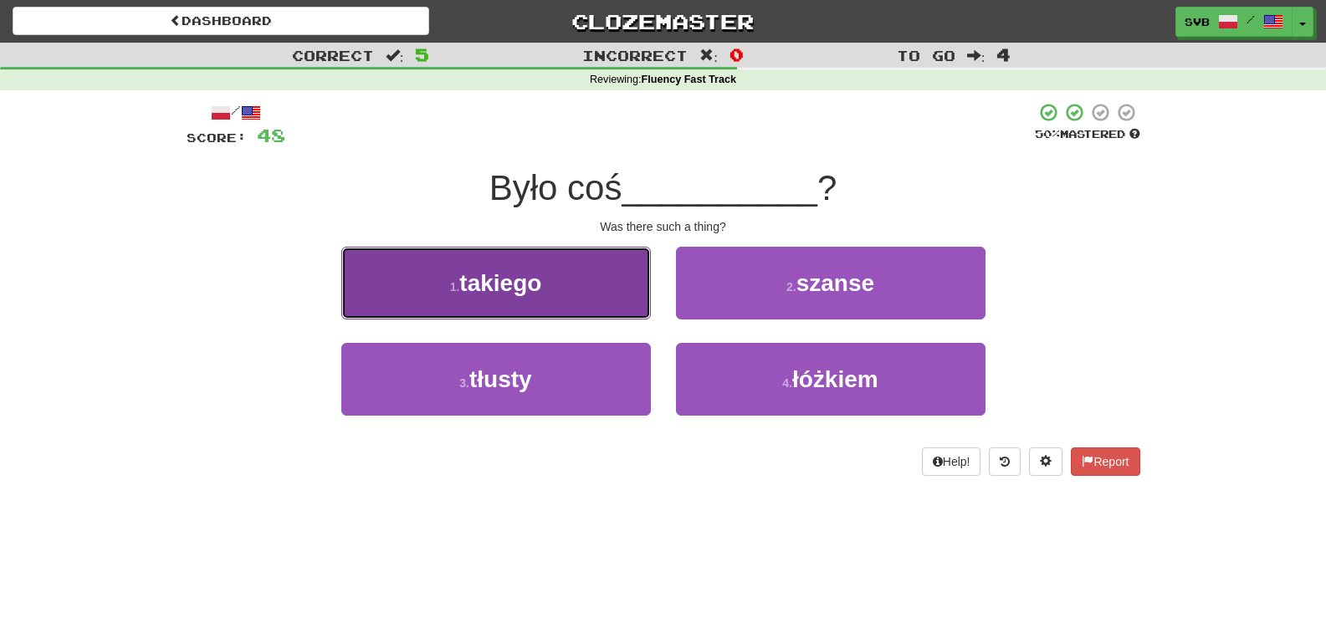
click at [526, 283] on span "takiego" at bounding box center [500, 283] width 82 height 26
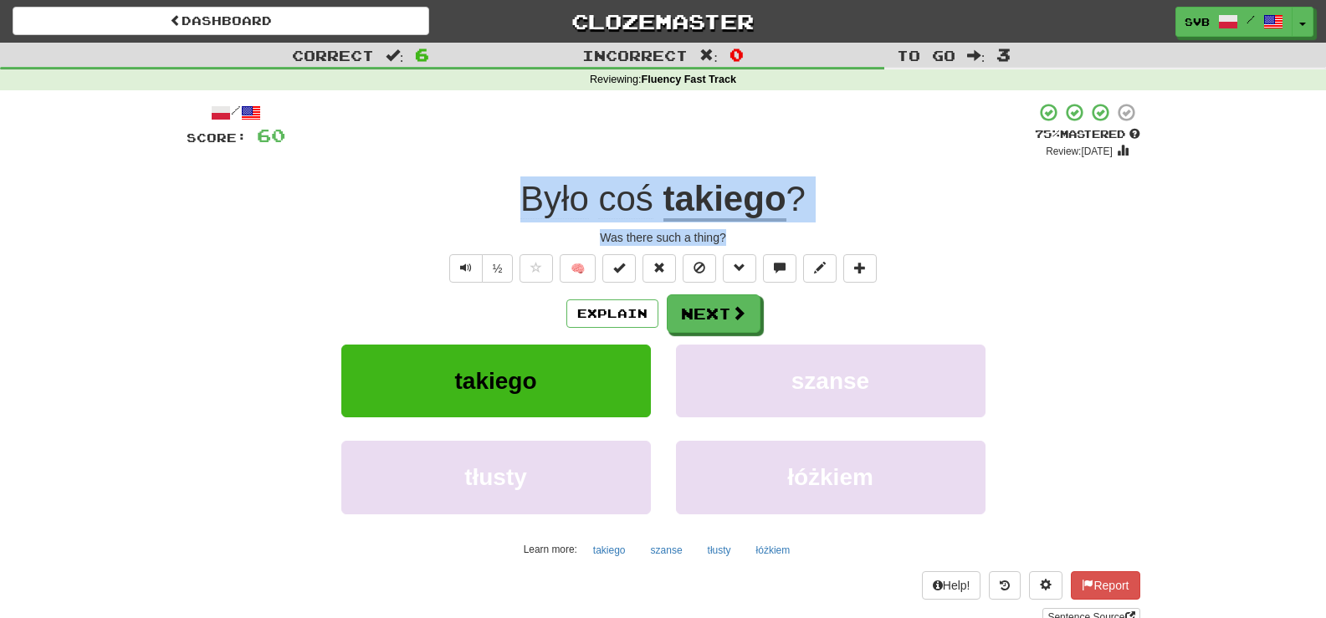
drag, startPoint x: 519, startPoint y: 192, endPoint x: 810, endPoint y: 240, distance: 295.0
click at [810, 240] on div "/ Score: 60 + 12 75 % Mastered Review: 2025-10-18 Było coś takiego ? Was there …" at bounding box center [664, 364] width 954 height 524
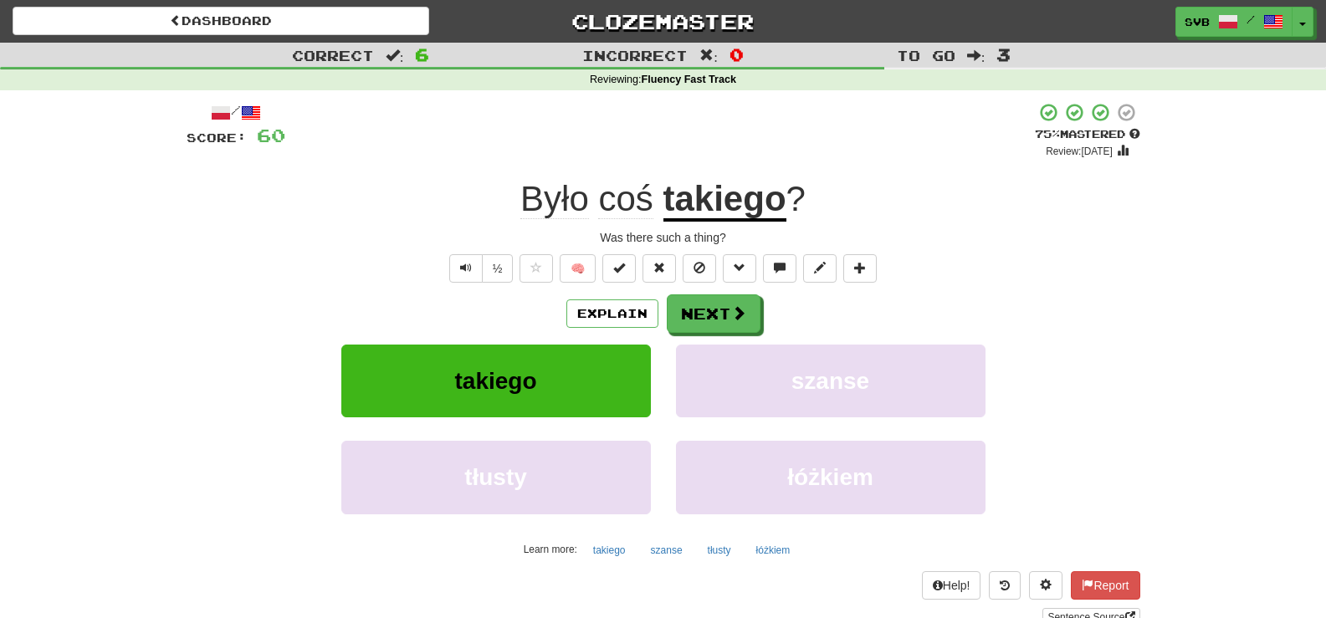
click at [836, 159] on div "+ 12" at bounding box center [659, 130] width 749 height 57
click at [746, 199] on u "takiego" at bounding box center [724, 200] width 123 height 43
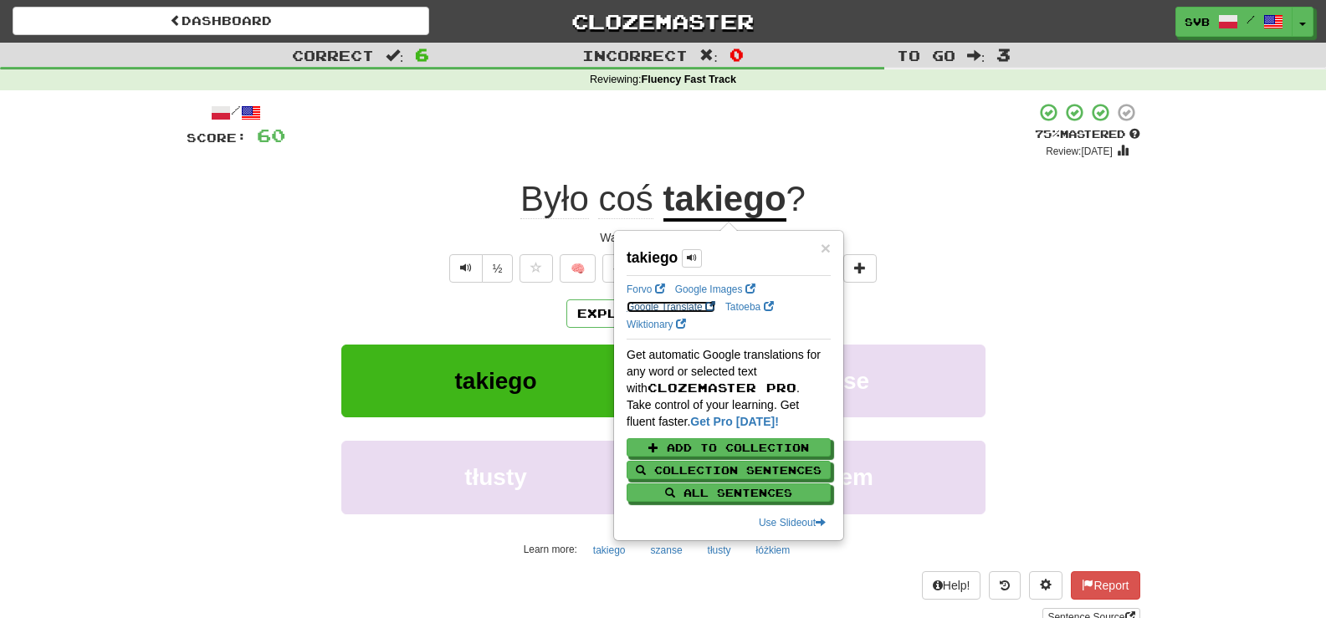
click at [657, 304] on link "Google Translate" at bounding box center [671, 307] width 89 height 12
click at [637, 200] on span "coś" at bounding box center [625, 199] width 54 height 40
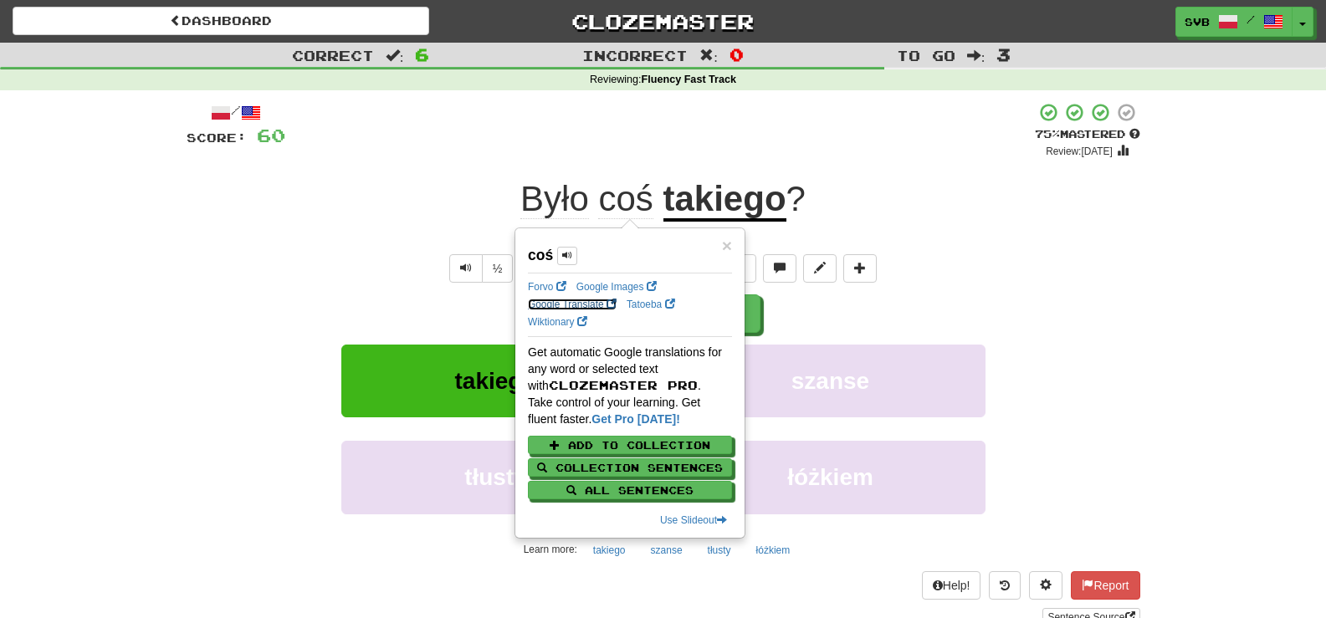
click at [560, 299] on link "Google Translate" at bounding box center [572, 305] width 89 height 12
click at [698, 210] on u "takiego" at bounding box center [724, 200] width 123 height 43
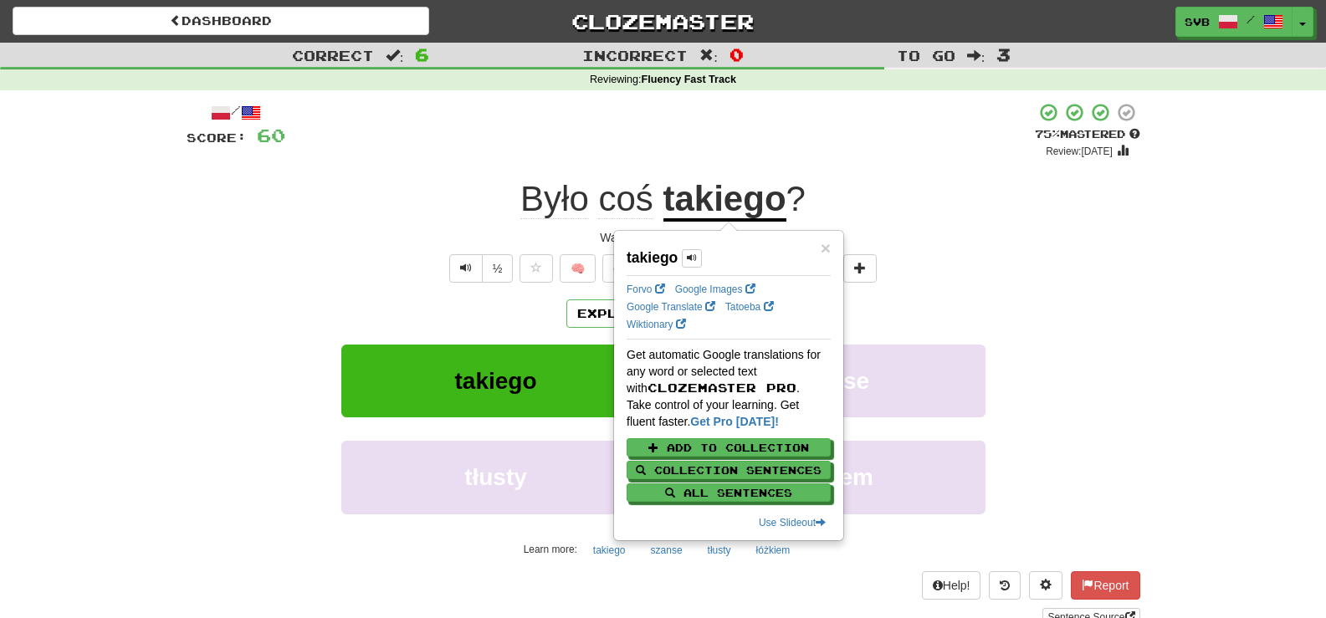
click at [746, 210] on u "takiego" at bounding box center [724, 200] width 123 height 43
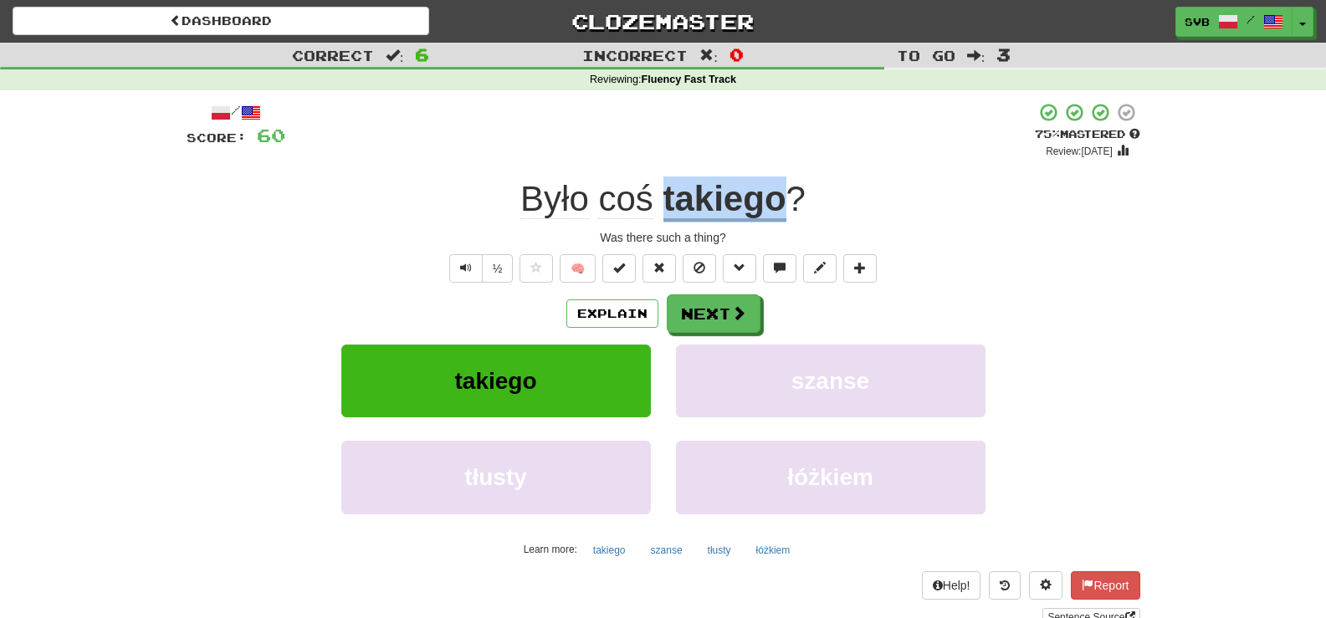
drag, startPoint x: 667, startPoint y: 195, endPoint x: 785, endPoint y: 199, distance: 117.2
click at [785, 199] on u "takiego" at bounding box center [724, 200] width 123 height 43
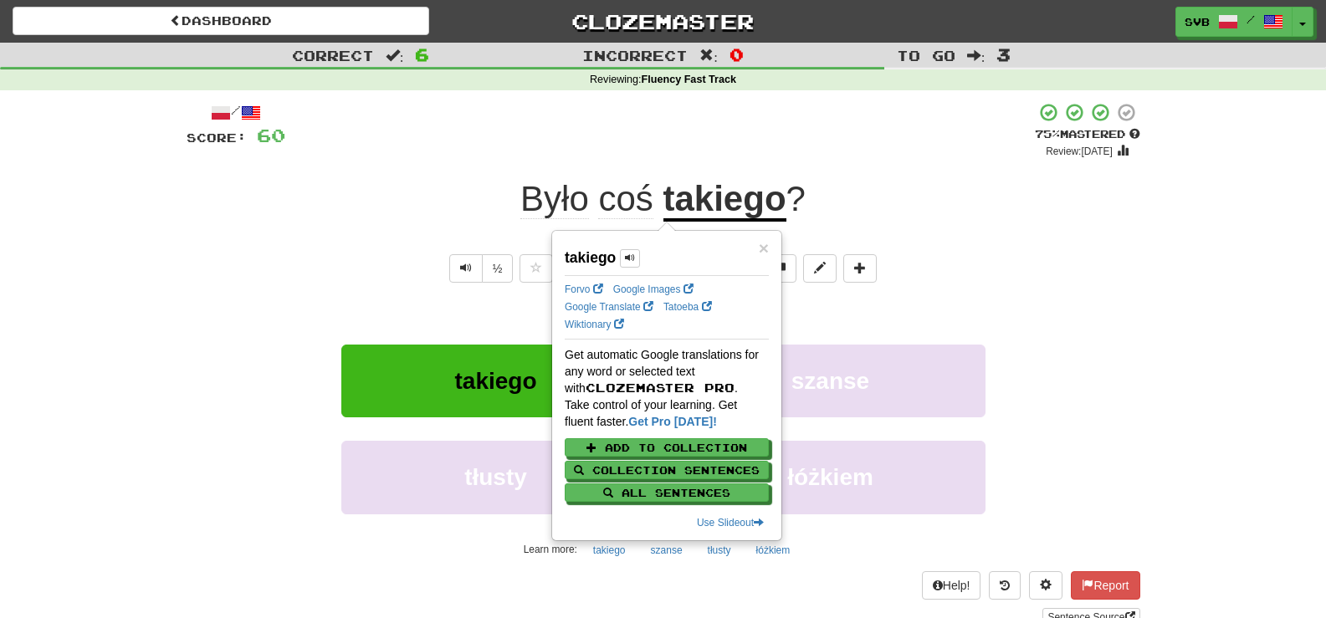
click at [862, 139] on div "+ 12" at bounding box center [659, 130] width 749 height 57
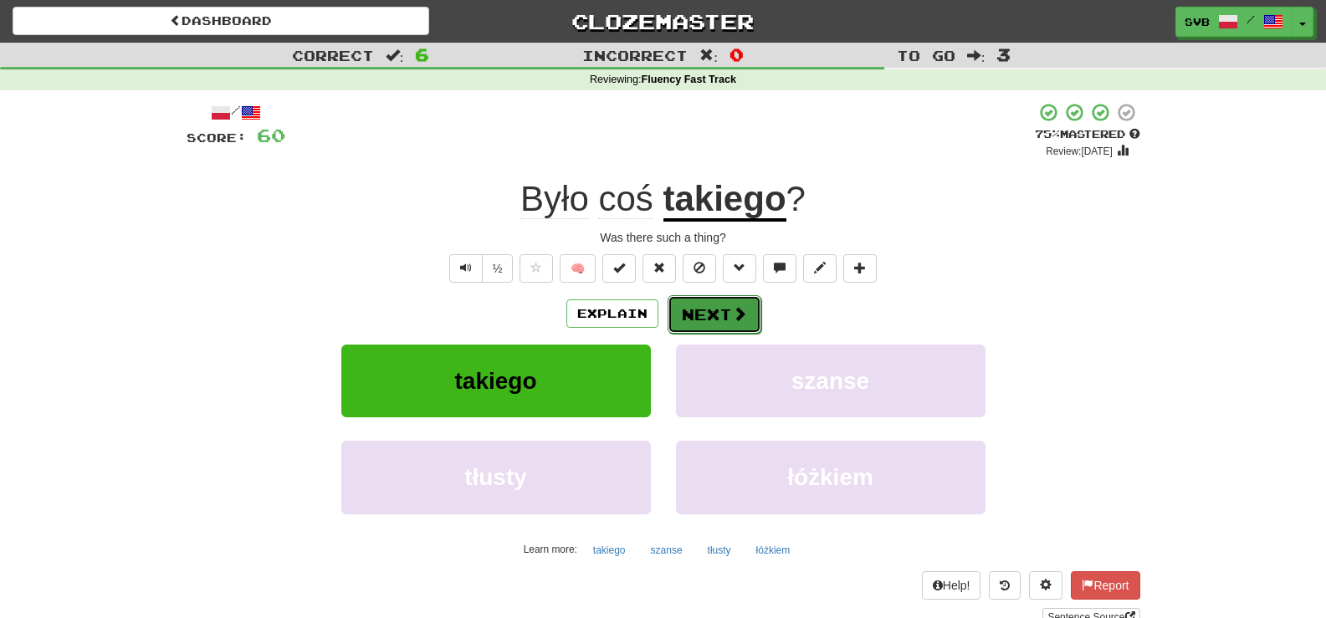
click at [744, 318] on span at bounding box center [739, 313] width 15 height 15
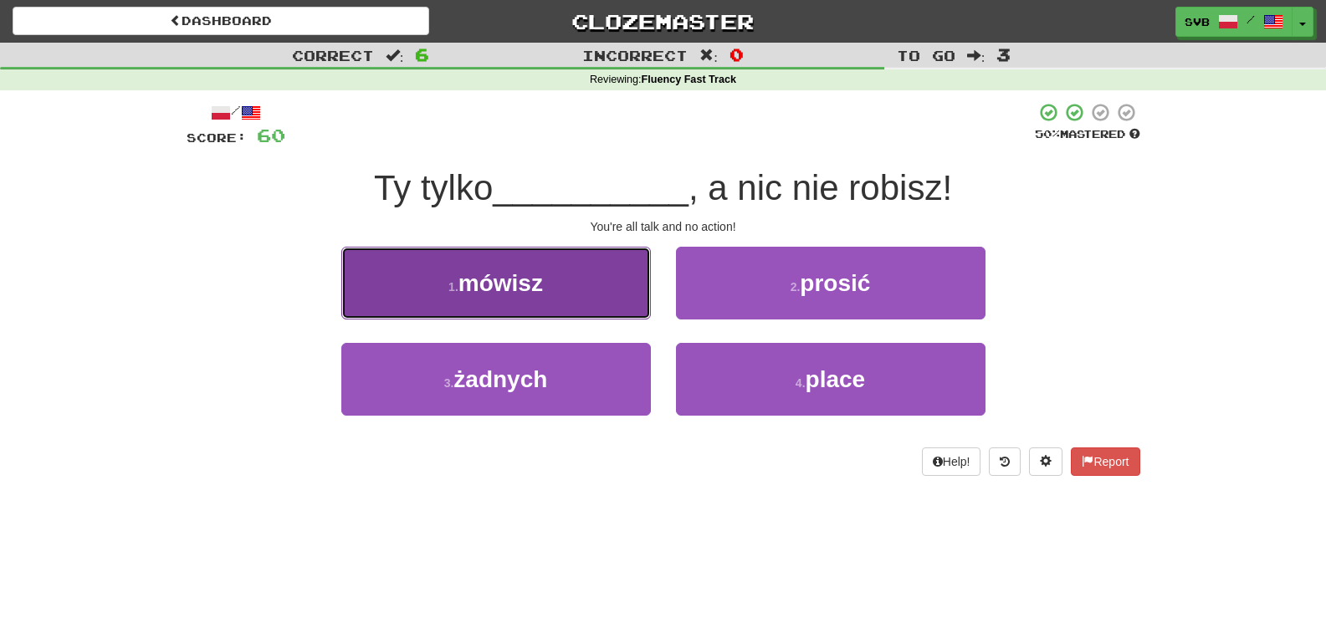
click at [538, 281] on span "mówisz" at bounding box center [500, 283] width 84 height 26
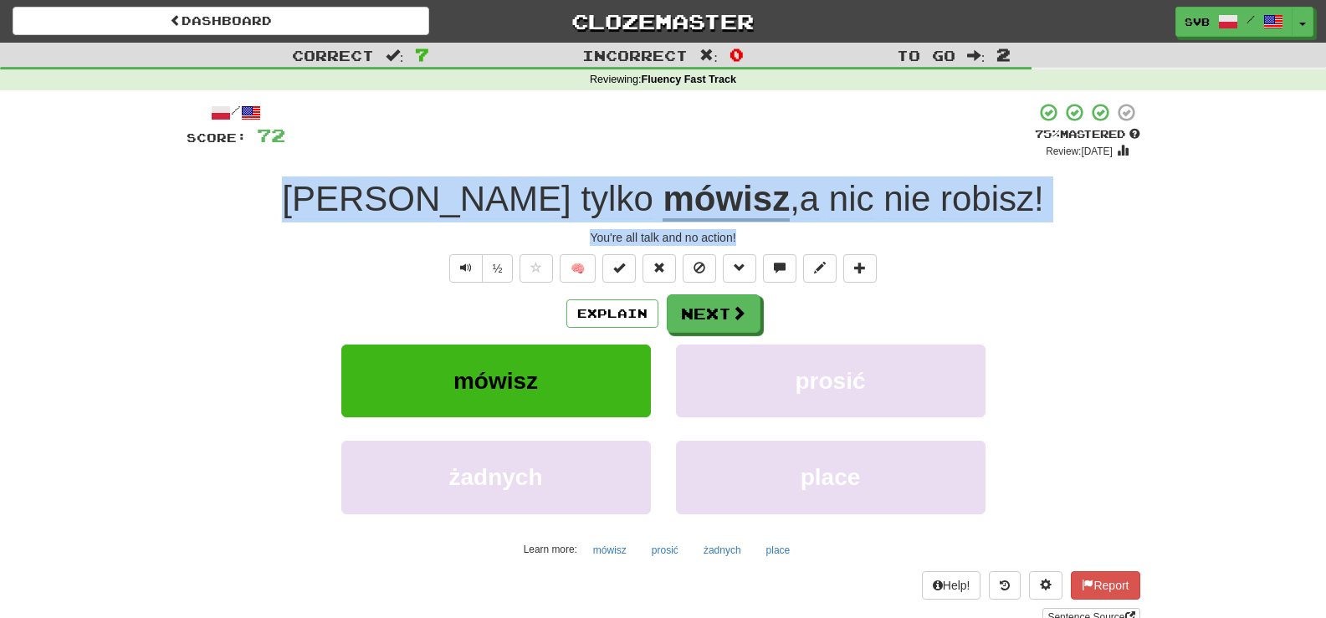
drag, startPoint x: 395, startPoint y: 189, endPoint x: 932, endPoint y: 238, distance: 539.2
click at [932, 238] on div "/ Score: 72 + 12 75 % Mastered Review: 2025-10-18 Ty tylko mówisz , a nic nie r…" at bounding box center [664, 364] width 954 height 524
click at [829, 193] on span "nic" at bounding box center [851, 199] width 45 height 40
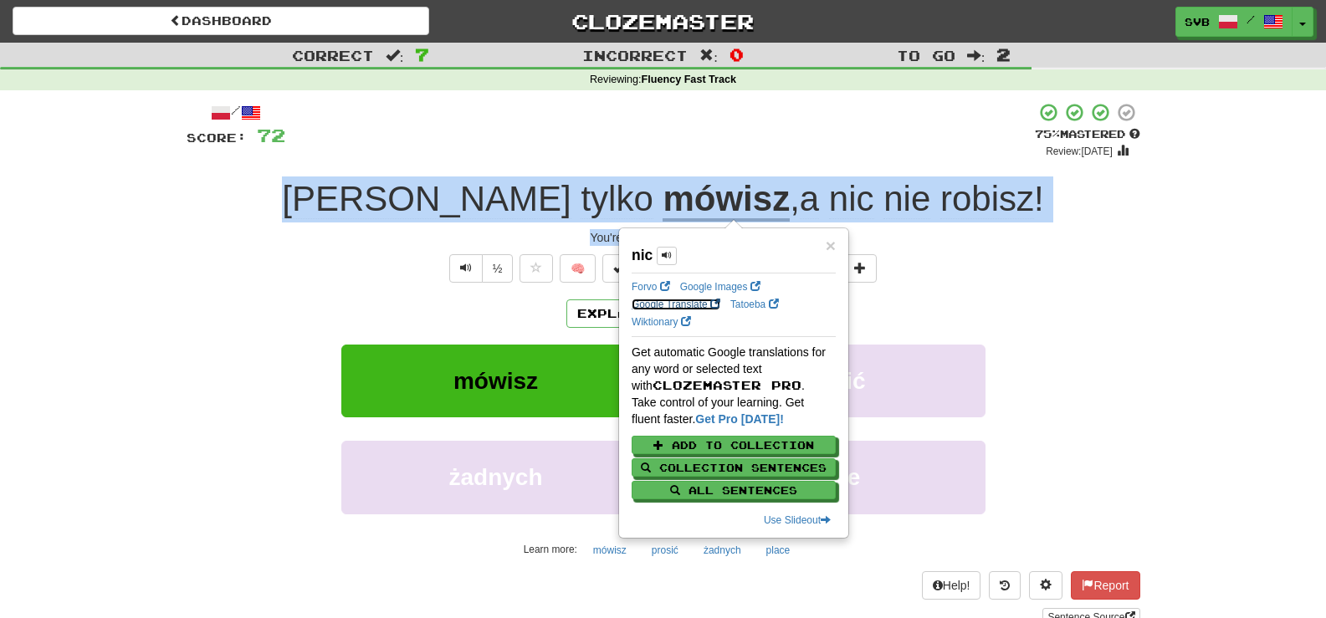
click at [652, 303] on link "Google Translate" at bounding box center [676, 305] width 89 height 12
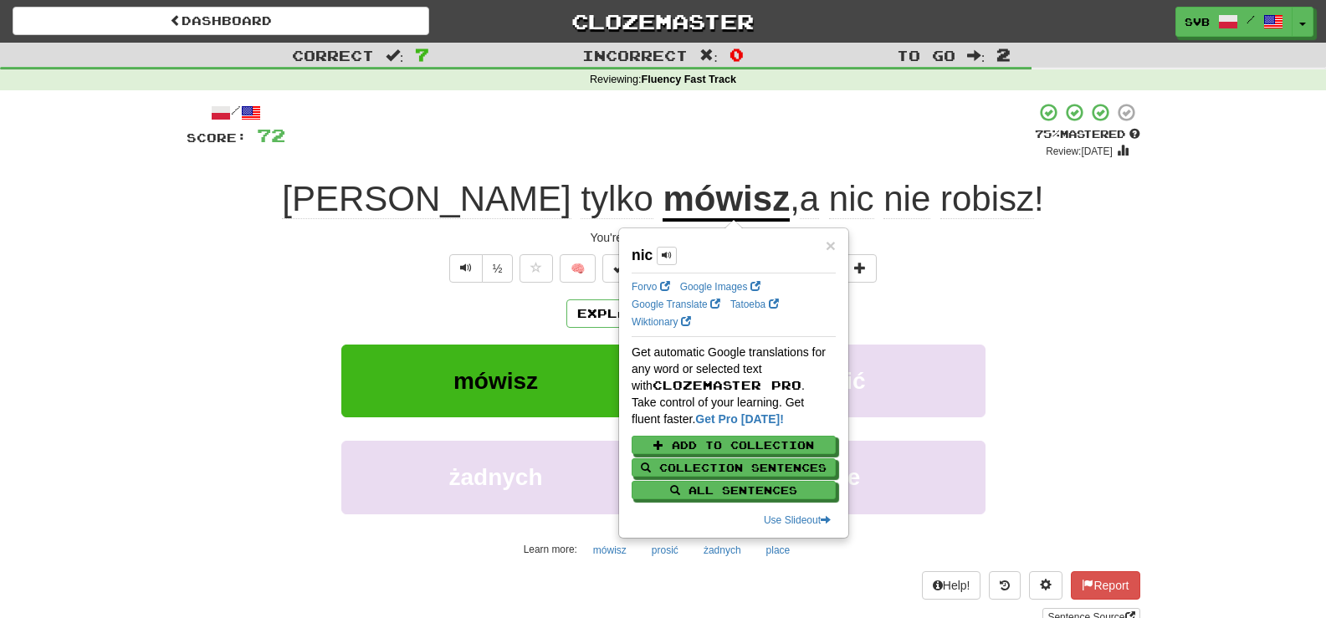
click at [979, 255] on div "½ 🧠" at bounding box center [664, 268] width 954 height 28
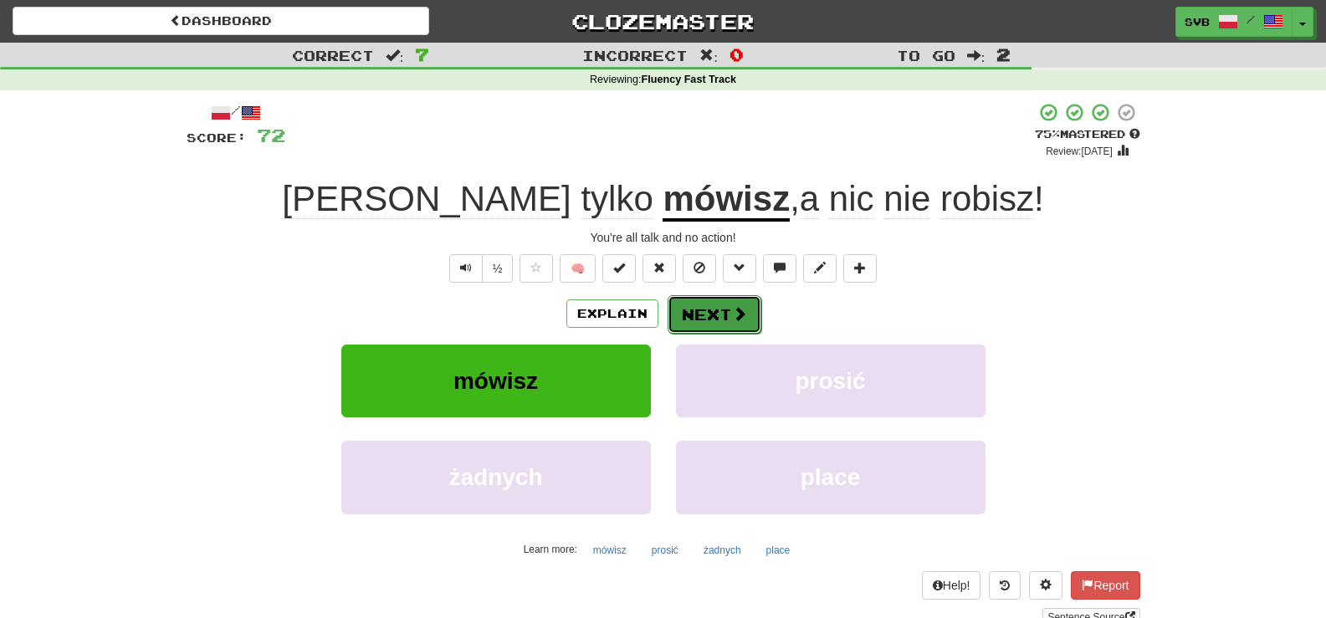
click at [718, 311] on button "Next" at bounding box center [714, 314] width 94 height 38
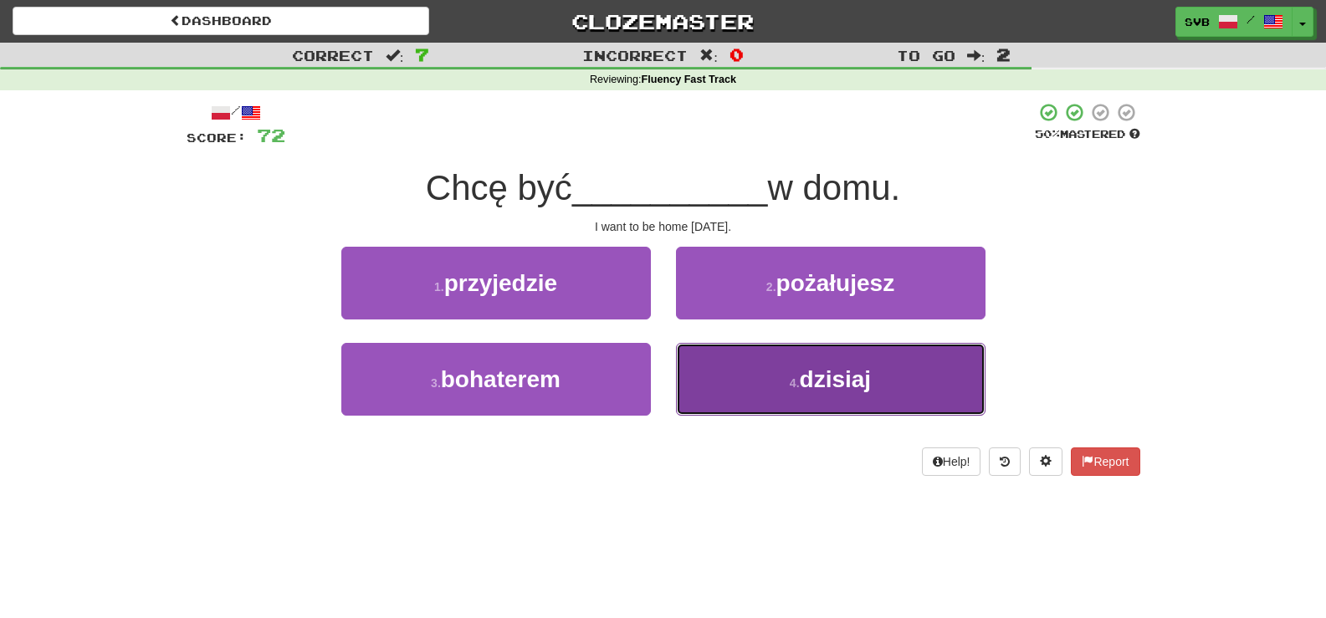
click at [846, 378] on span "dzisiaj" at bounding box center [836, 379] width 72 height 26
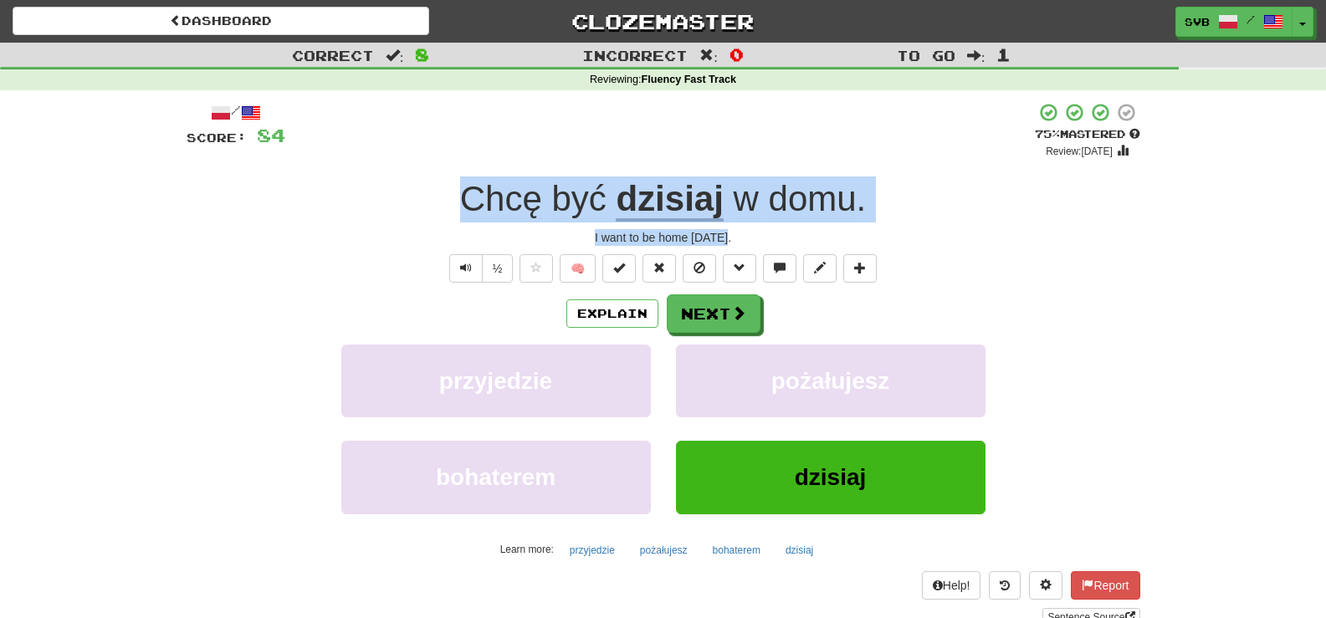
drag, startPoint x: 445, startPoint y: 196, endPoint x: 830, endPoint y: 234, distance: 386.7
click at [830, 234] on div "/ Score: 84 + 12 75 % Mastered Review: 2025-10-18 Chcę być dzisiaj w domu . I w…" at bounding box center [664, 364] width 954 height 524
click at [719, 321] on button "Next" at bounding box center [714, 314] width 94 height 38
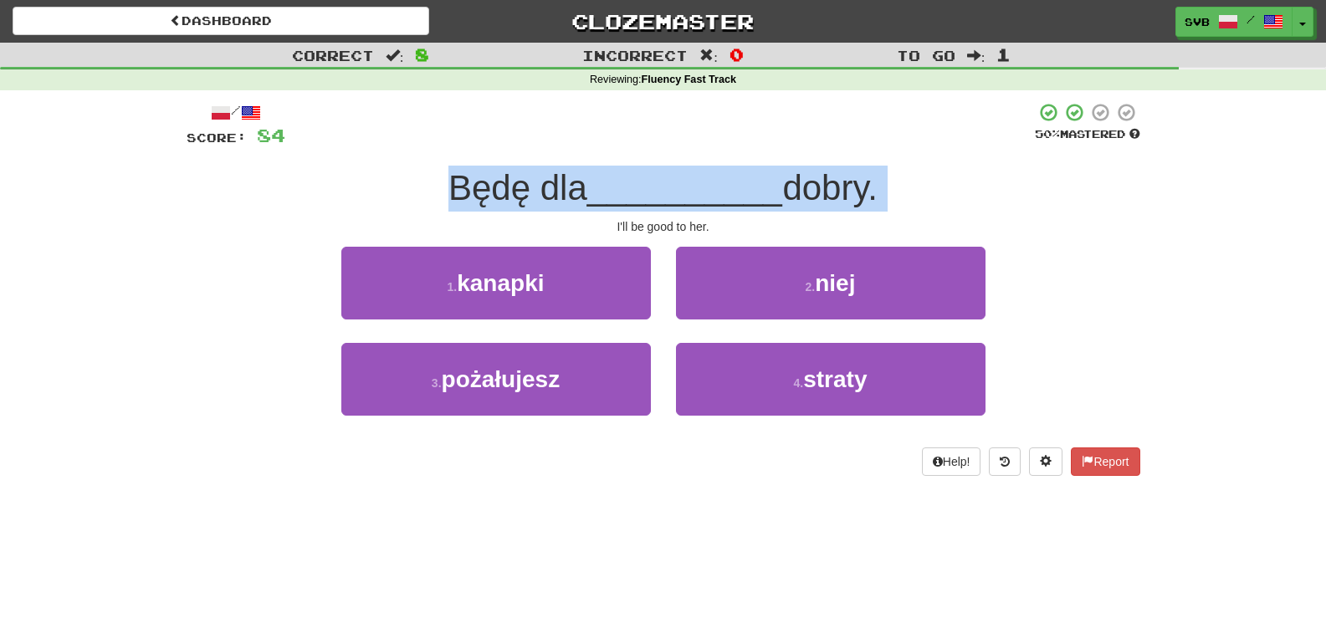
click at [568, 228] on div "I'll be good to her." at bounding box center [664, 226] width 954 height 17
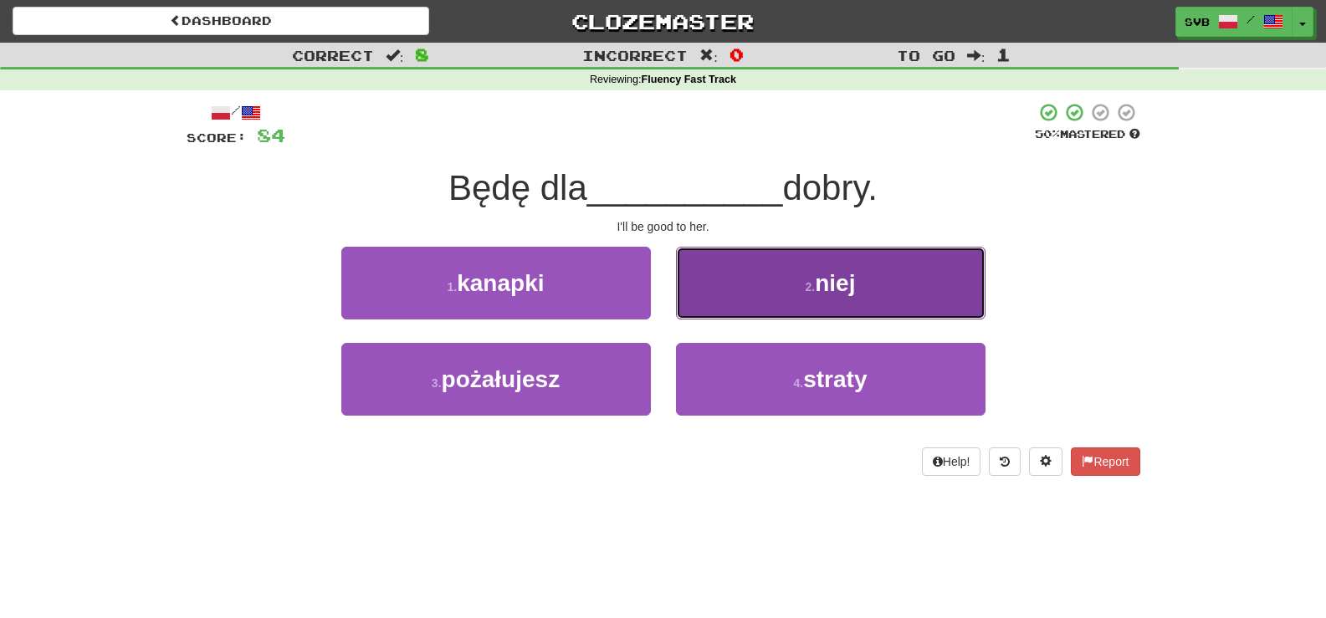
click at [841, 279] on span "niej" at bounding box center [835, 283] width 40 height 26
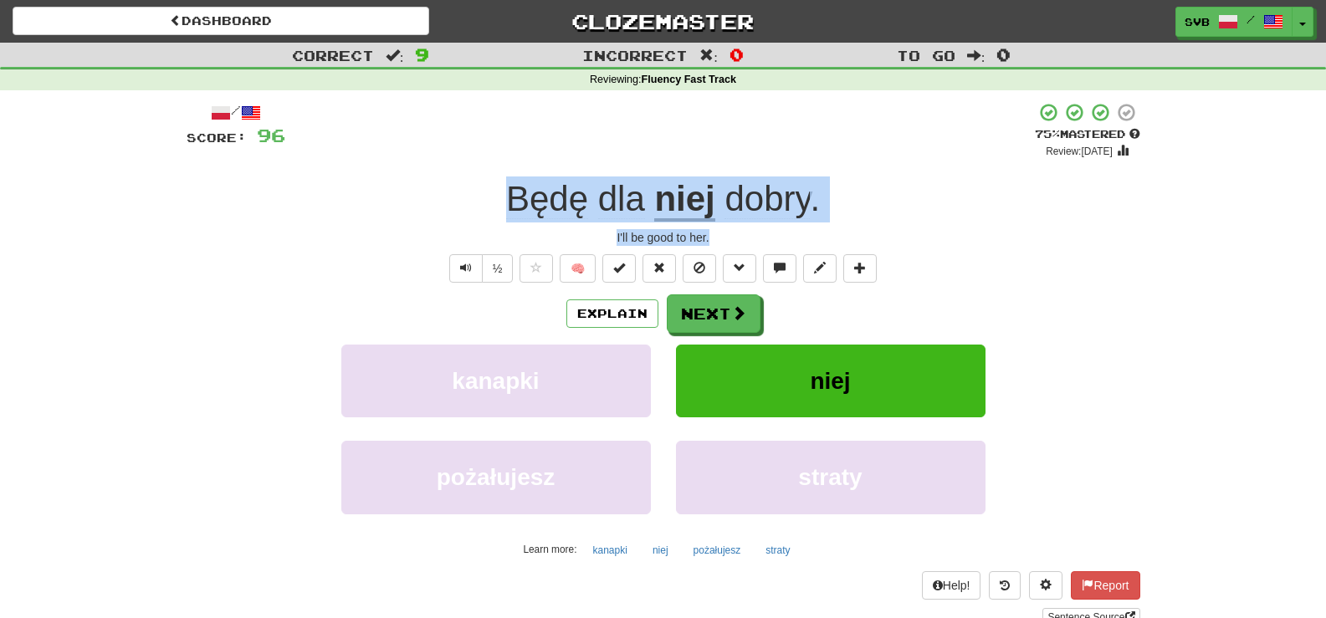
drag, startPoint x: 500, startPoint y: 193, endPoint x: 839, endPoint y: 235, distance: 341.3
click at [839, 235] on div "/ Score: 96 + 12 75 % Mastered Review: 2025-10-18 Będę dla niej dobry . I'll be…" at bounding box center [664, 364] width 954 height 524
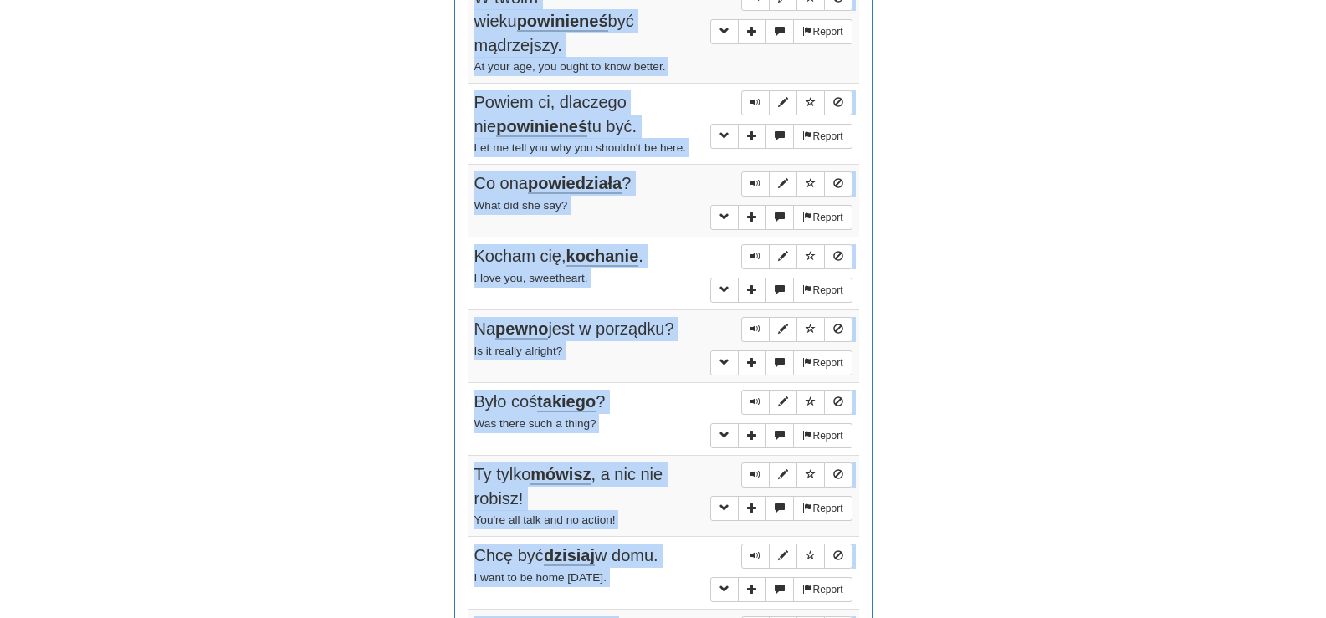
scroll to position [1461, 0]
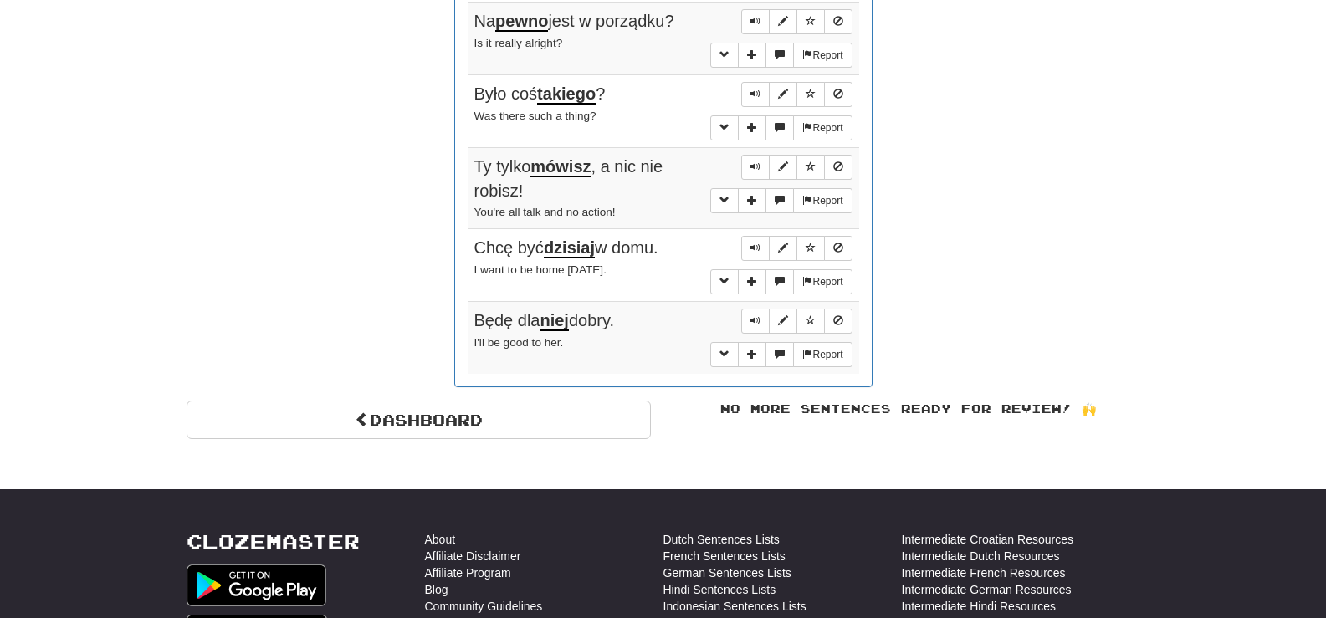
drag, startPoint x: 557, startPoint y: 184, endPoint x: 701, endPoint y: 360, distance: 227.1
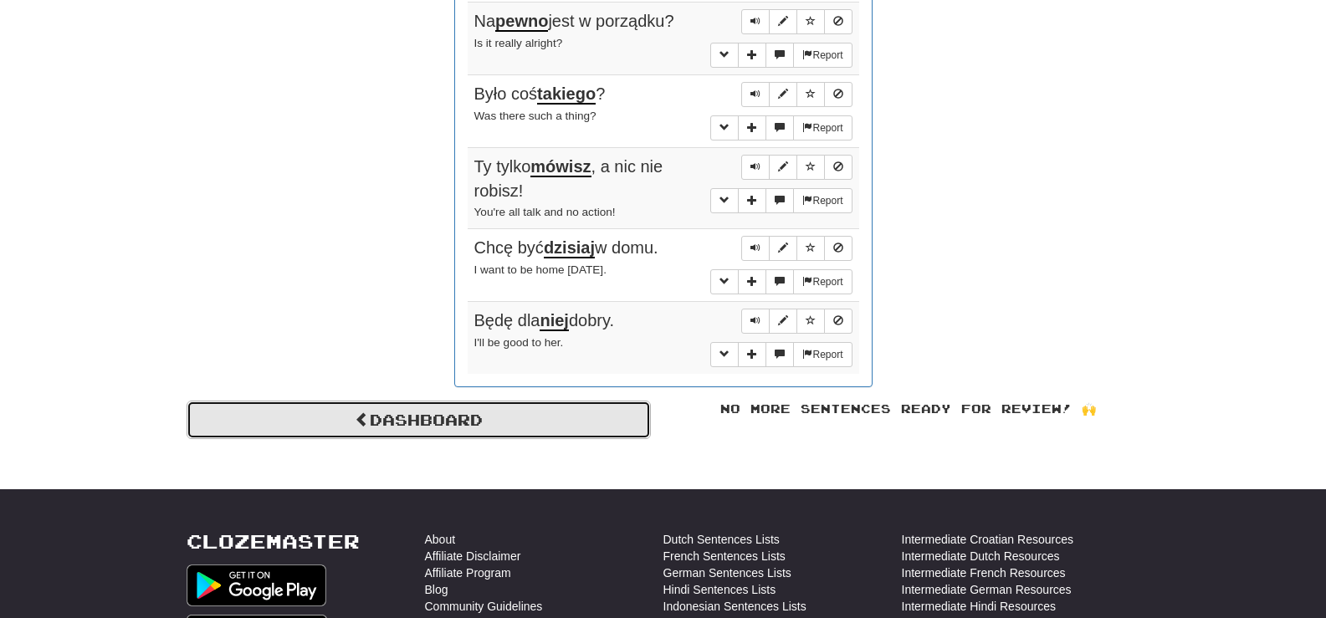
click at [483, 401] on link "Dashboard" at bounding box center [419, 420] width 464 height 38
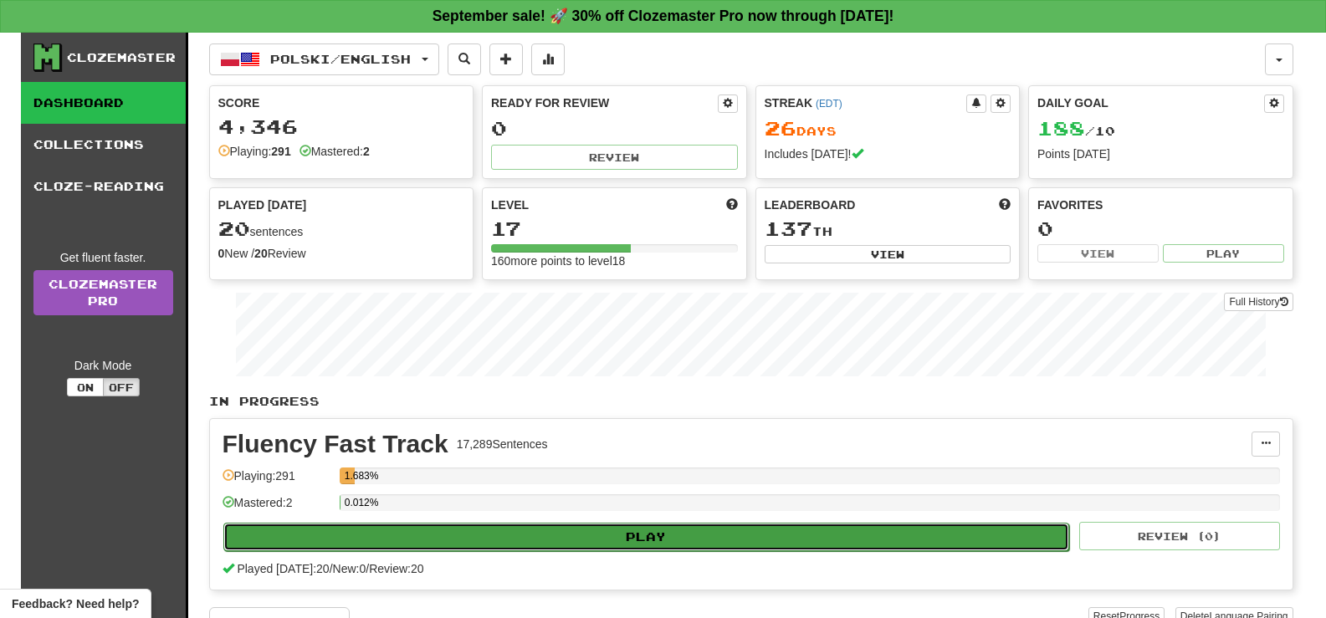
click at [632, 534] on button "Play" at bounding box center [646, 537] width 846 height 28
select select "**"
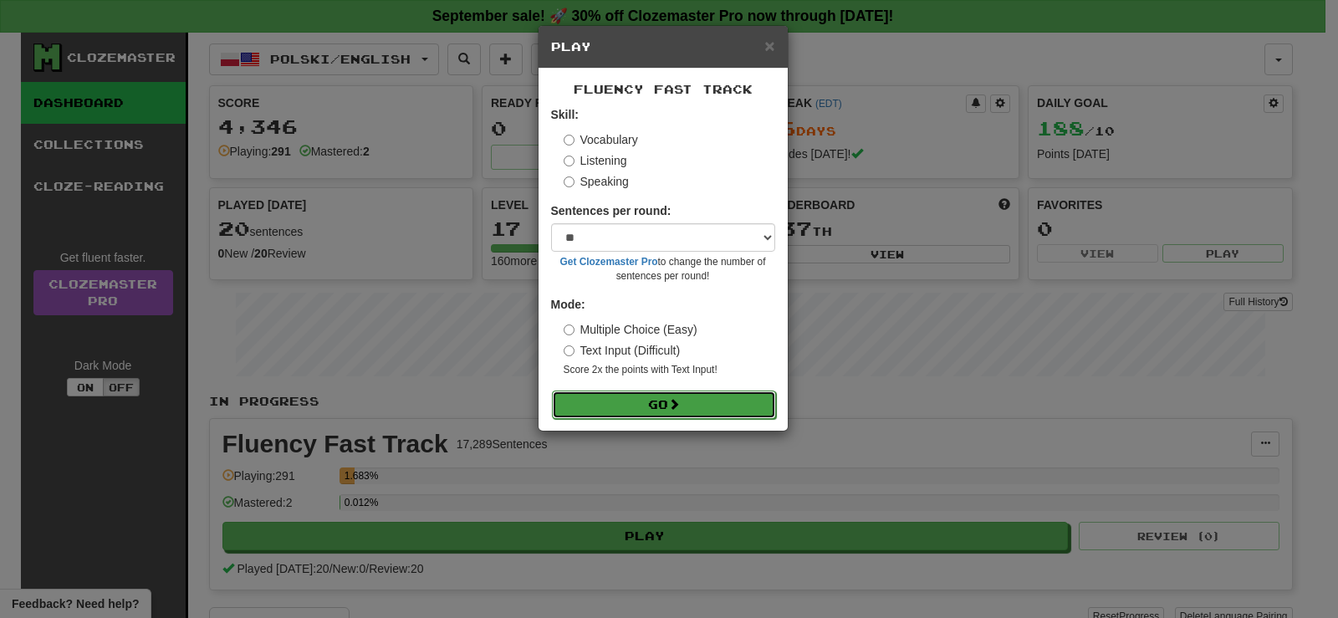
click at [680, 407] on span at bounding box center [674, 404] width 12 height 12
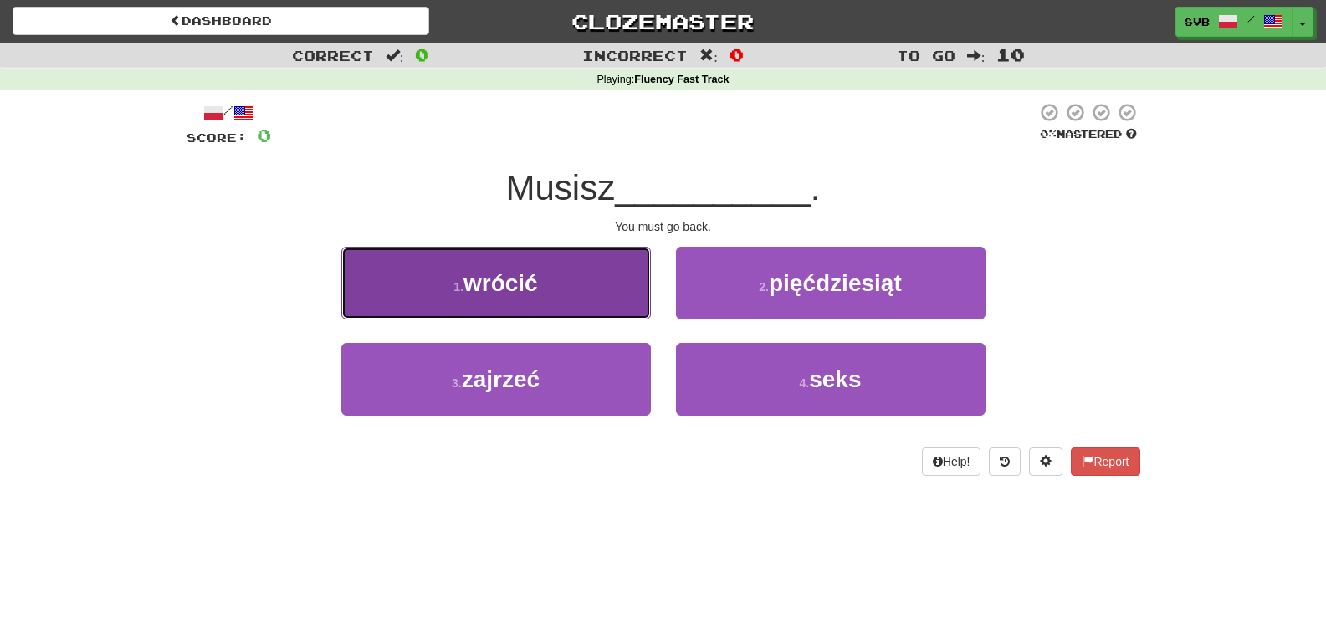
click at [584, 275] on button "1 . [PERSON_NAME]" at bounding box center [495, 283] width 309 height 73
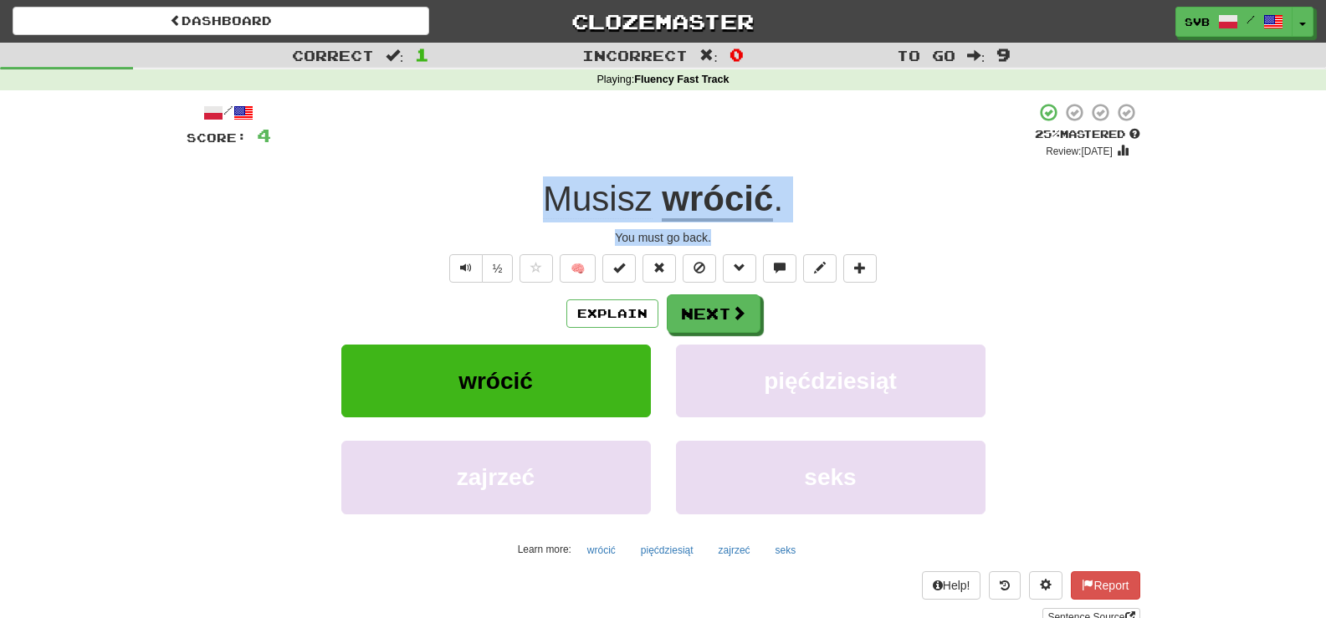
drag, startPoint x: 538, startPoint y: 185, endPoint x: 782, endPoint y: 241, distance: 250.6
click at [782, 241] on div "/ Score: 4 + 4 25 % Mastered Review: [DATE] [PERSON_NAME] . You must go back. ½…" at bounding box center [664, 364] width 954 height 524
copy div "Musisz wrócić . You must go back."
click at [688, 196] on u "wrócić" at bounding box center [717, 200] width 111 height 43
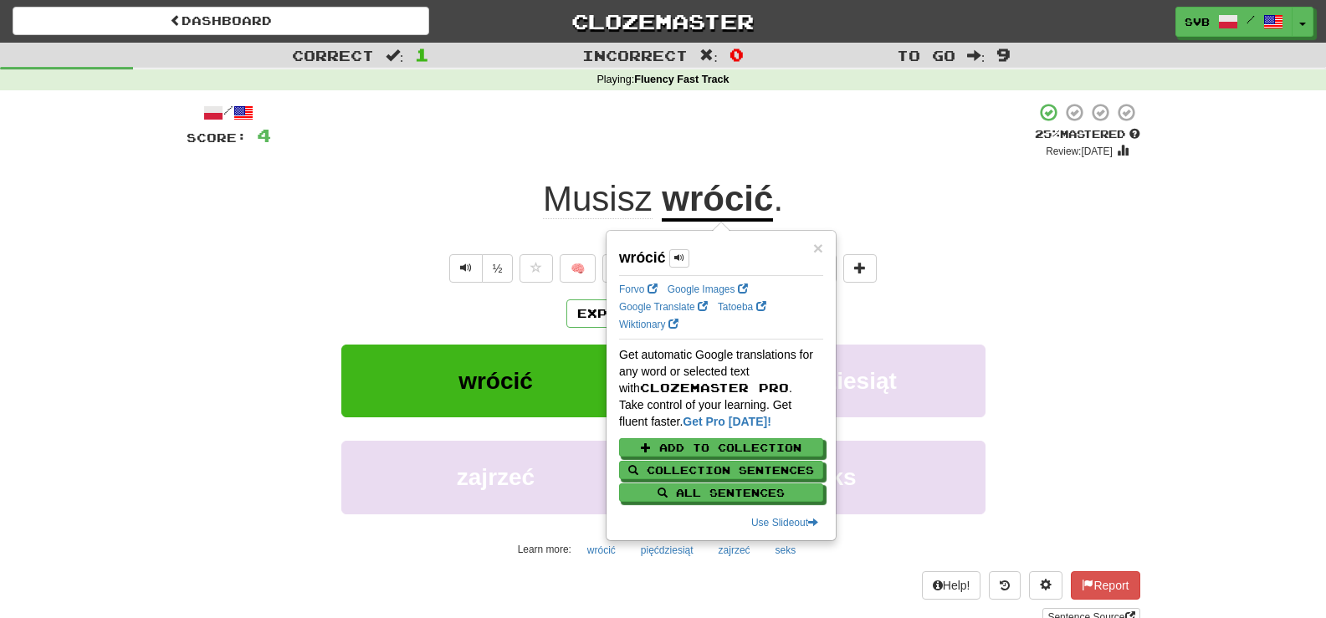
click at [658, 300] on div "Google Translate" at bounding box center [663, 307] width 89 height 14
click at [657, 303] on link "Google Translate" at bounding box center [663, 307] width 89 height 12
click at [647, 324] on link "Wiktionary" at bounding box center [648, 325] width 59 height 12
drag, startPoint x: 516, startPoint y: 313, endPoint x: 524, endPoint y: 308, distance: 9.0
click at [517, 311] on div "Explain Next" at bounding box center [664, 313] width 954 height 38
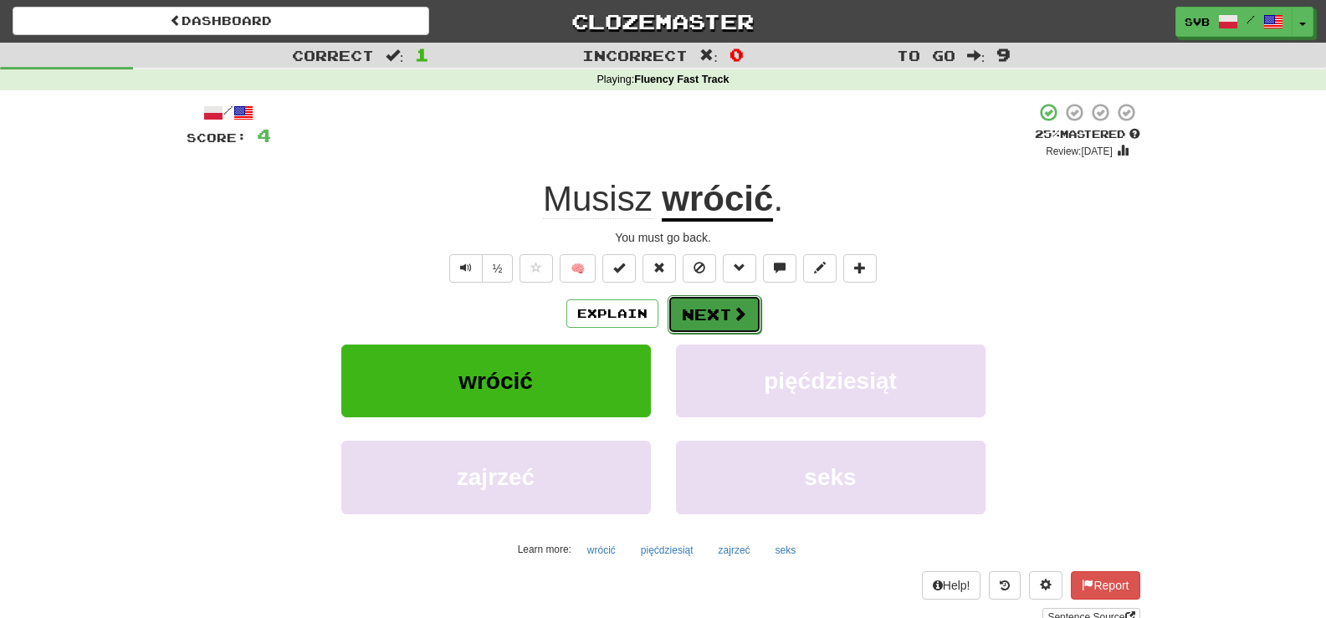
click at [727, 321] on button "Next" at bounding box center [714, 314] width 94 height 38
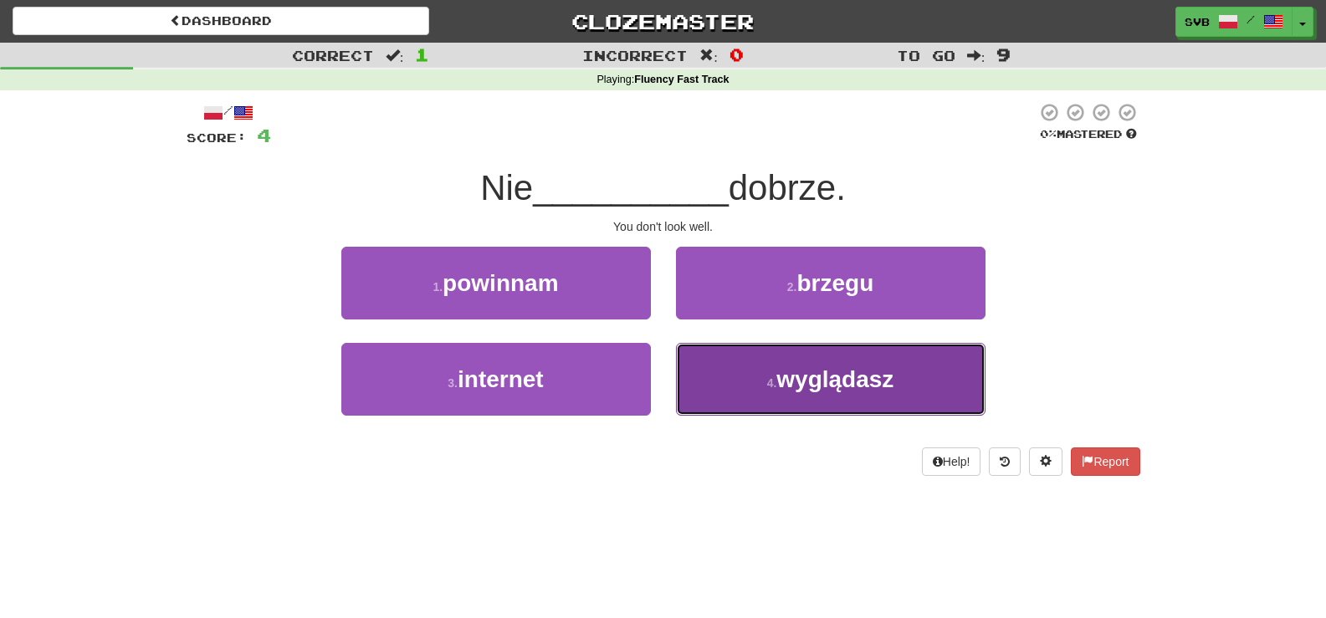
click at [833, 387] on span "wyglądasz" at bounding box center [834, 379] width 117 height 26
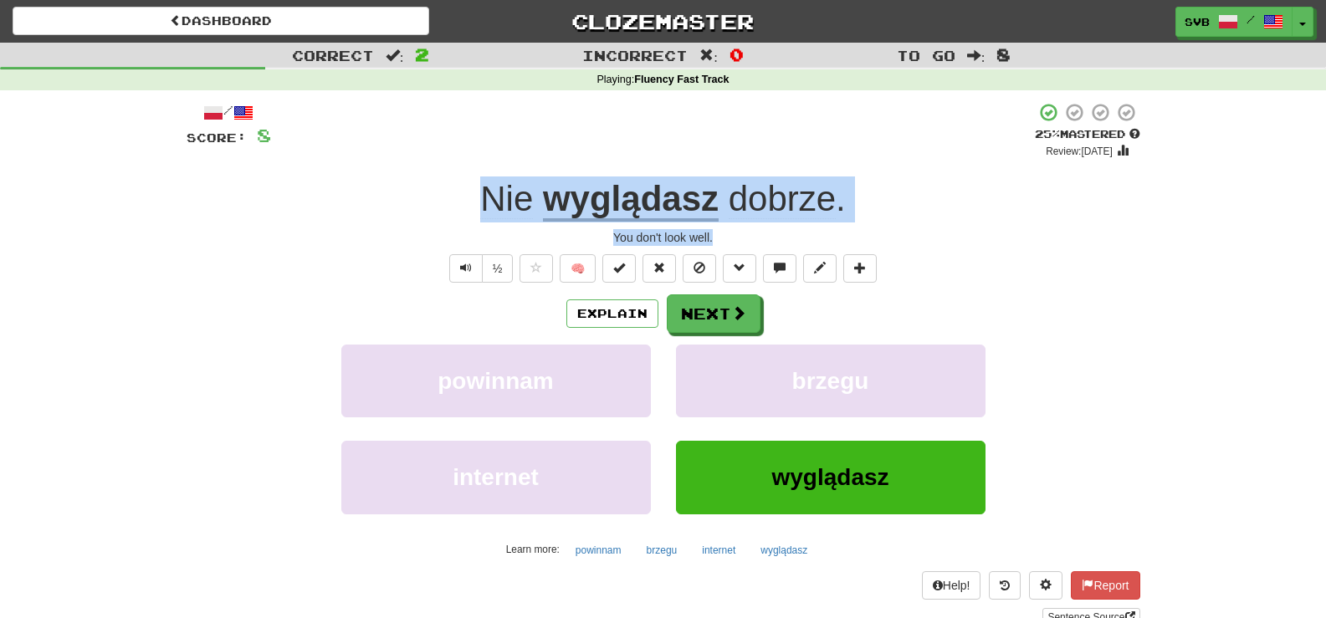
drag, startPoint x: 452, startPoint y: 186, endPoint x: 788, endPoint y: 243, distance: 341.0
click at [788, 243] on div "/ Score: 8 + 4 25 % Mastered Review: [DATE] wyglądasz dobrze . You don't look w…" at bounding box center [664, 364] width 954 height 524
copy div "Nie wyglądasz dobrze . You don't look well."
click at [732, 321] on span at bounding box center [739, 313] width 15 height 15
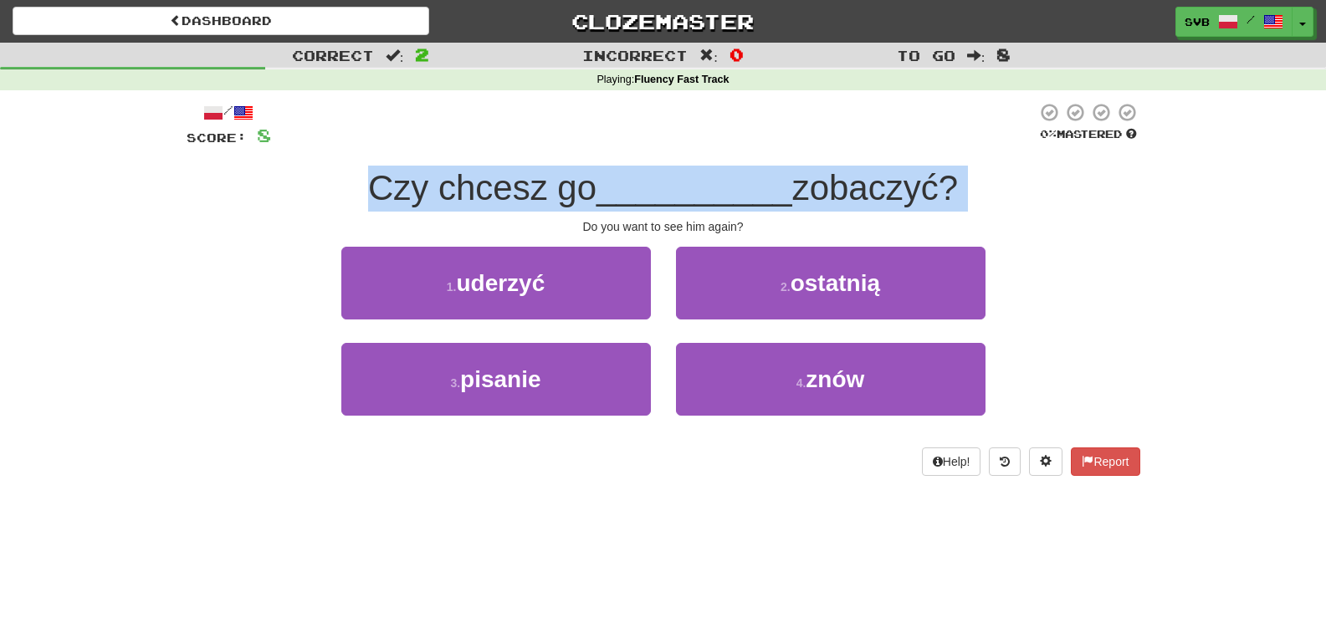
click at [533, 231] on div "Do you want to see him again?" at bounding box center [664, 226] width 954 height 17
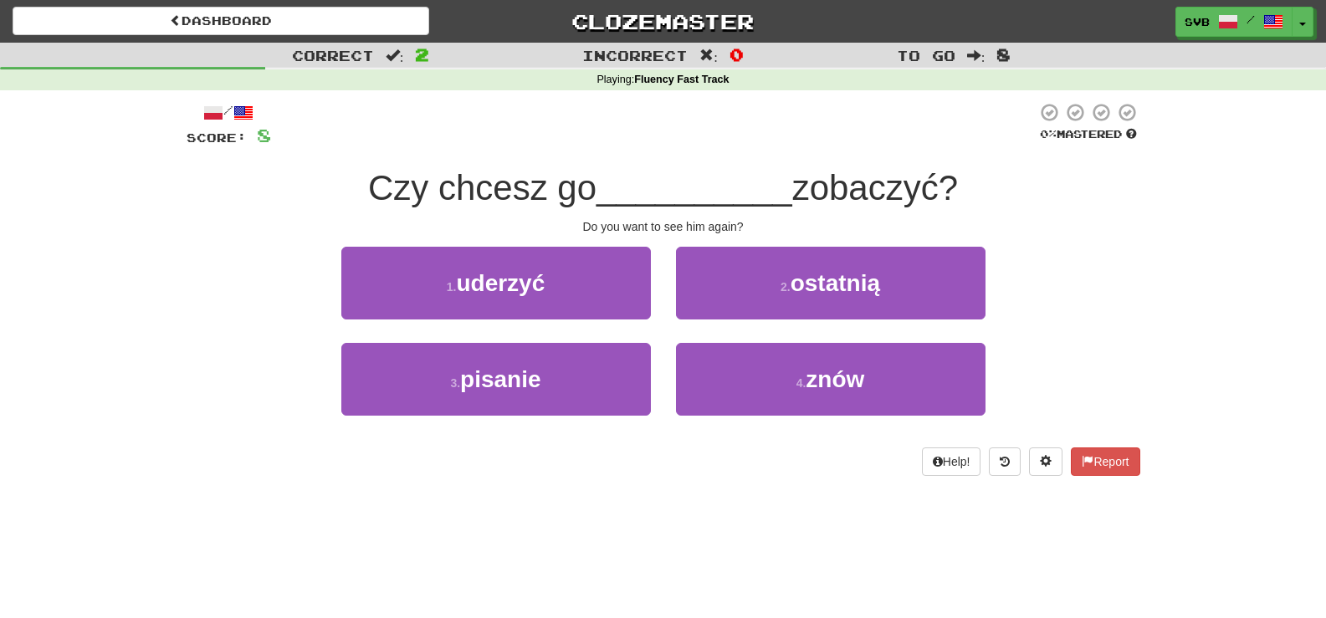
click at [618, 186] on span "__________" at bounding box center [694, 187] width 196 height 39
click at [759, 194] on span "__________" at bounding box center [694, 187] width 196 height 39
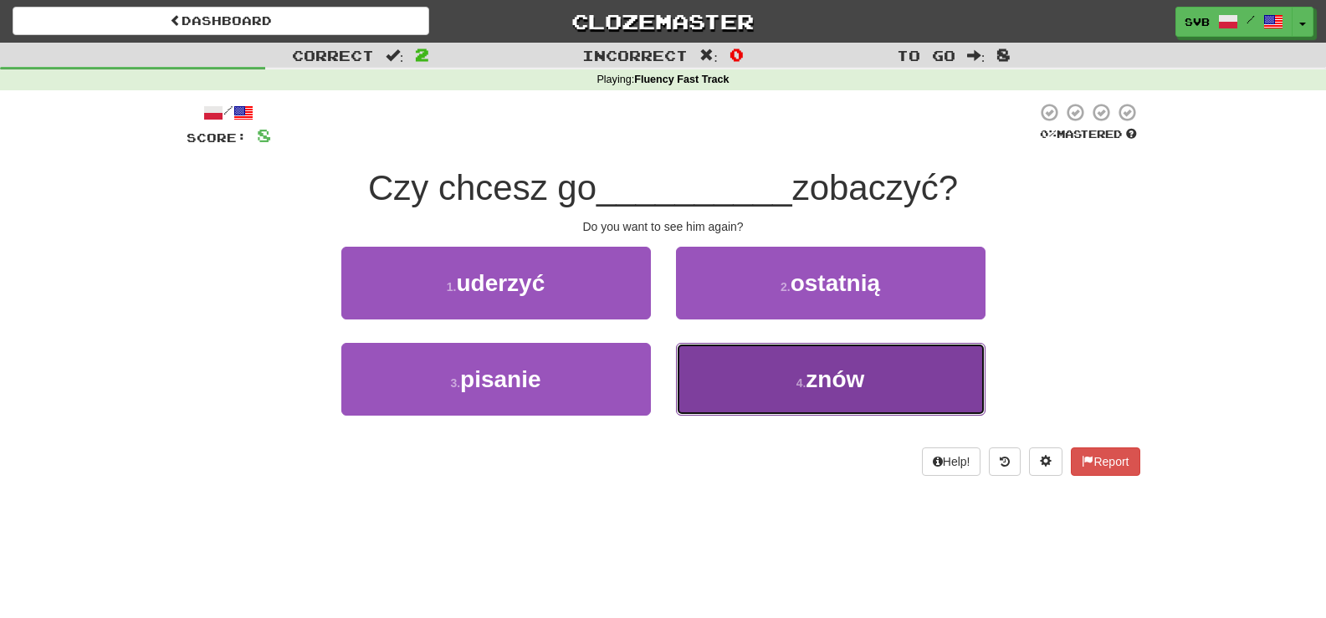
click at [813, 383] on span "znów" at bounding box center [835, 379] width 59 height 26
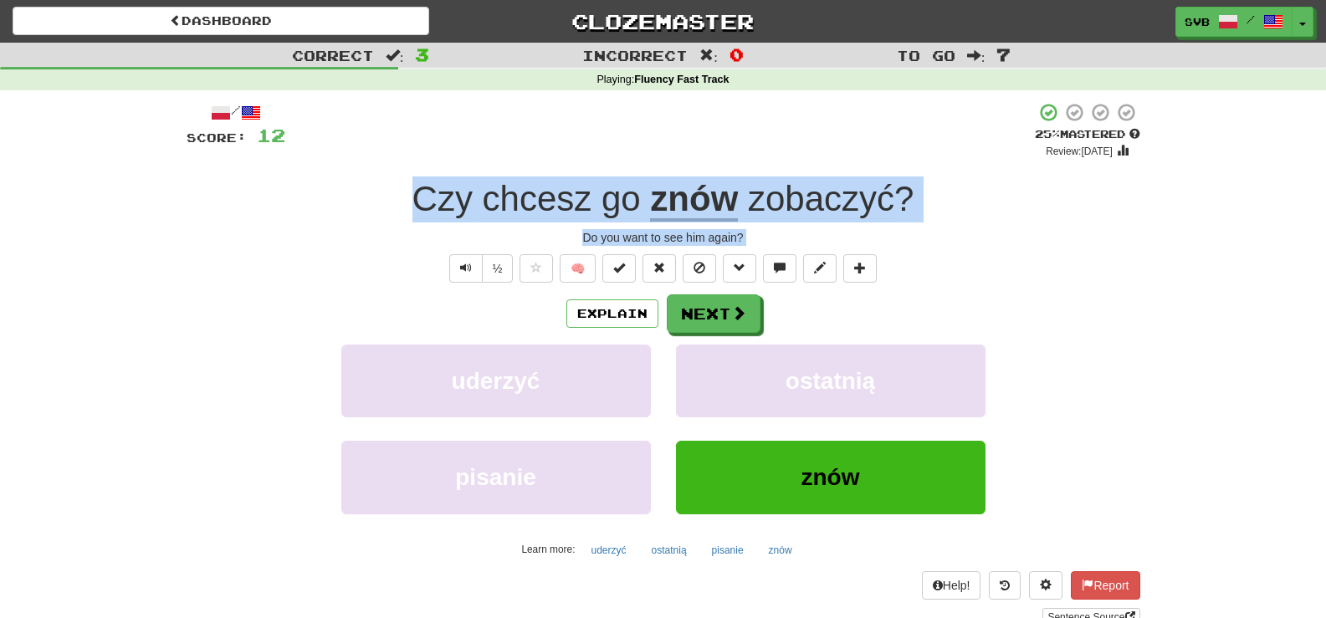
drag, startPoint x: 408, startPoint y: 193, endPoint x: 942, endPoint y: 248, distance: 536.4
click at [942, 248] on div "/ Score: 12 + 4 25 % Mastered Review: [DATE] Czy chcesz go znów zobaczyć ? Do y…" at bounding box center [664, 364] width 954 height 524
copy div "Czy chcesz go znów zobaczyć ? Do you want to see him again? ½ 🧠 Explain Next ud…"
click at [839, 306] on div "Explain Next" at bounding box center [664, 313] width 954 height 38
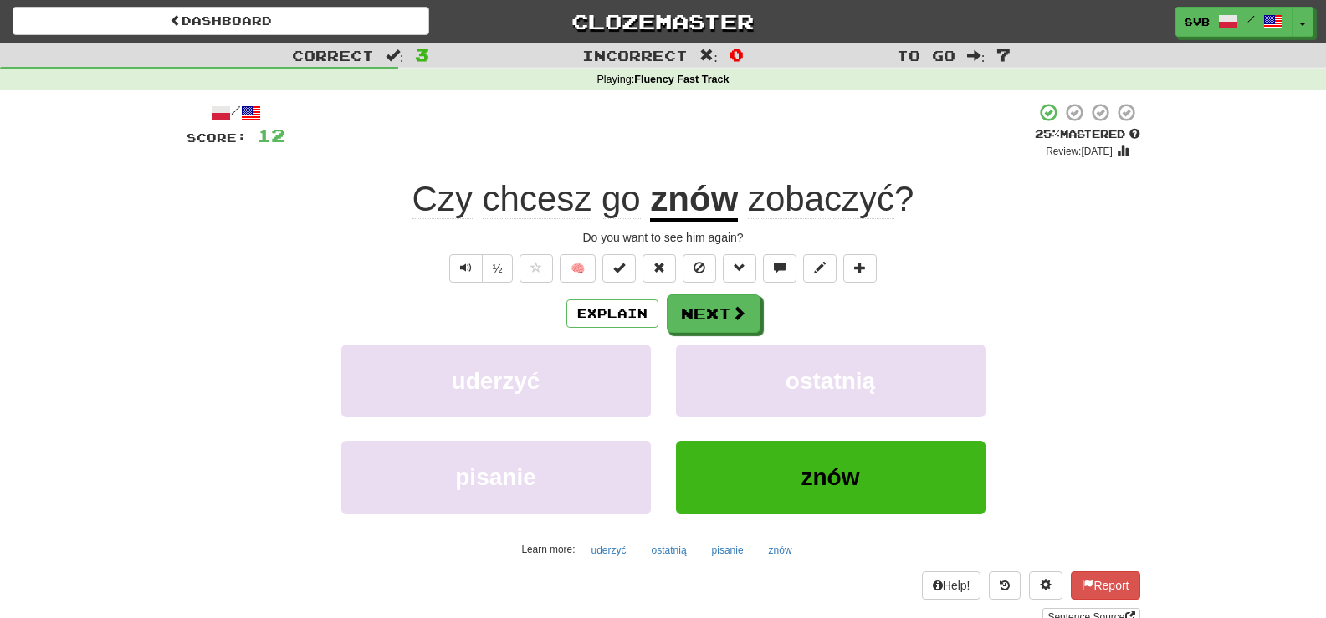
click at [713, 202] on u "znów" at bounding box center [694, 200] width 88 height 43
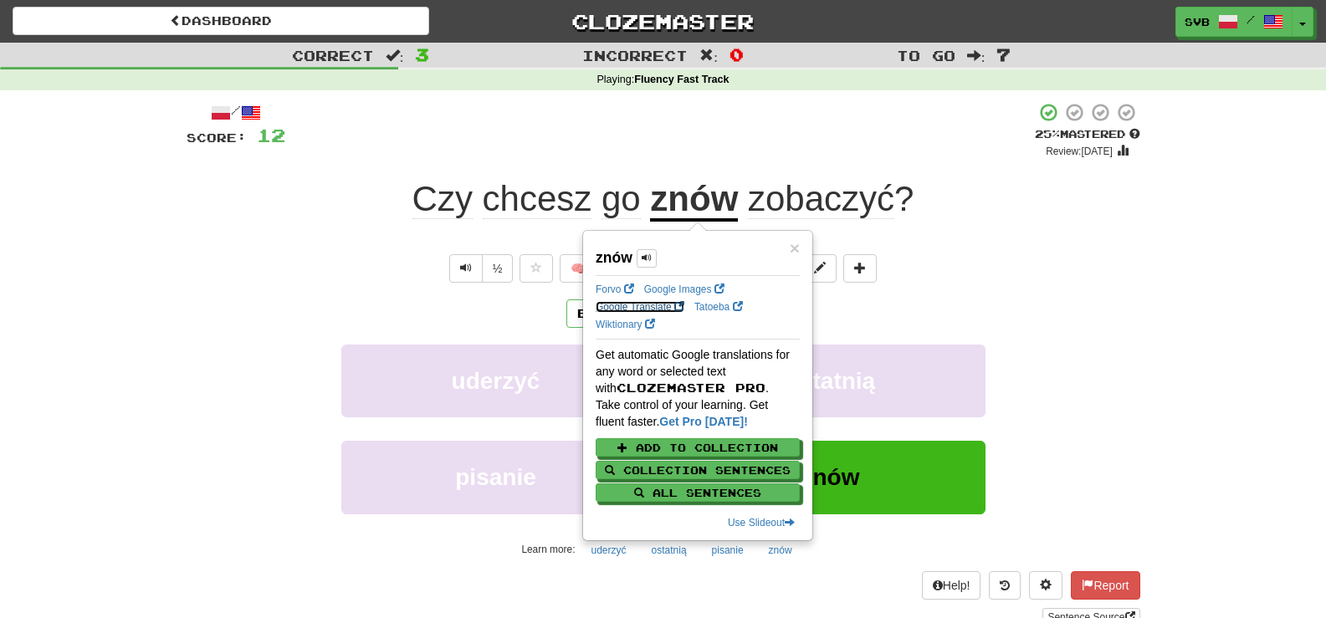
click at [652, 305] on link "Google Translate" at bounding box center [640, 307] width 89 height 12
click at [785, 127] on div "+ 4" at bounding box center [659, 130] width 749 height 57
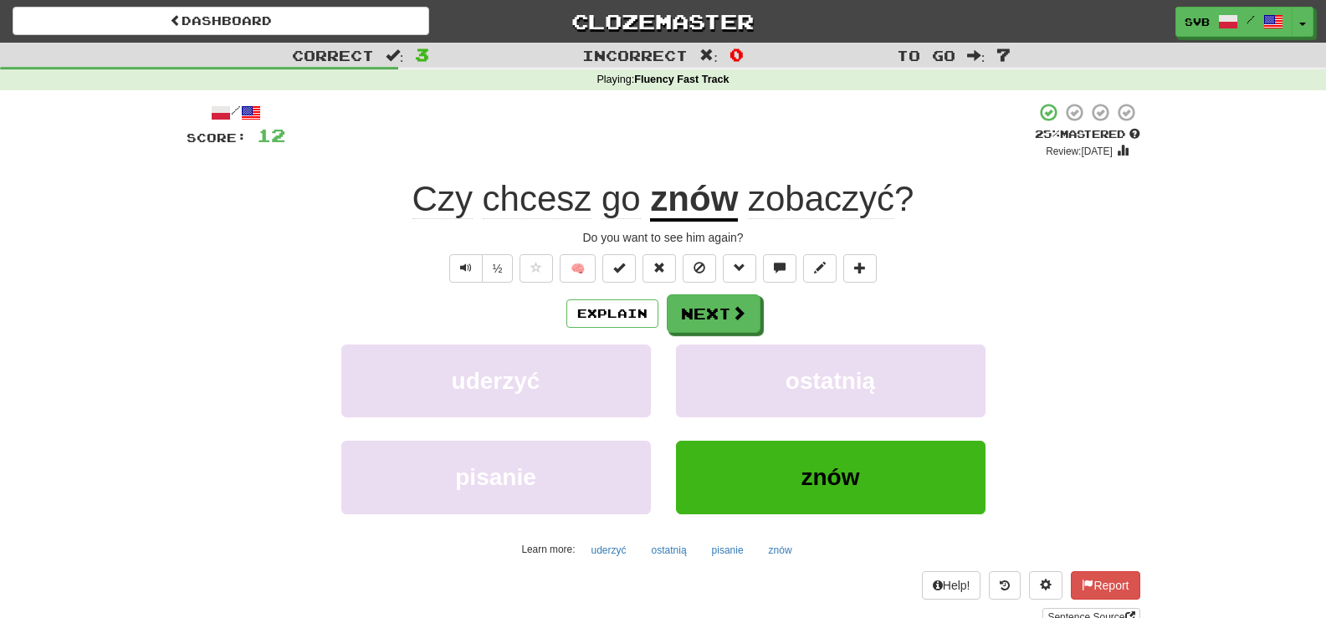
click at [767, 198] on span "zobaczyć" at bounding box center [821, 199] width 146 height 40
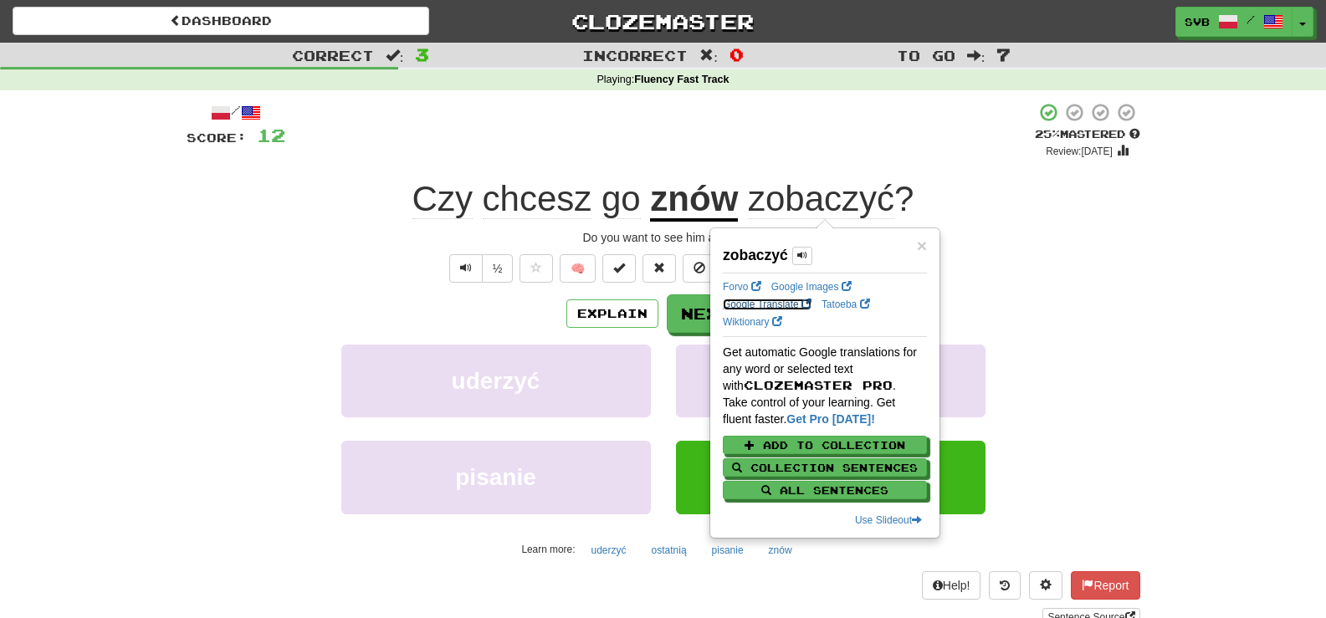
click at [752, 304] on link "Google Translate" at bounding box center [767, 305] width 89 height 12
click at [559, 151] on div "+ 4" at bounding box center [659, 130] width 749 height 57
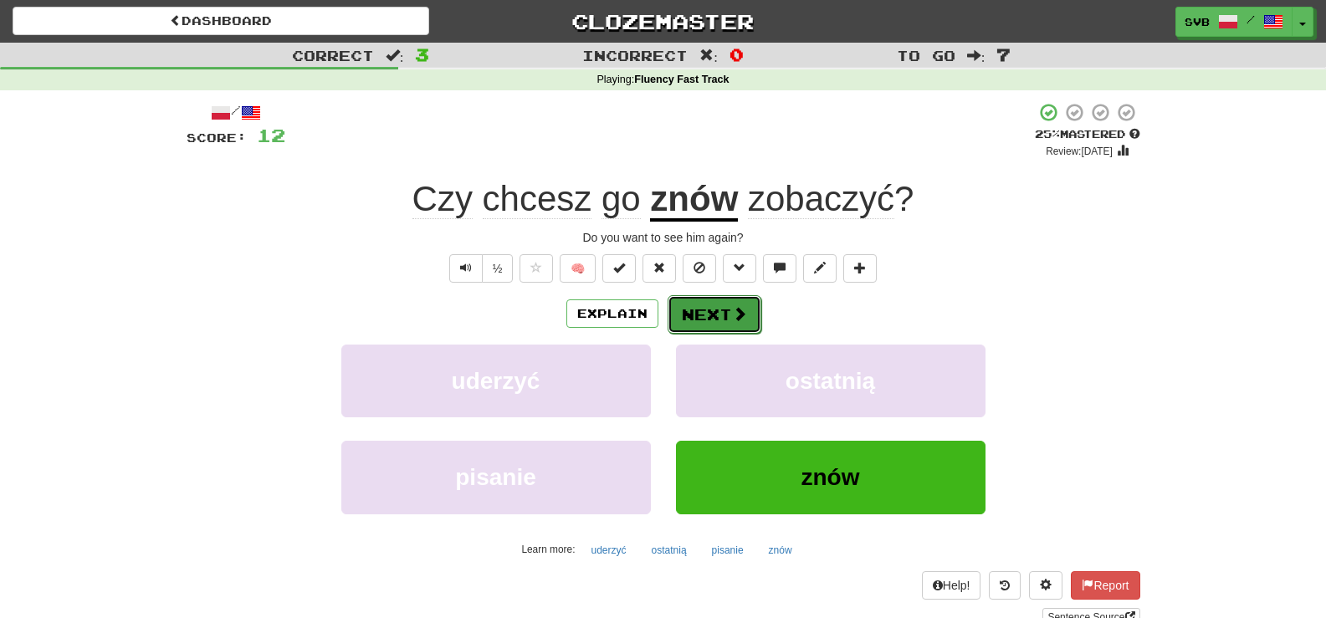
click at [738, 306] on span at bounding box center [739, 313] width 15 height 15
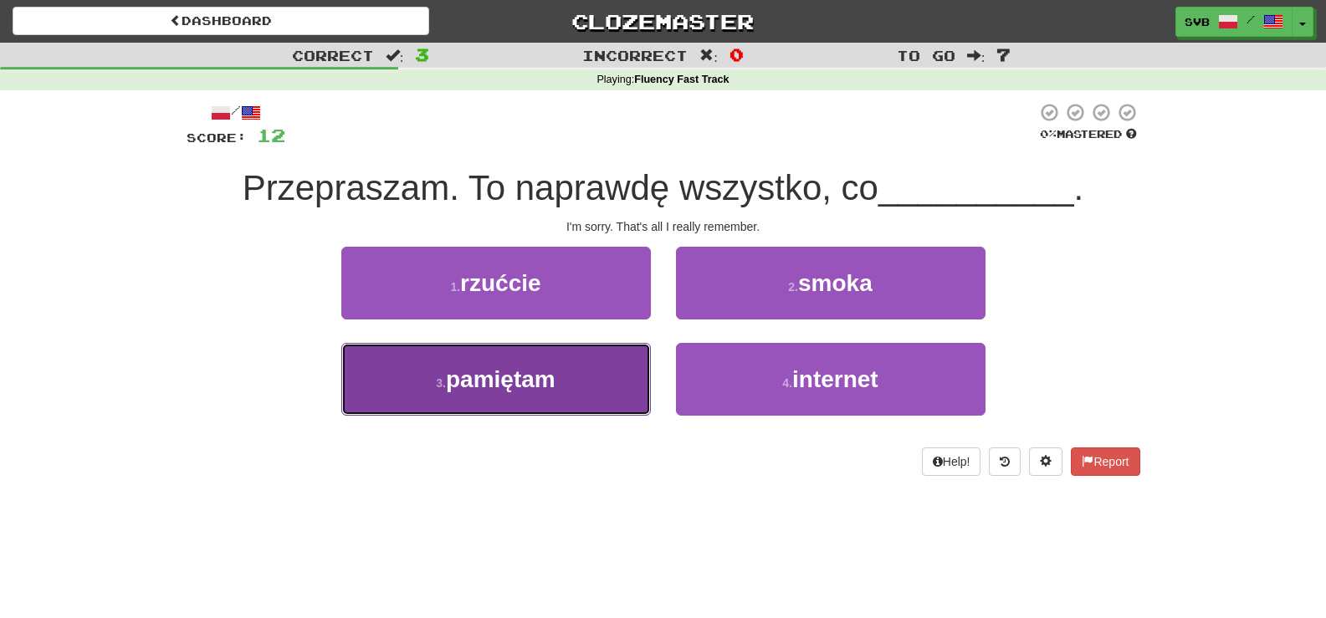
click at [525, 380] on span "pamiętam" at bounding box center [501, 379] width 110 height 26
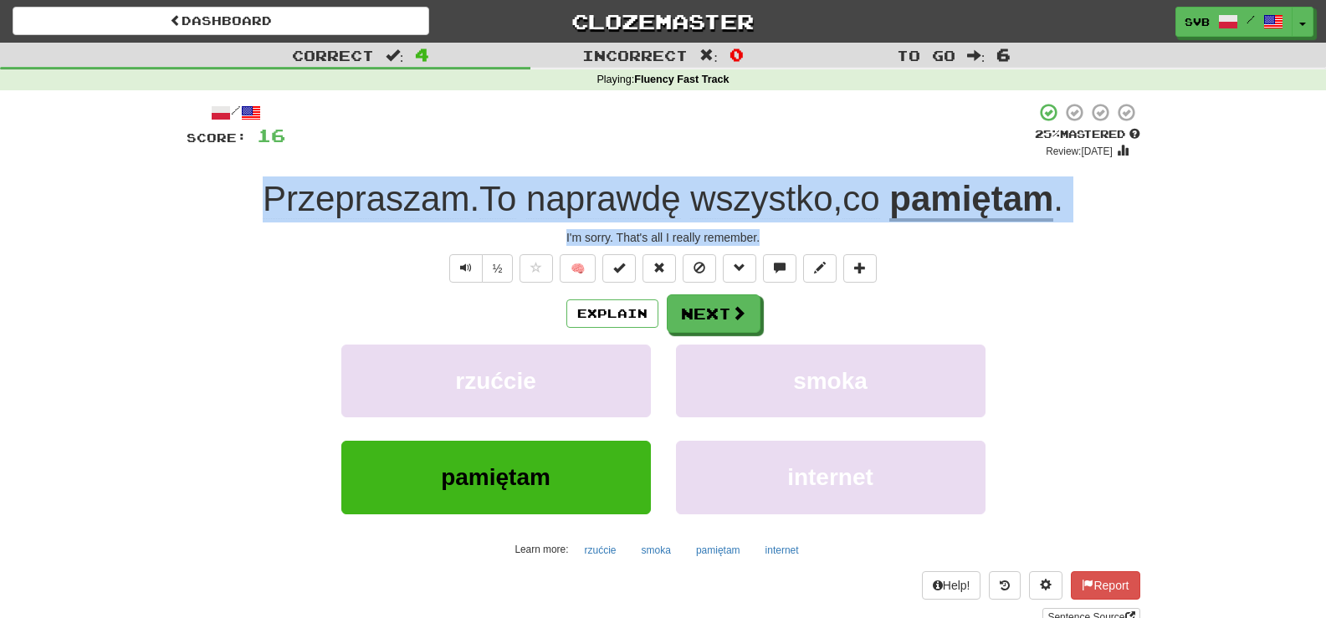
drag, startPoint x: 241, startPoint y: 189, endPoint x: 965, endPoint y: 243, distance: 726.3
click at [965, 243] on div "/ Score: 16 + 4 25 % Mastered Review: [DATE] Przepraszam . To naprawdę wszystko…" at bounding box center [664, 364] width 954 height 524
copy div "Przepraszam . To naprawdę wszystko , co pamiętam . I'm sorry. That's all I real…"
click at [587, 201] on span "naprawdę" at bounding box center [603, 199] width 154 height 40
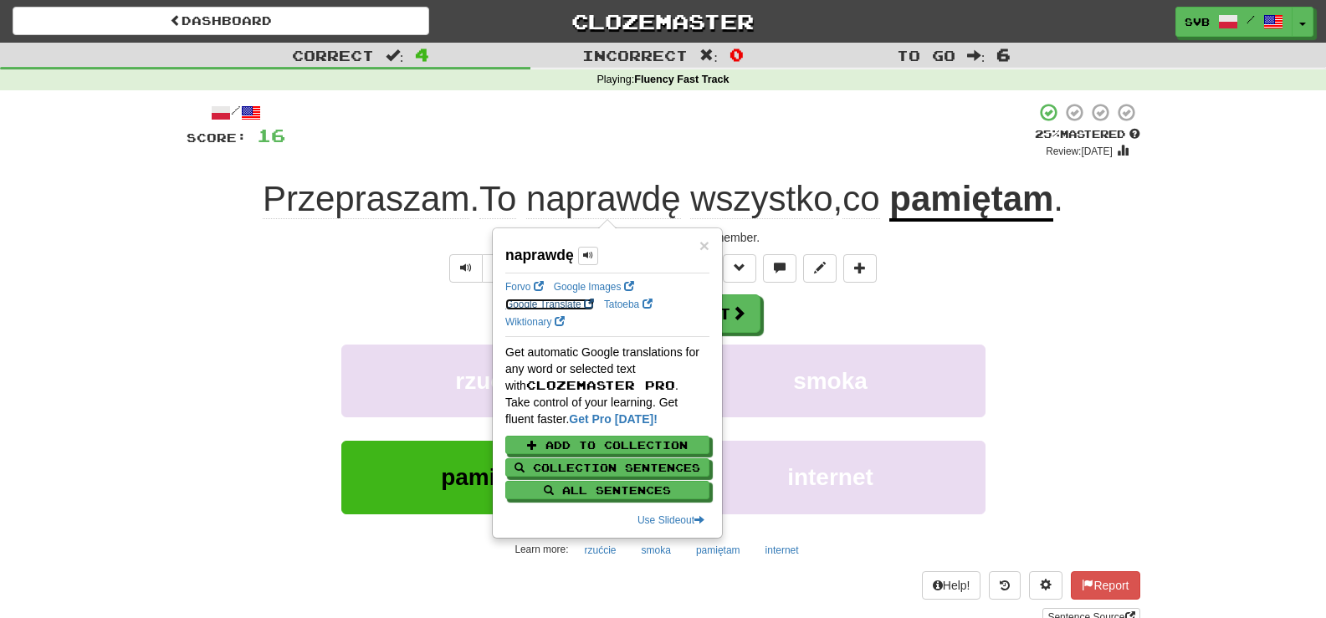
click at [529, 305] on link "Google Translate" at bounding box center [549, 305] width 89 height 12
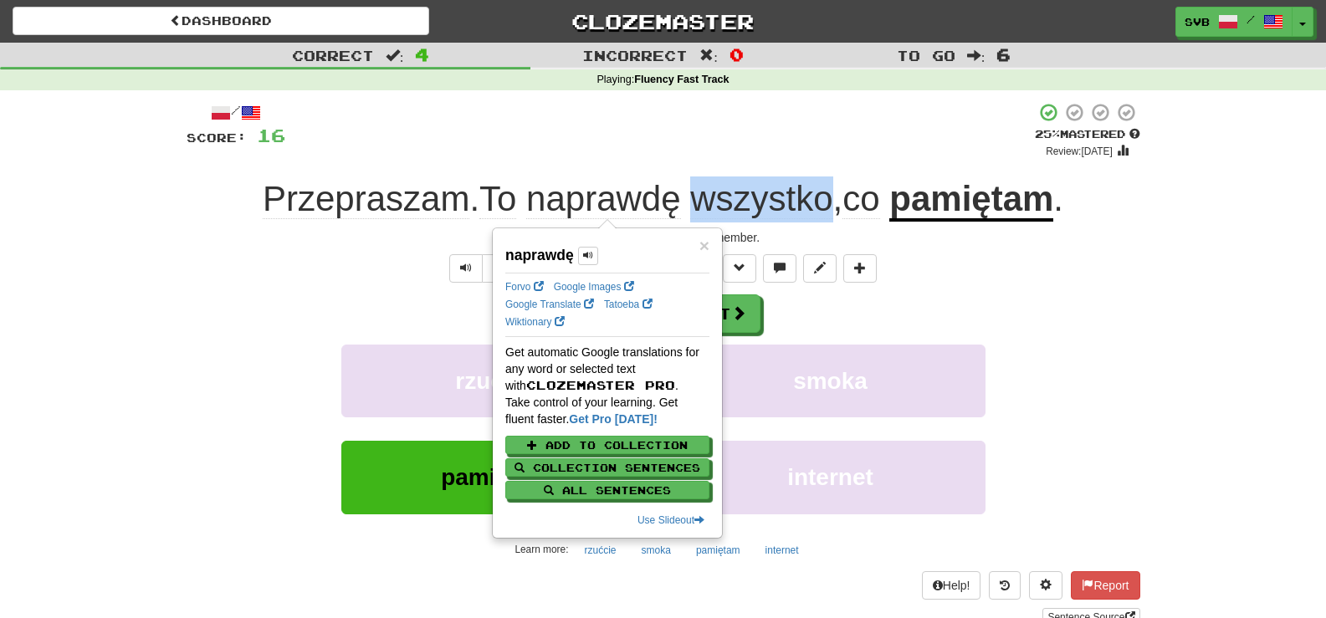
drag, startPoint x: 696, startPoint y: 202, endPoint x: 826, endPoint y: 212, distance: 130.0
click at [826, 212] on span "wszystko" at bounding box center [761, 199] width 142 height 40
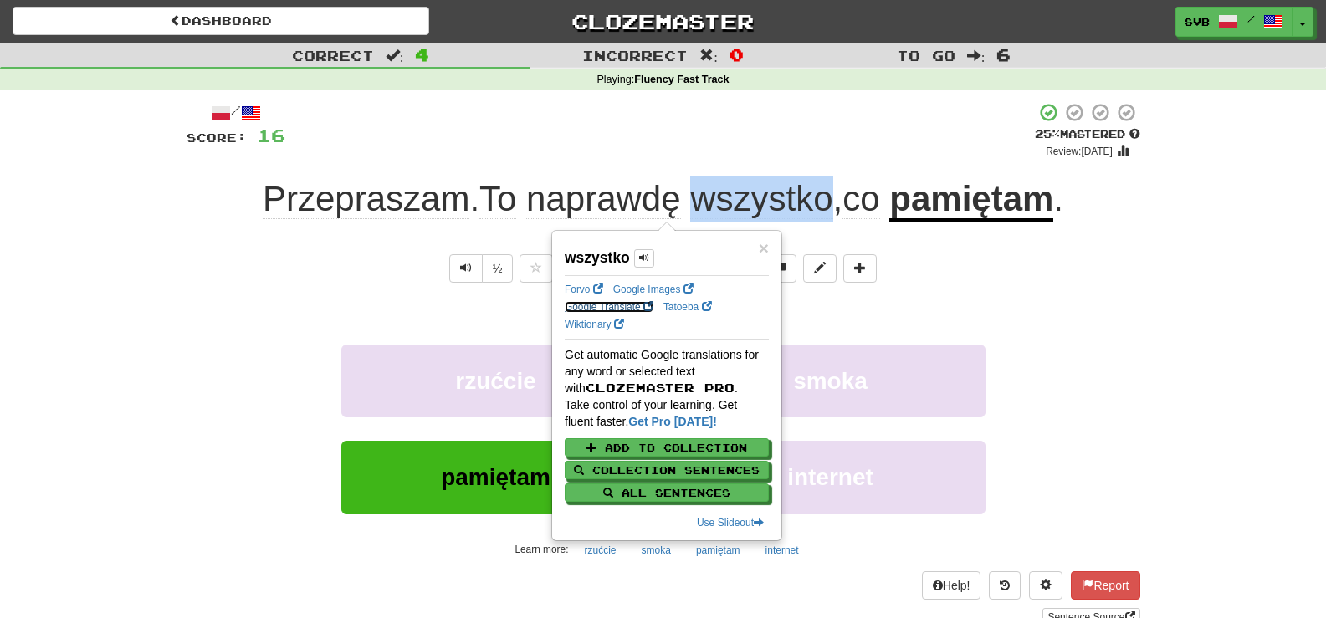
click at [614, 304] on link "Google Translate" at bounding box center [609, 307] width 89 height 12
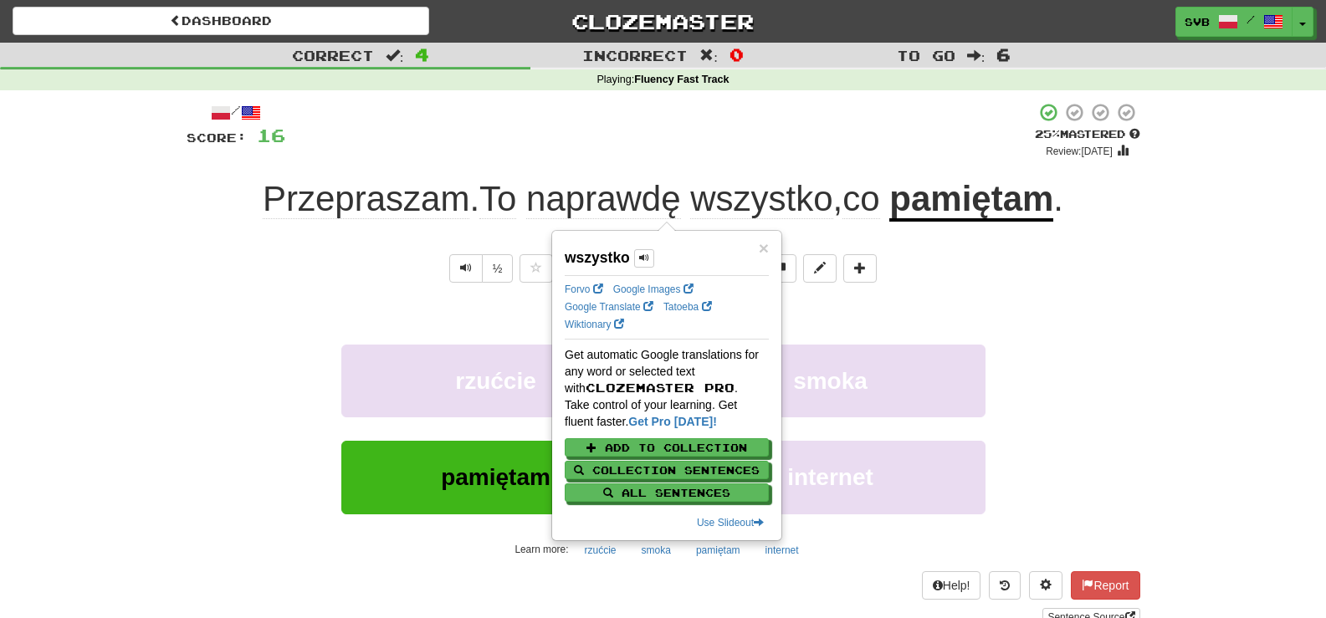
click at [562, 147] on div "+ 4" at bounding box center [659, 130] width 749 height 57
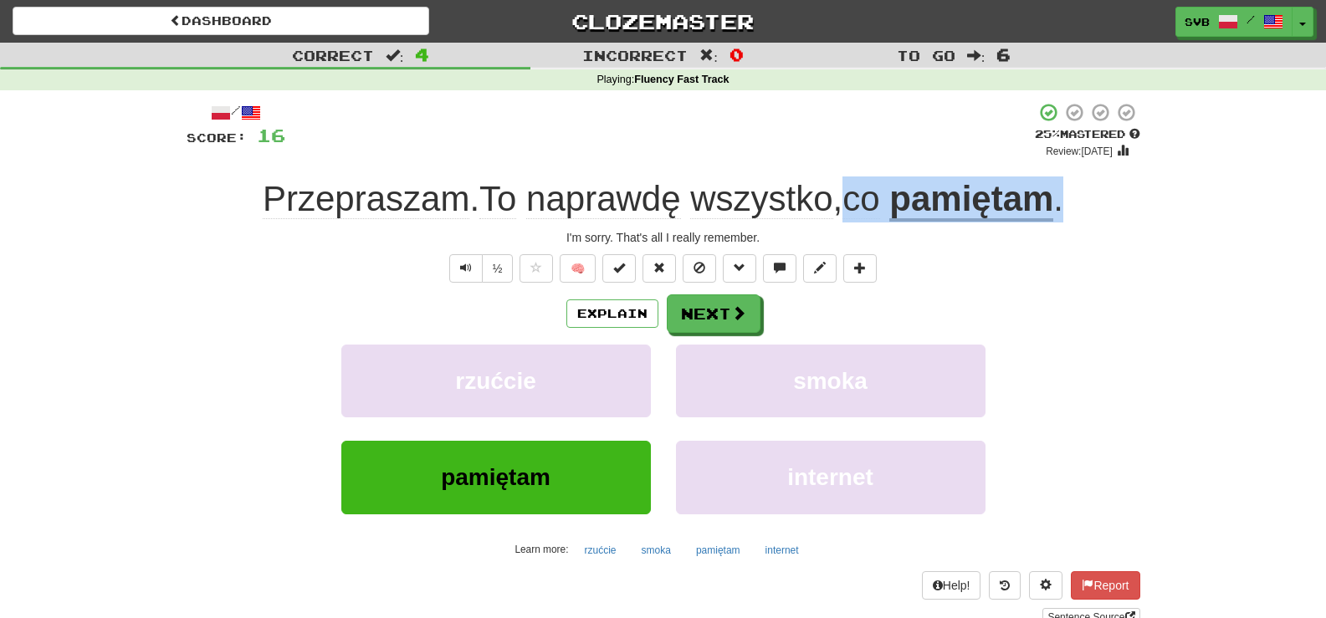
drag, startPoint x: 854, startPoint y: 196, endPoint x: 1092, endPoint y: 194, distance: 238.4
click at [1092, 194] on div "Przepraszam . To naprawdę wszystko , co pamiętam ." at bounding box center [664, 199] width 954 height 46
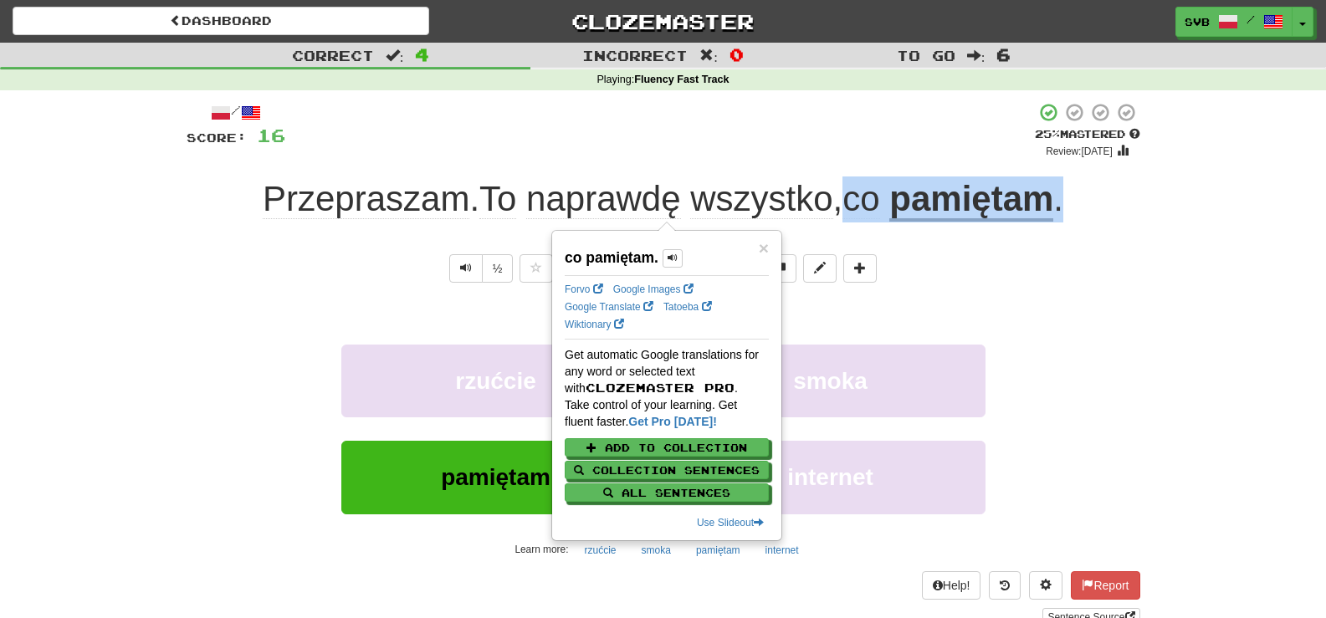
copy span "co pamiętam ."
click at [596, 306] on link "Google Translate" at bounding box center [609, 307] width 89 height 12
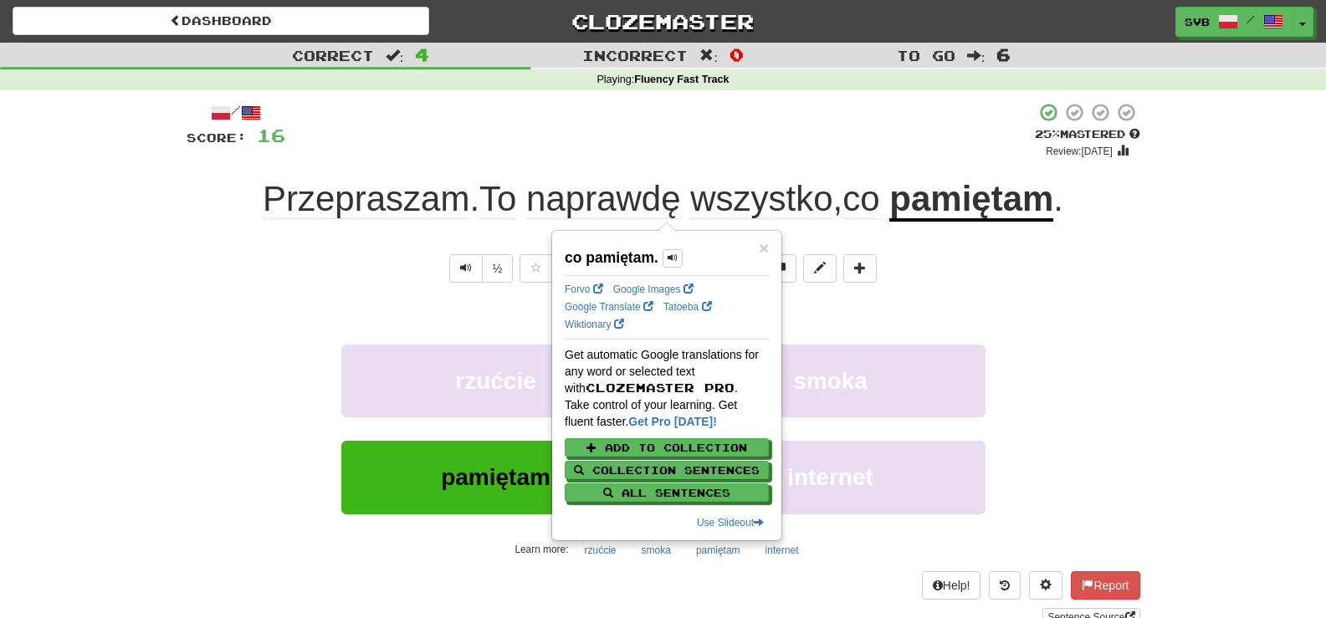
click at [966, 295] on div "Explain Next" at bounding box center [664, 313] width 954 height 38
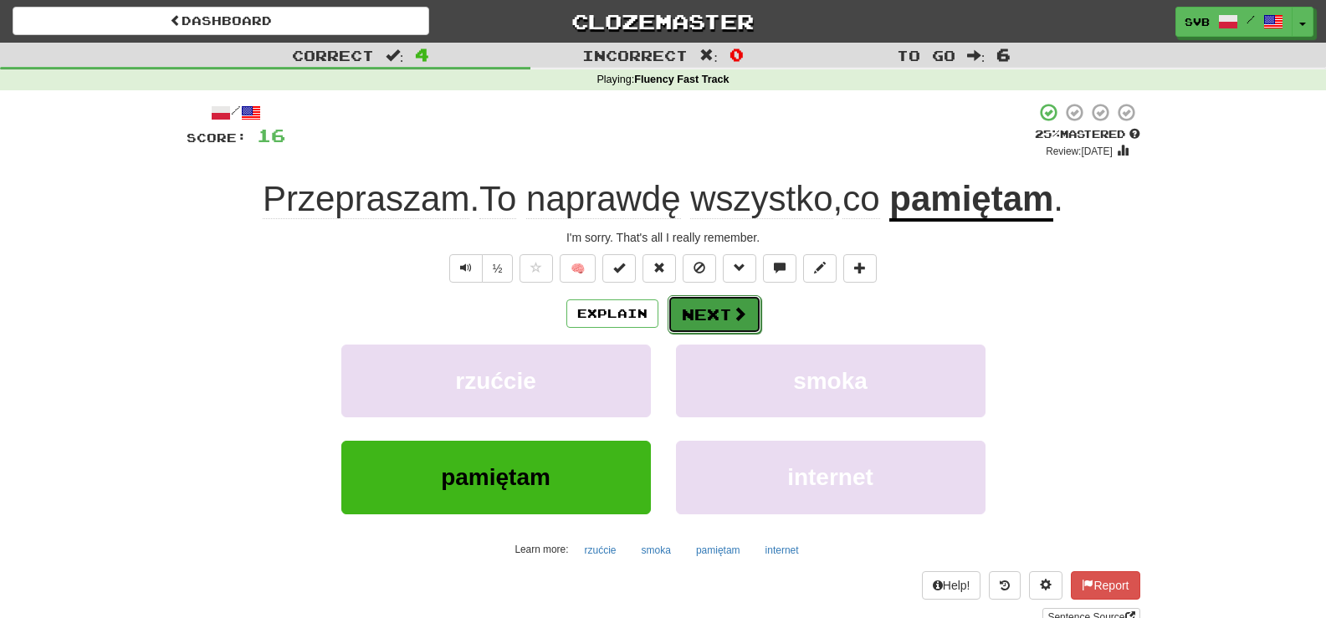
click at [702, 320] on button "Next" at bounding box center [714, 314] width 94 height 38
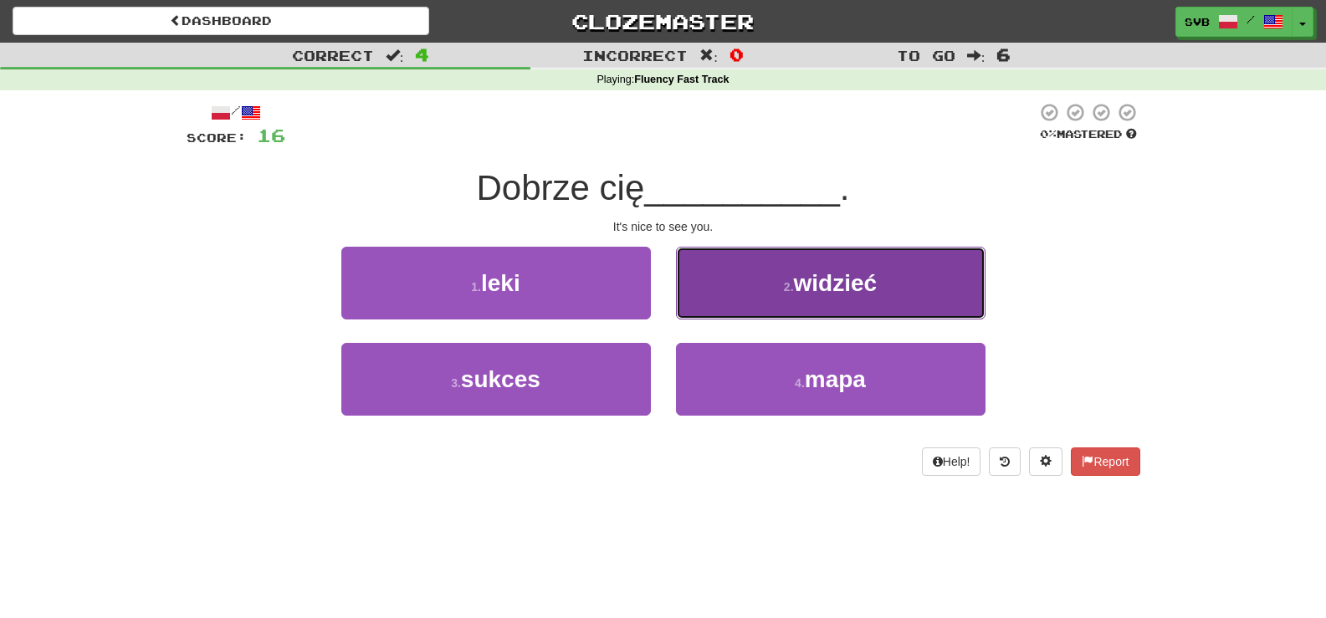
click at [834, 284] on span "widzieć" at bounding box center [836, 283] width 84 height 26
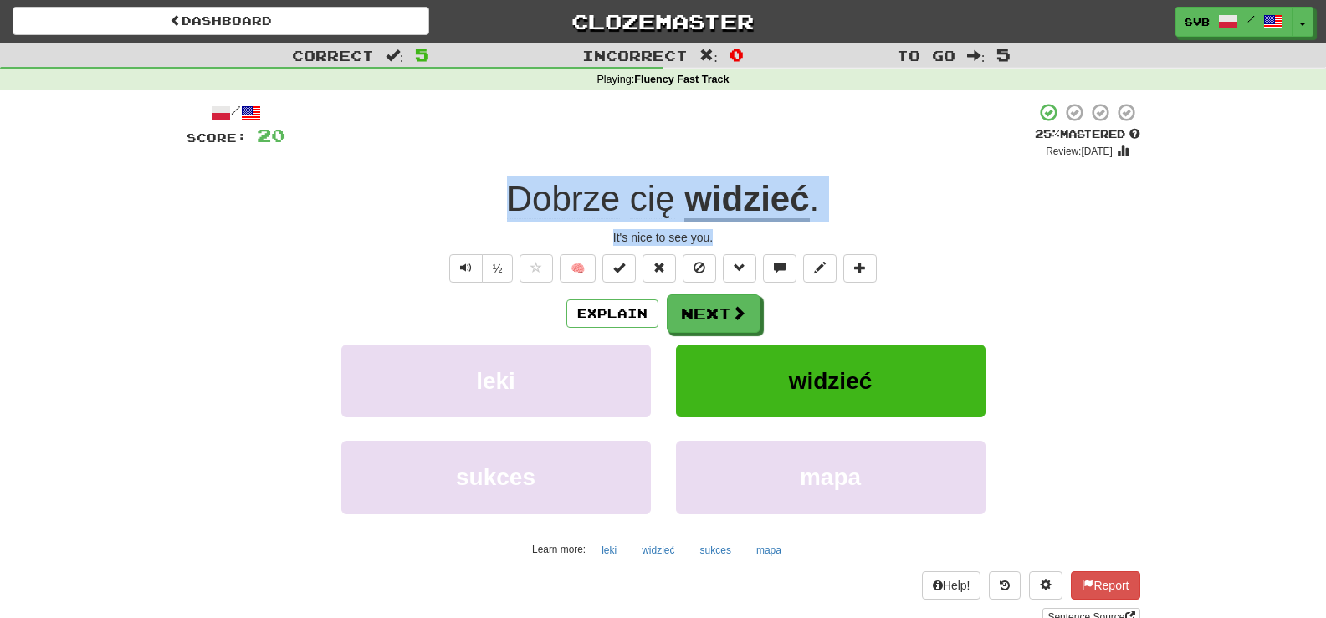
drag, startPoint x: 491, startPoint y: 197, endPoint x: 897, endPoint y: 223, distance: 406.5
click at [897, 223] on div "/ Score: 20 + 4 25 % Mastered Review: [DATE] Dobrze cię widzieć . It's nice to …" at bounding box center [664, 364] width 954 height 524
copy div "Dobrze cię widzieć . It's nice to see you."
click at [724, 309] on button "Next" at bounding box center [714, 314] width 94 height 38
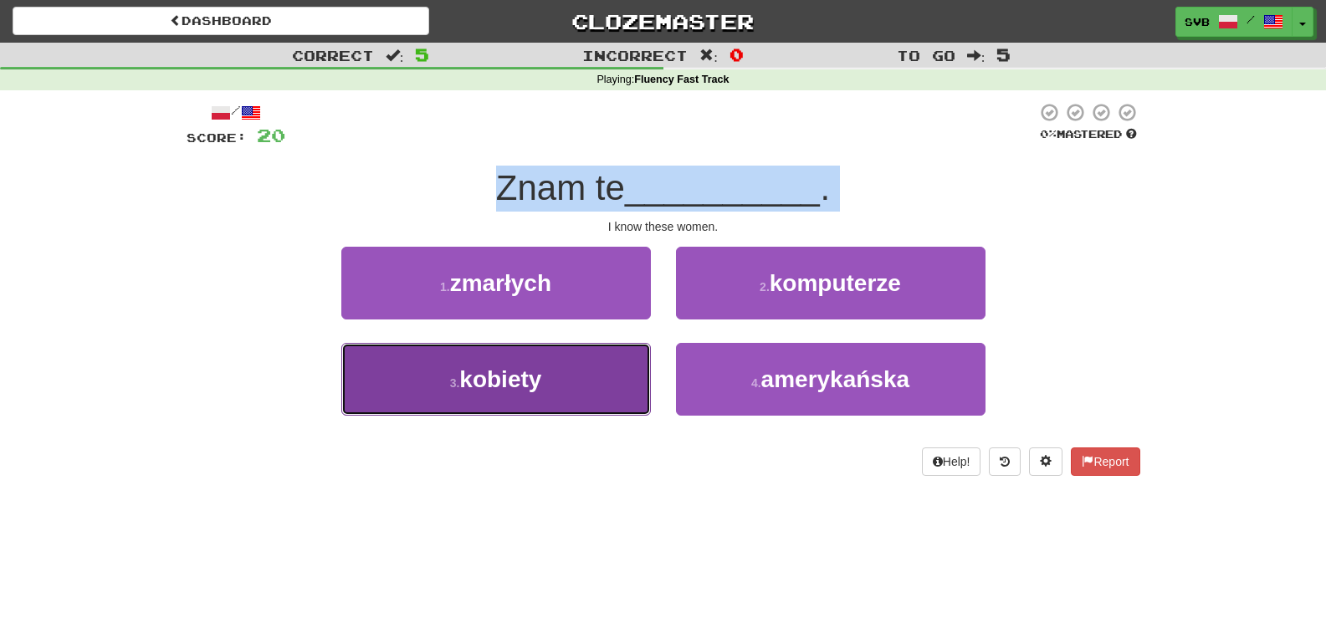
click at [519, 378] on span "kobiety" at bounding box center [500, 379] width 82 height 26
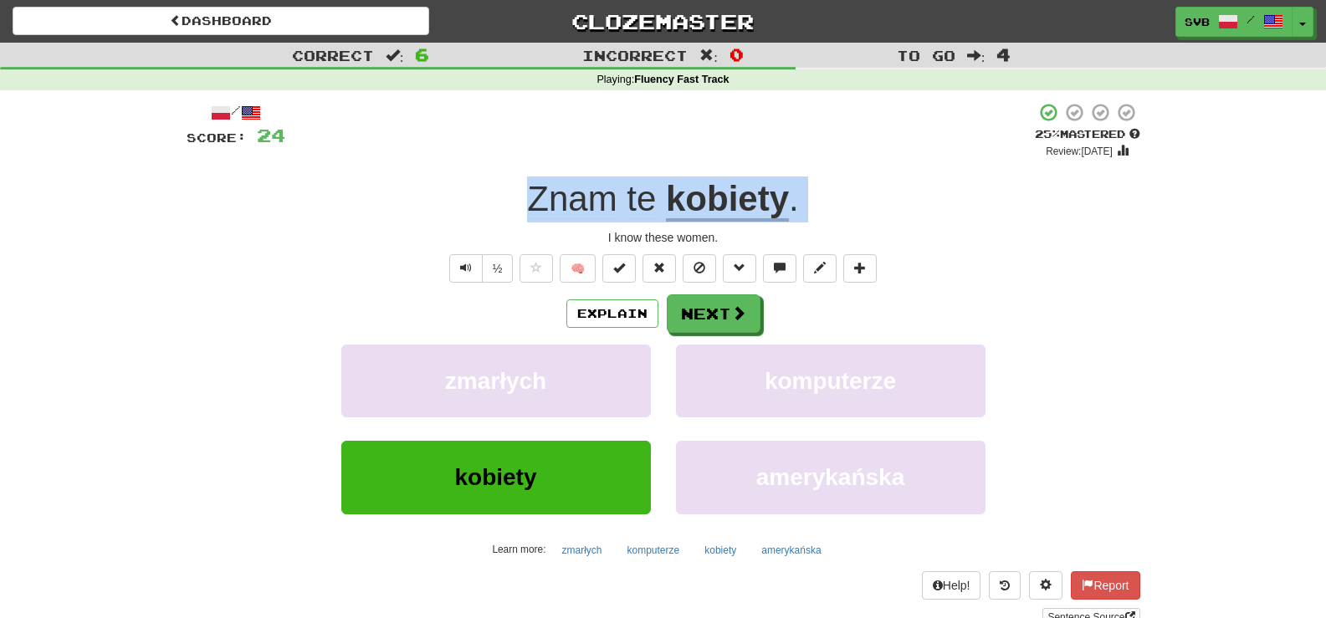
click at [572, 244] on div "I know these women." at bounding box center [664, 237] width 954 height 17
drag, startPoint x: 504, startPoint y: 202, endPoint x: 785, endPoint y: 233, distance: 282.7
click at [785, 233] on div "/ Score: 24 + 4 25 % Mastered Review: [DATE] Znam te kobiety . I know these wom…" at bounding box center [664, 364] width 954 height 524
copy div "Znam te kobiety . I know these women."
click at [722, 315] on button "Next" at bounding box center [714, 314] width 94 height 38
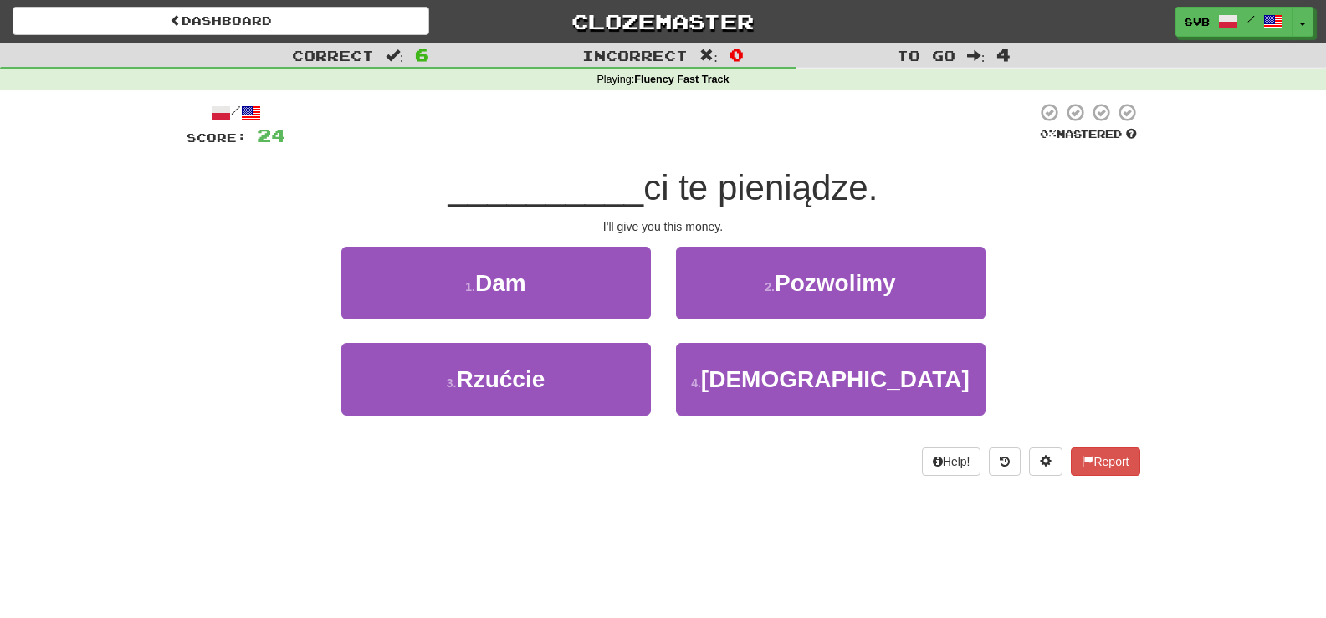
click at [765, 225] on div "I'll give you this money." at bounding box center [664, 226] width 954 height 17
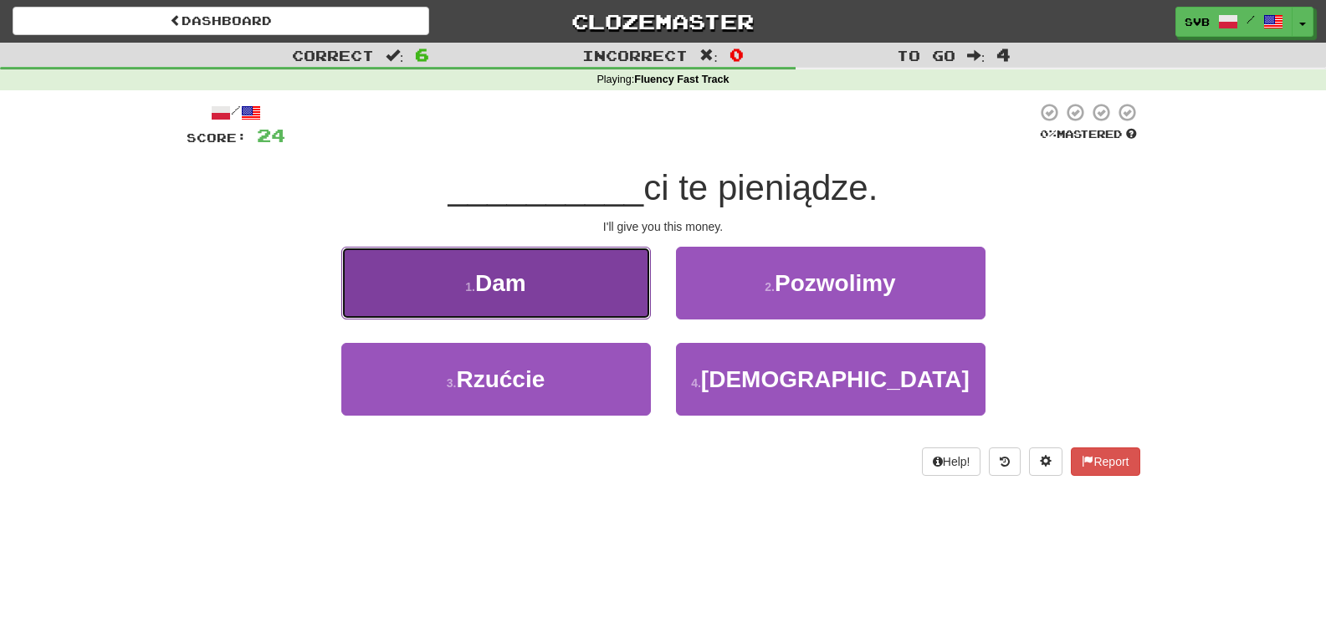
click at [526, 285] on span "Dam" at bounding box center [500, 283] width 51 height 26
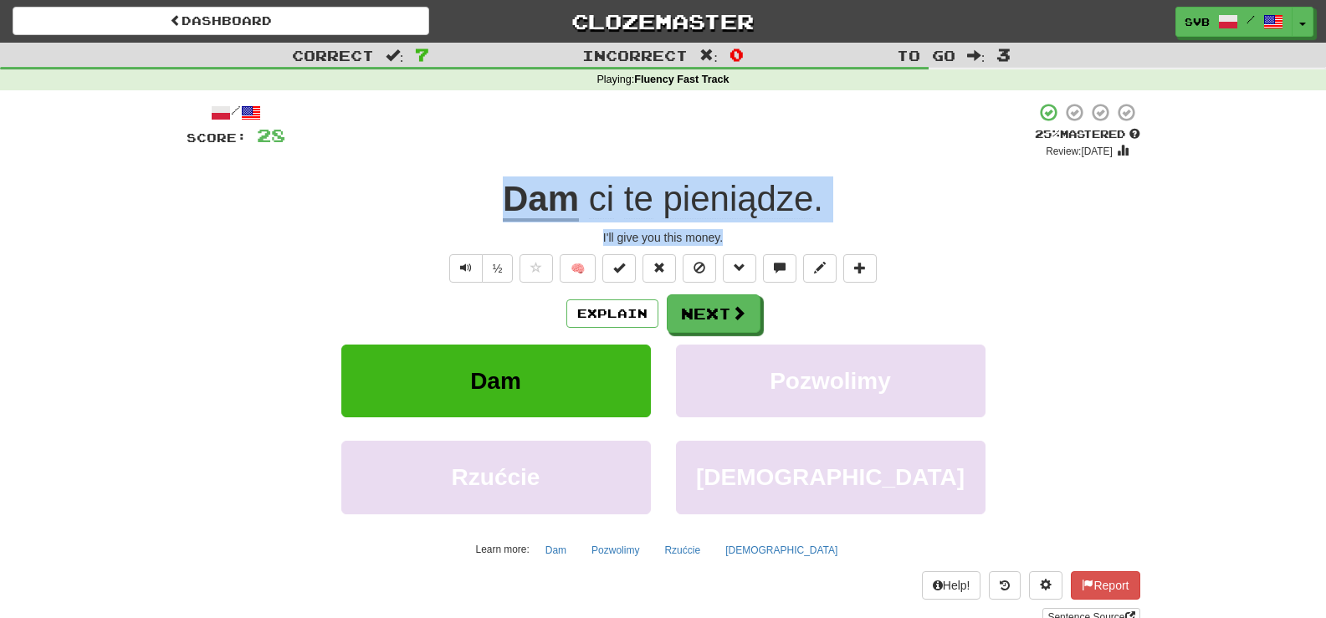
drag, startPoint x: 480, startPoint y: 211, endPoint x: 763, endPoint y: 238, distance: 284.1
click at [763, 238] on div "/ Score: 28 + 4 25 % Mastered Review: [DATE] Dam ci te pieniądze . I'll give yo…" at bounding box center [664, 364] width 954 height 524
copy div "Dam ci te pieniądze . I'll give you this money."
click at [735, 307] on span at bounding box center [739, 313] width 15 height 15
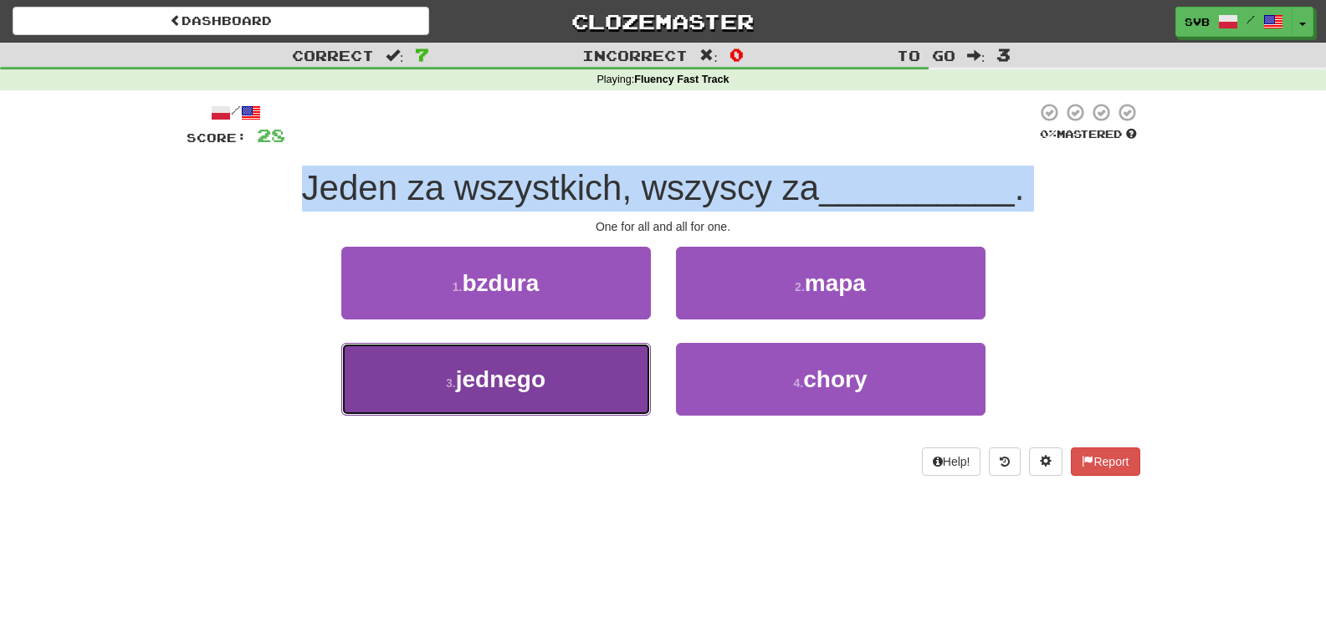
click at [529, 385] on span "jednego" at bounding box center [501, 379] width 90 height 26
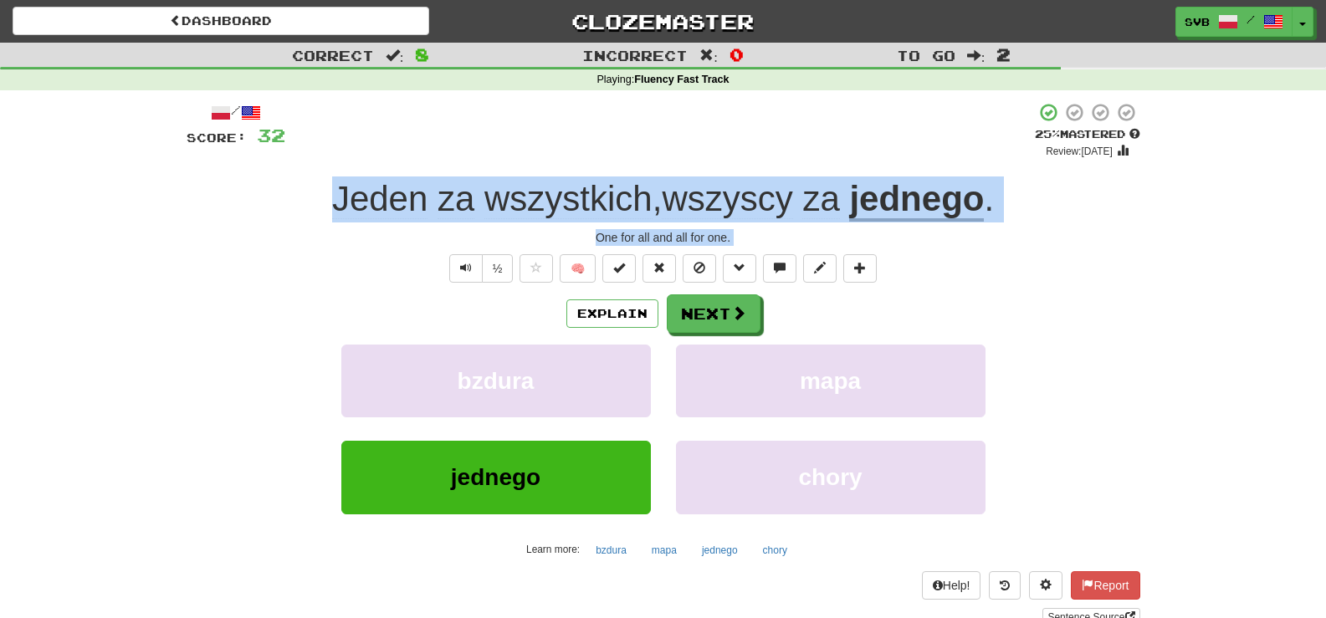
drag, startPoint x: 315, startPoint y: 202, endPoint x: 979, endPoint y: 255, distance: 666.3
click at [979, 255] on div "/ Score: 32 + 4 25 % Mastered Review: [DATE] Jeden za wszystkich , wszyscy za j…" at bounding box center [664, 364] width 954 height 524
copy div "Jeden za wszystkich , wszyscy za jednego . One for all and all for one. ½ 🧠 Exp…"
click at [714, 315] on button "Next" at bounding box center [714, 314] width 94 height 38
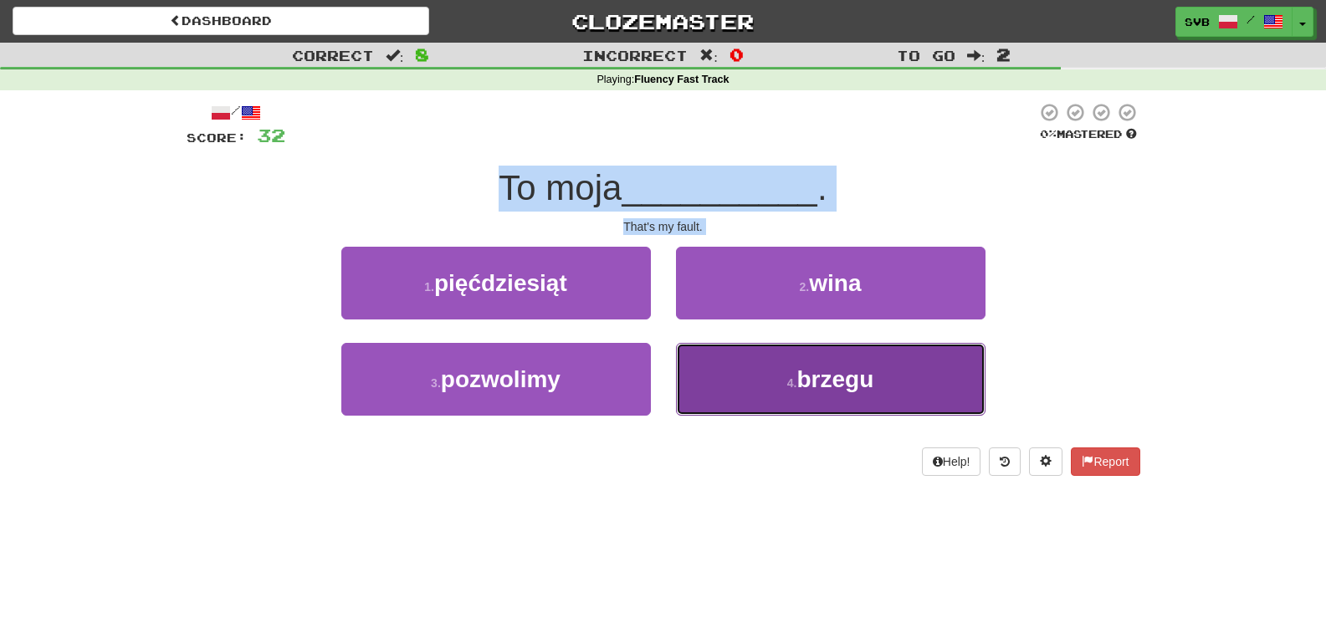
click at [843, 377] on span "brzegu" at bounding box center [834, 379] width 77 height 26
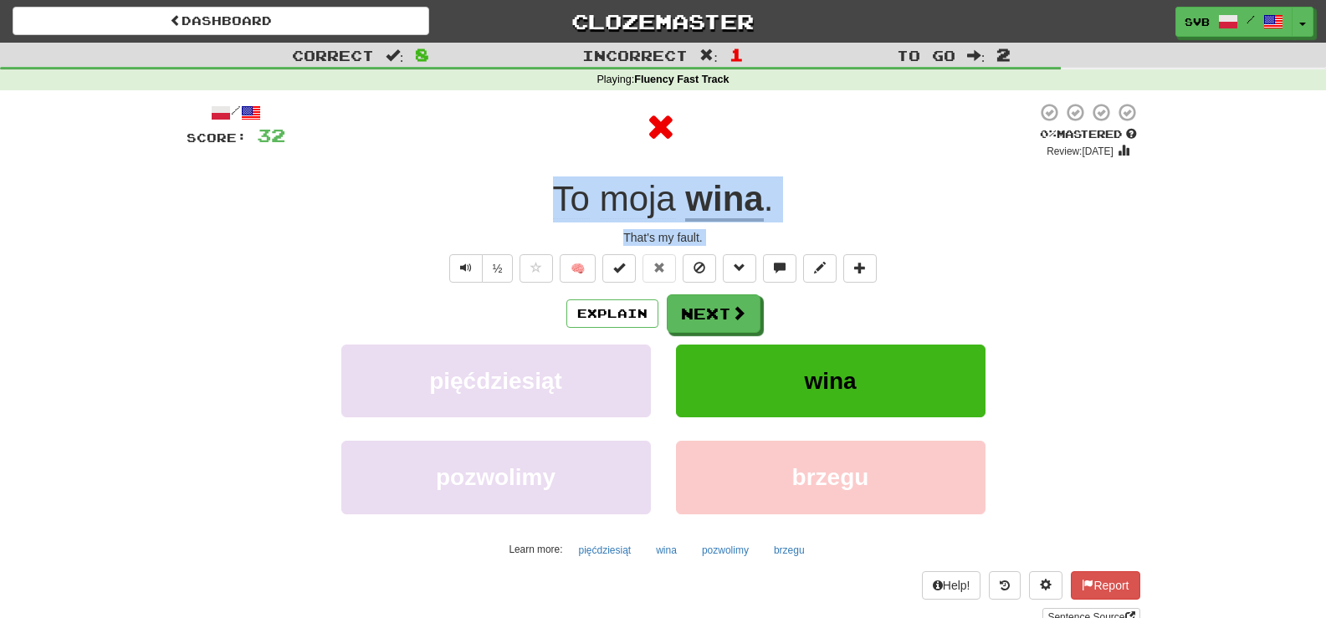
click at [729, 195] on u "wina" at bounding box center [724, 200] width 78 height 43
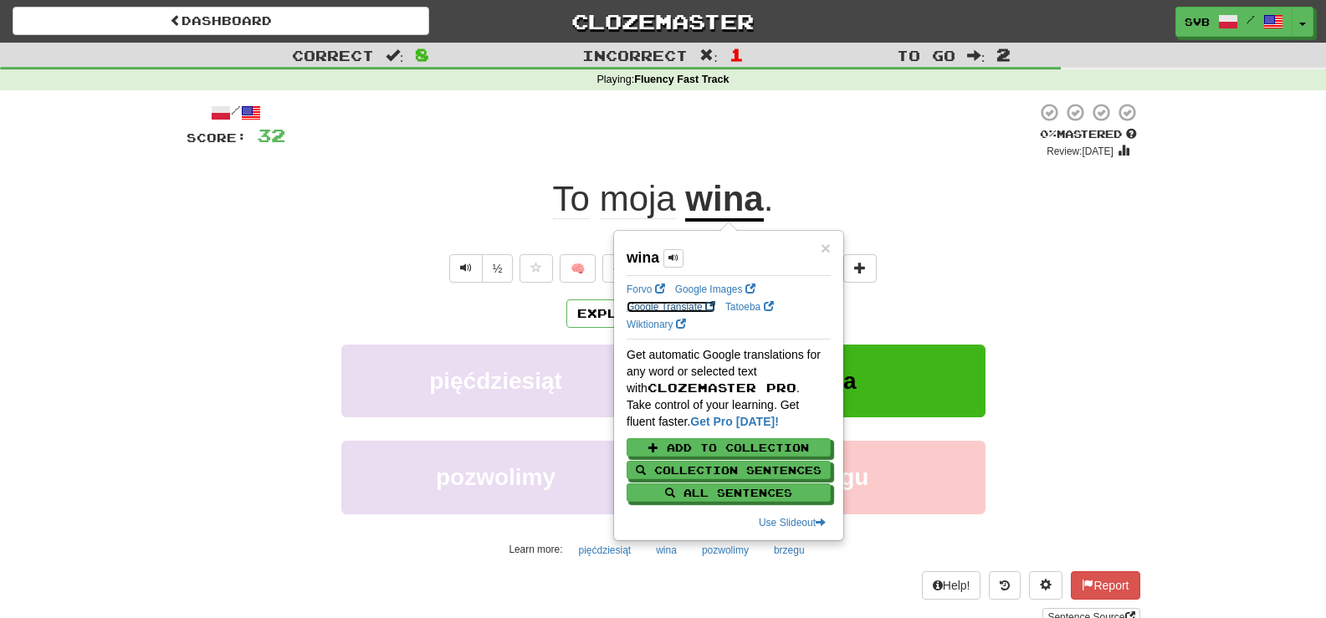
click at [662, 306] on link "Google Translate" at bounding box center [671, 307] width 89 height 12
click at [419, 147] on div at bounding box center [660, 130] width 751 height 57
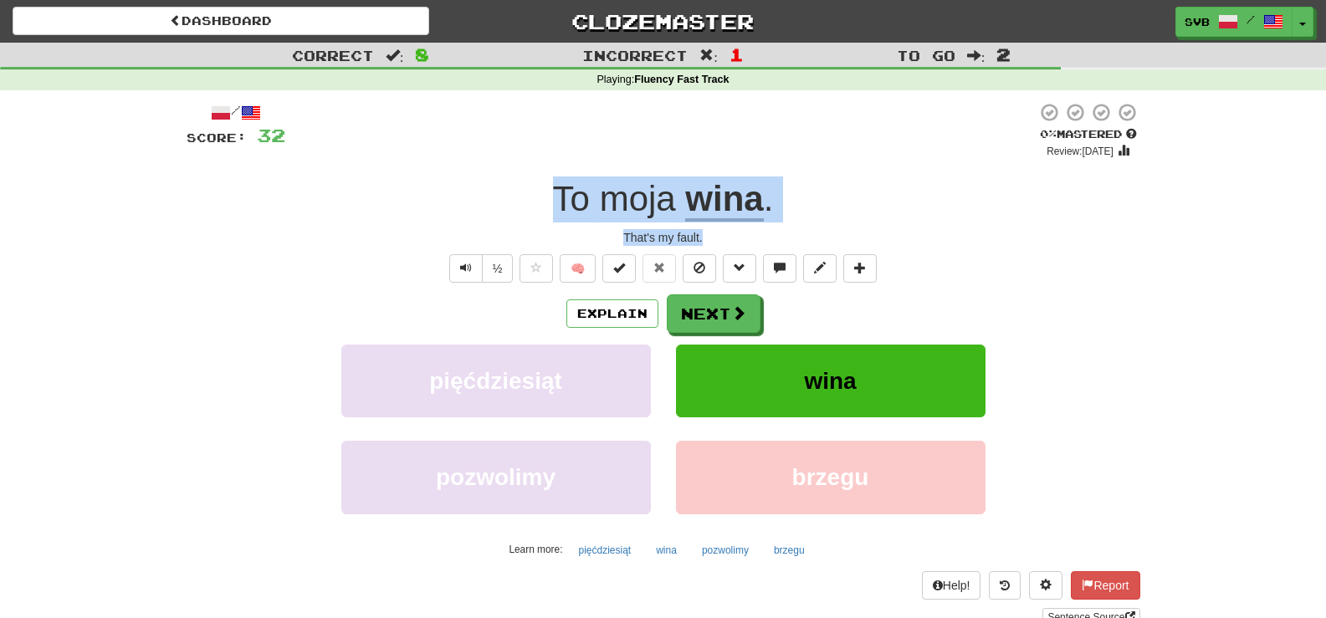
drag, startPoint x: 550, startPoint y: 194, endPoint x: 802, endPoint y: 230, distance: 255.2
click at [802, 230] on div "/ Score: 32 0 % Mastered Review: [DATE] To moja wina . That's my fault. ½ 🧠 Exp…" at bounding box center [664, 364] width 954 height 524
copy div "To moja wina . That's my fault."
click at [743, 313] on span at bounding box center [739, 313] width 15 height 15
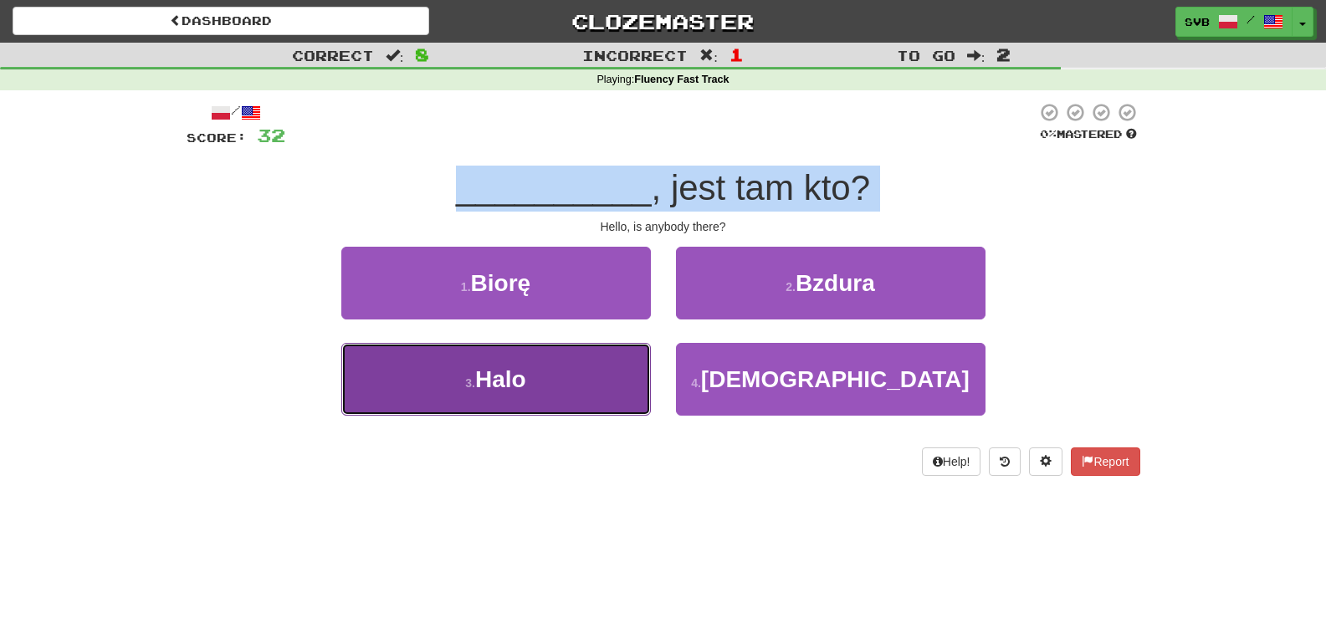
click at [516, 390] on span "Halo" at bounding box center [500, 379] width 51 height 26
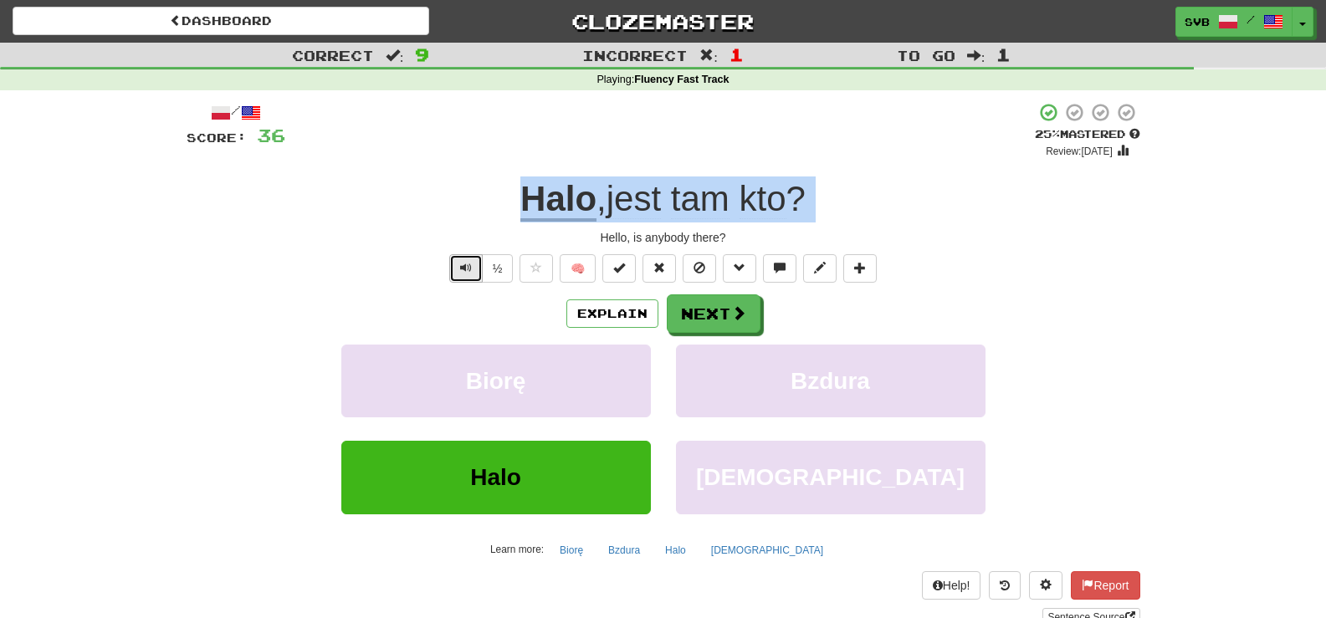
click at [463, 269] on span "Text-to-speech controls" at bounding box center [466, 268] width 12 height 12
click at [492, 187] on div "Halo , jest tam kto ?" at bounding box center [664, 199] width 954 height 46
drag, startPoint x: 499, startPoint y: 197, endPoint x: 793, endPoint y: 230, distance: 295.5
click at [793, 230] on div "/ Score: 36 + 4 25 % Mastered Review: [DATE] Halo , jest tam kto ? Hello, is an…" at bounding box center [664, 364] width 954 height 524
click at [713, 319] on button "Next" at bounding box center [714, 314] width 94 height 38
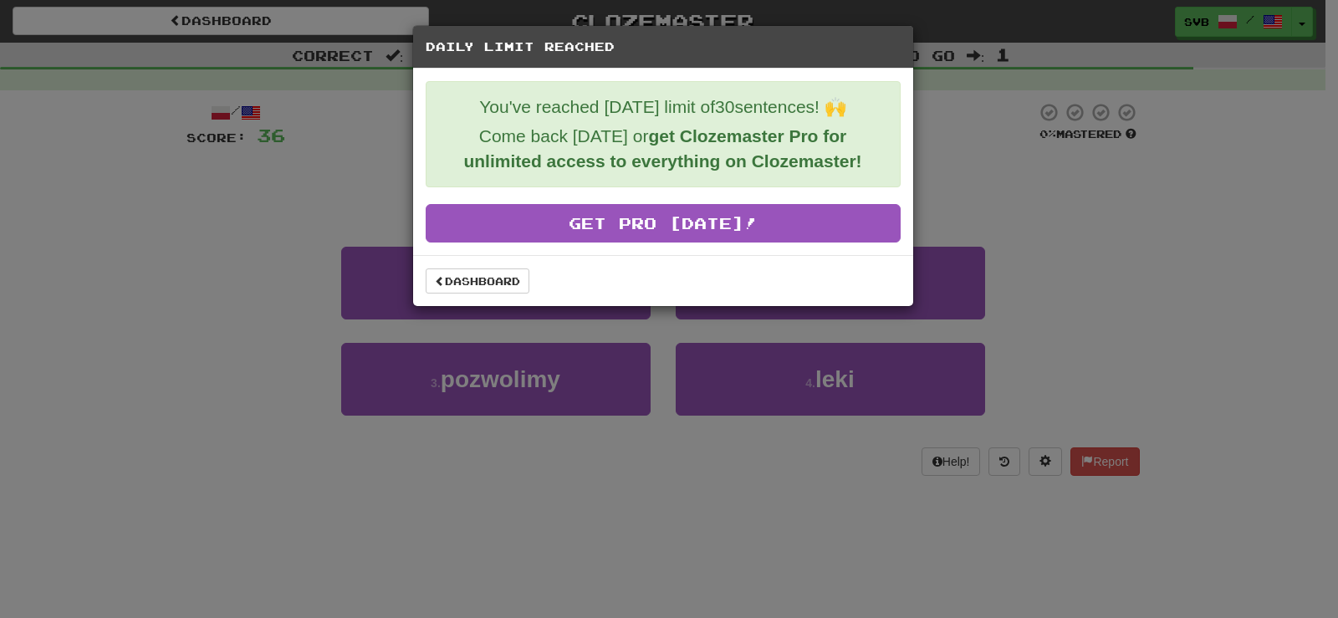
click at [611, 507] on div "Daily Limit Reached You've reached [DATE] limit of 30 sentences! 🙌 Come back [D…" at bounding box center [669, 309] width 1338 height 618
click at [1003, 194] on div "Daily Limit Reached You've reached [DATE] limit of 30 sentences! 🙌 Come back [D…" at bounding box center [669, 309] width 1338 height 618
